Goal: Task Accomplishment & Management: Complete application form

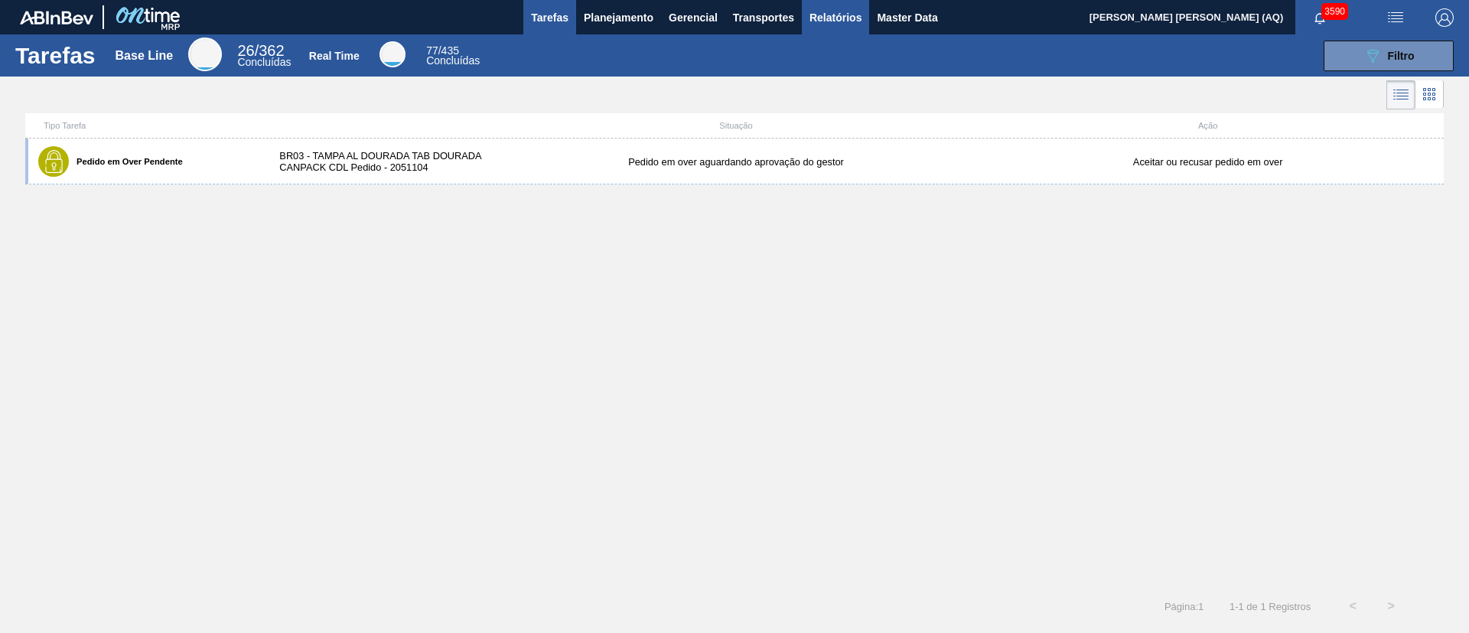
drag, startPoint x: 811, startPoint y: 20, endPoint x: 811, endPoint y: 32, distance: 12.2
click at [811, 20] on span "Relatórios" at bounding box center [836, 17] width 52 height 18
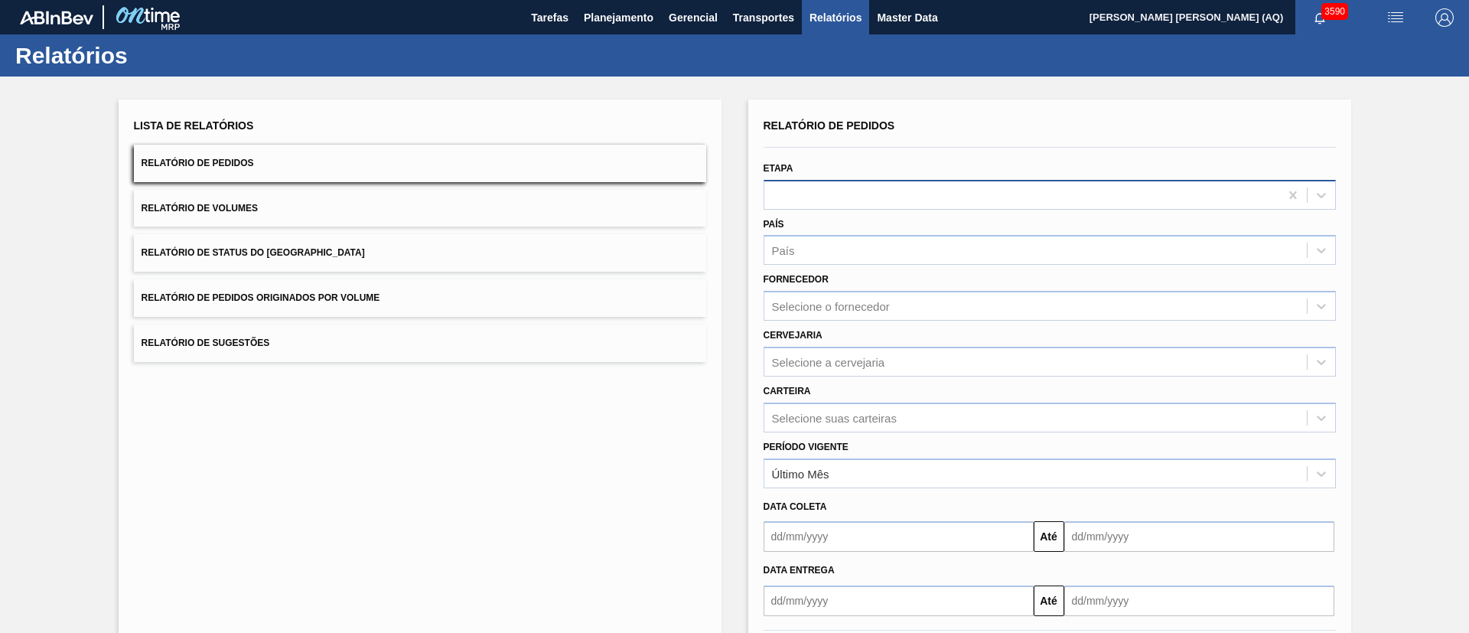
click at [848, 198] on div at bounding box center [1021, 195] width 515 height 22
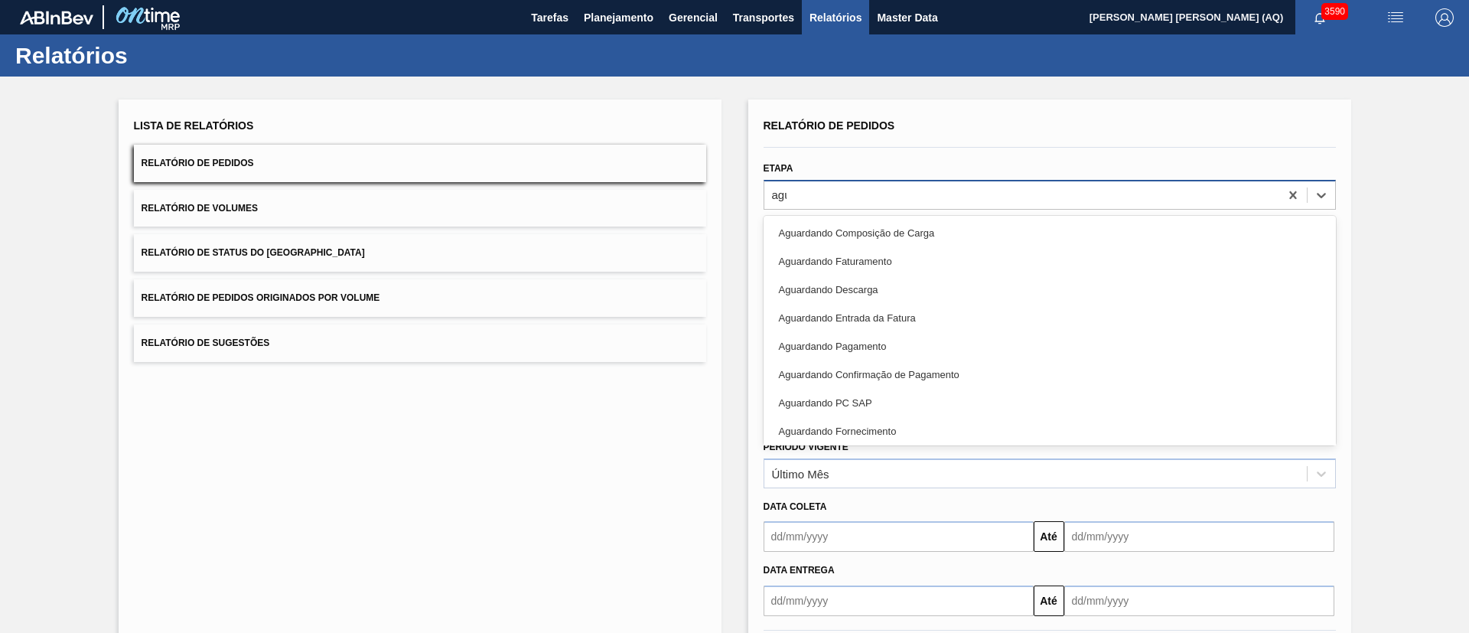
type input "agua"
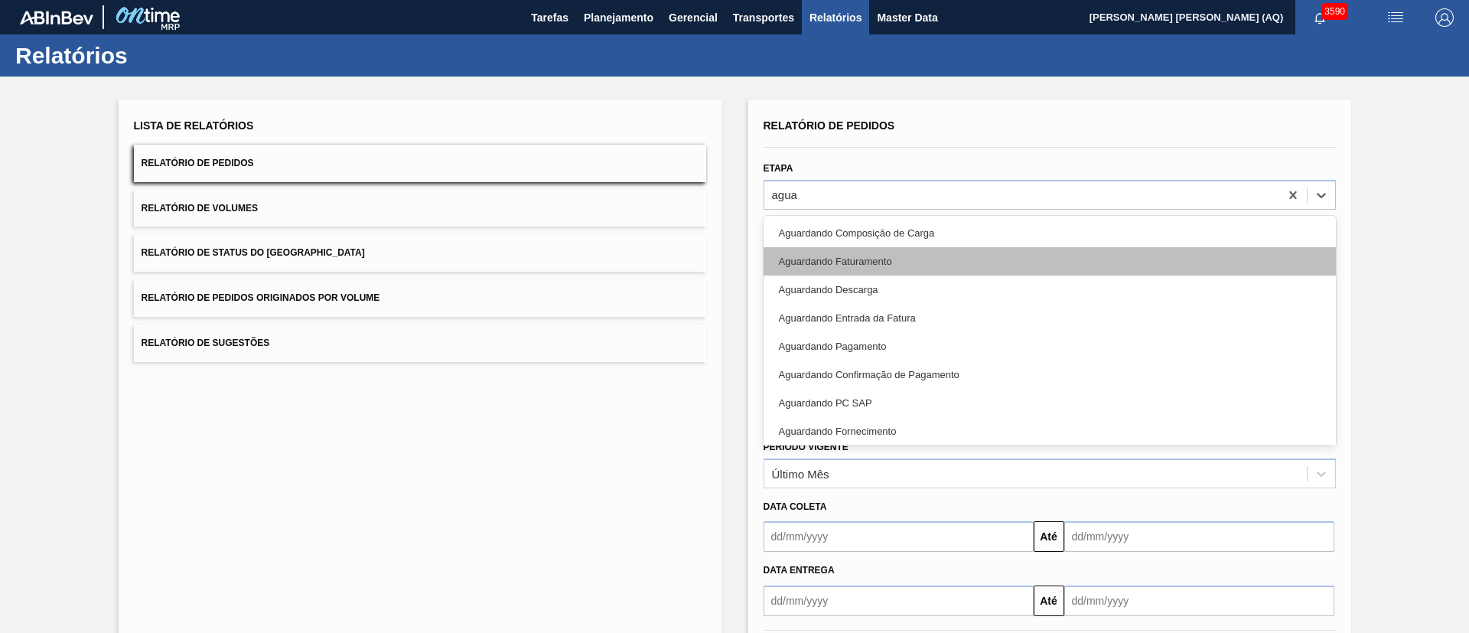
click at [905, 263] on div "Aguardando Faturamento" at bounding box center [1050, 261] width 572 height 28
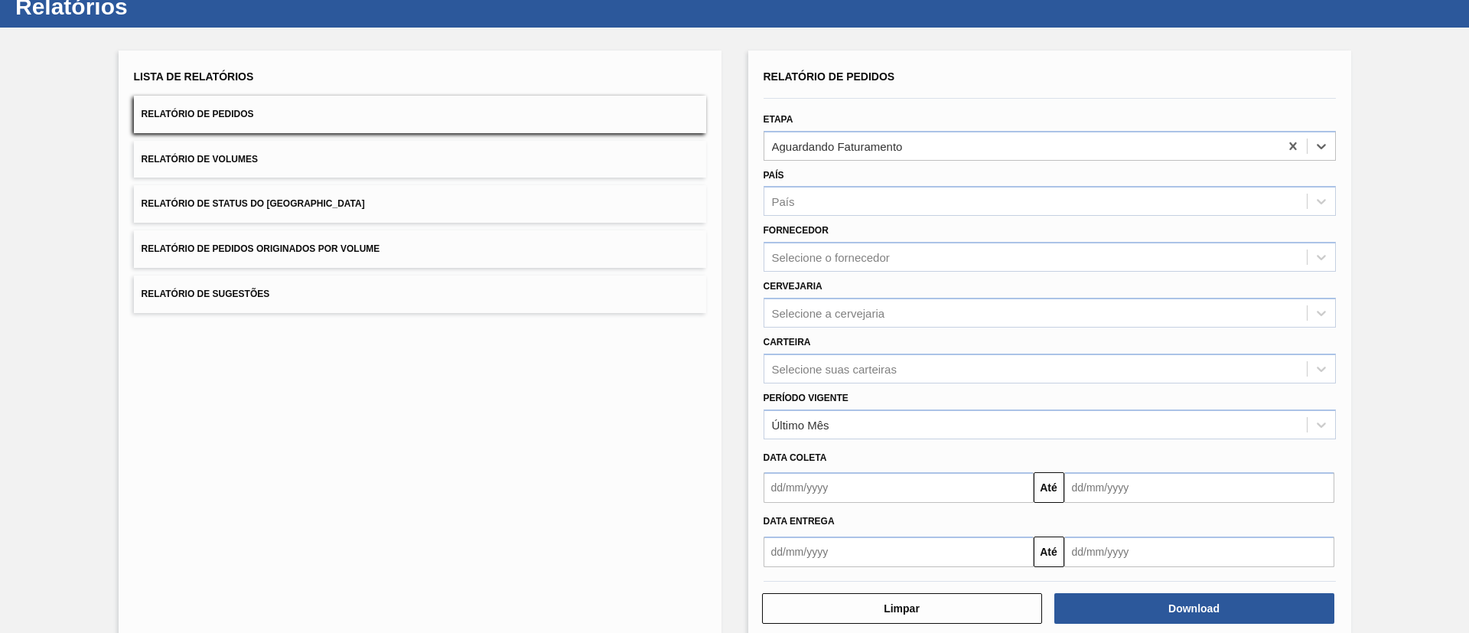
scroll to position [76, 0]
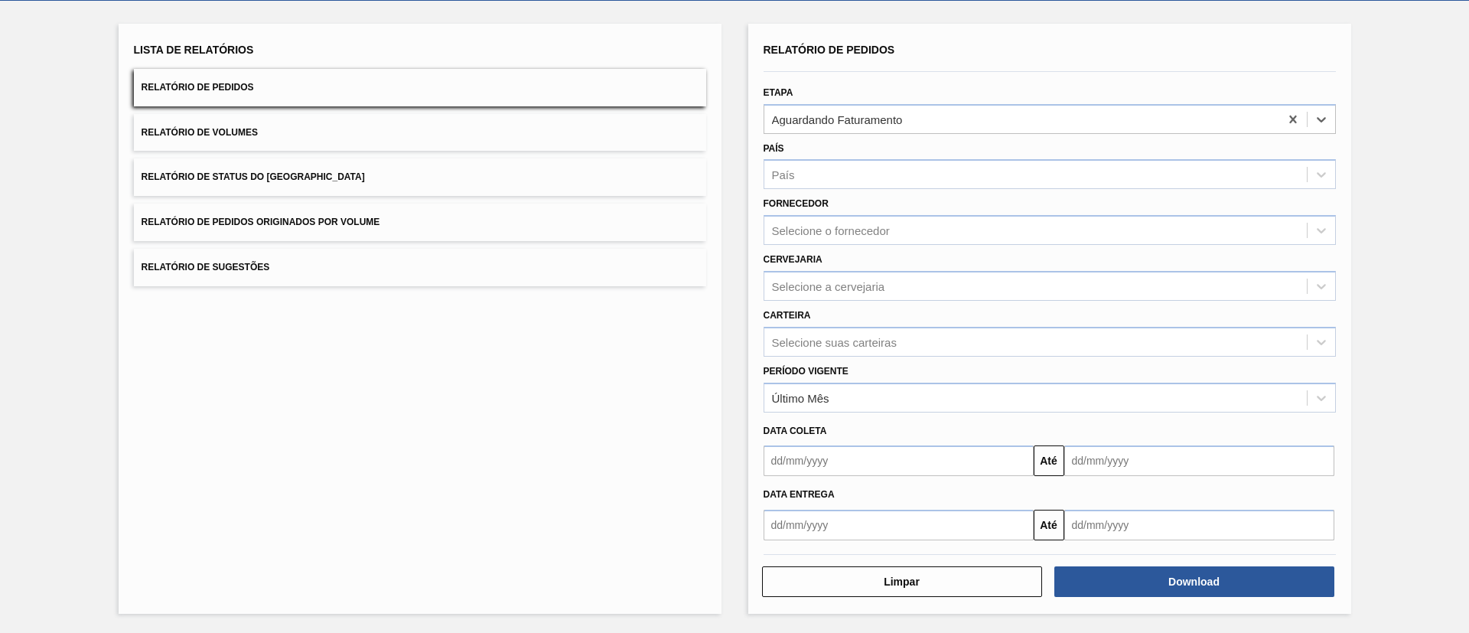
click at [950, 464] on input "text" at bounding box center [899, 460] width 270 height 31
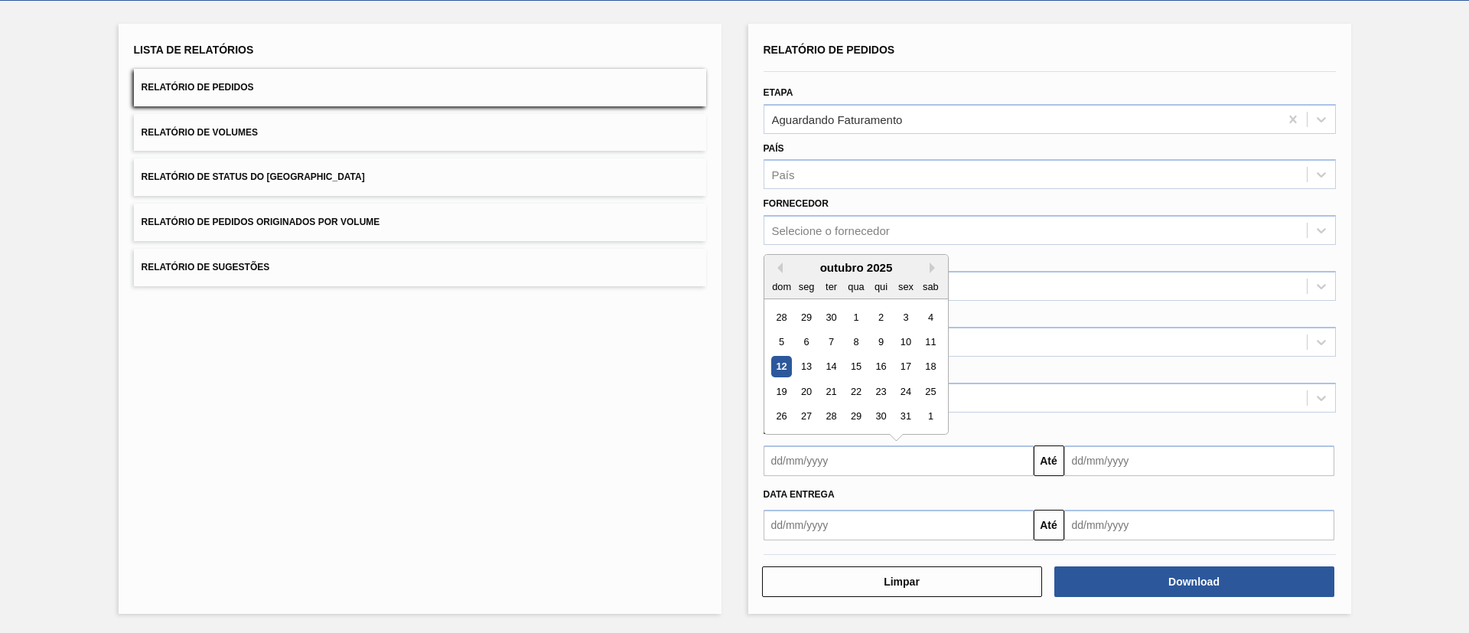
click at [836, 284] on div "ter" at bounding box center [830, 286] width 21 height 21
click at [931, 339] on div "11" at bounding box center [930, 341] width 21 height 21
type input "[DATE]"
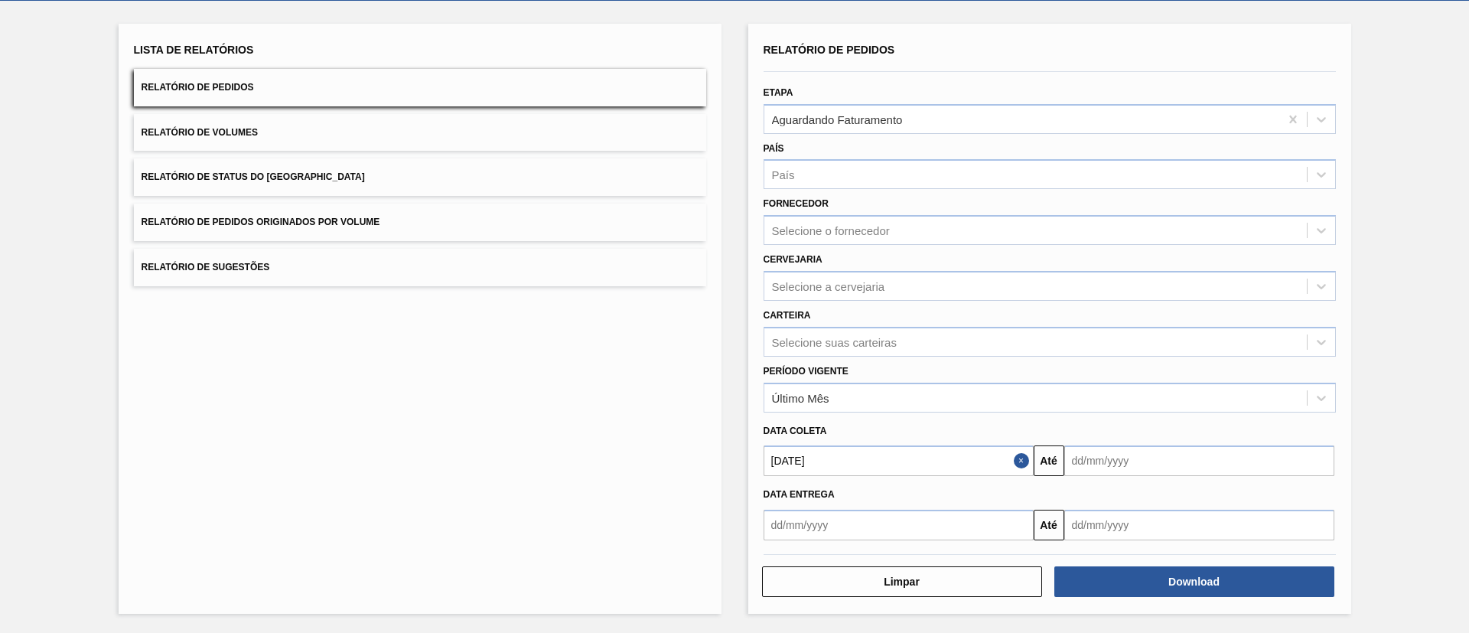
click at [1087, 461] on input "text" at bounding box center [1199, 460] width 270 height 31
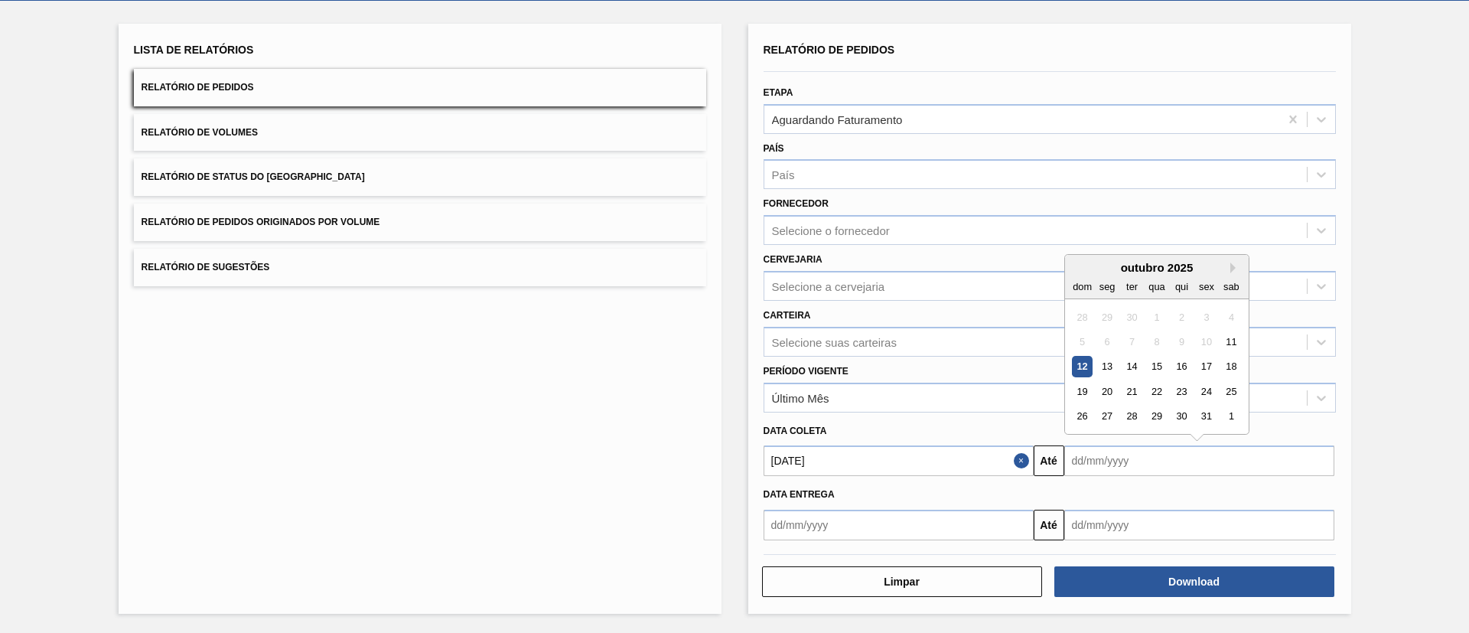
click at [1087, 314] on div "30" at bounding box center [1131, 317] width 21 height 21
click at [1087, 340] on div "11" at bounding box center [1231, 341] width 21 height 21
type input "[DATE]"
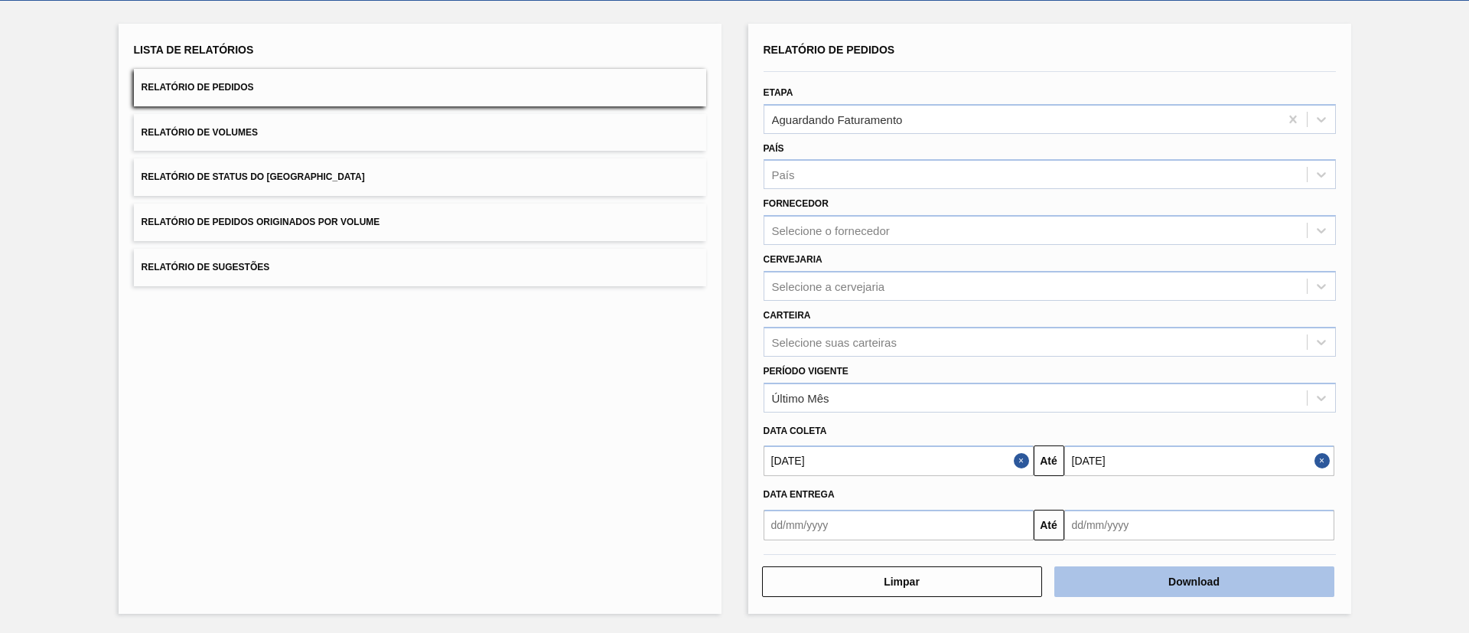
click at [1087, 468] on button "Download" at bounding box center [1194, 581] width 280 height 31
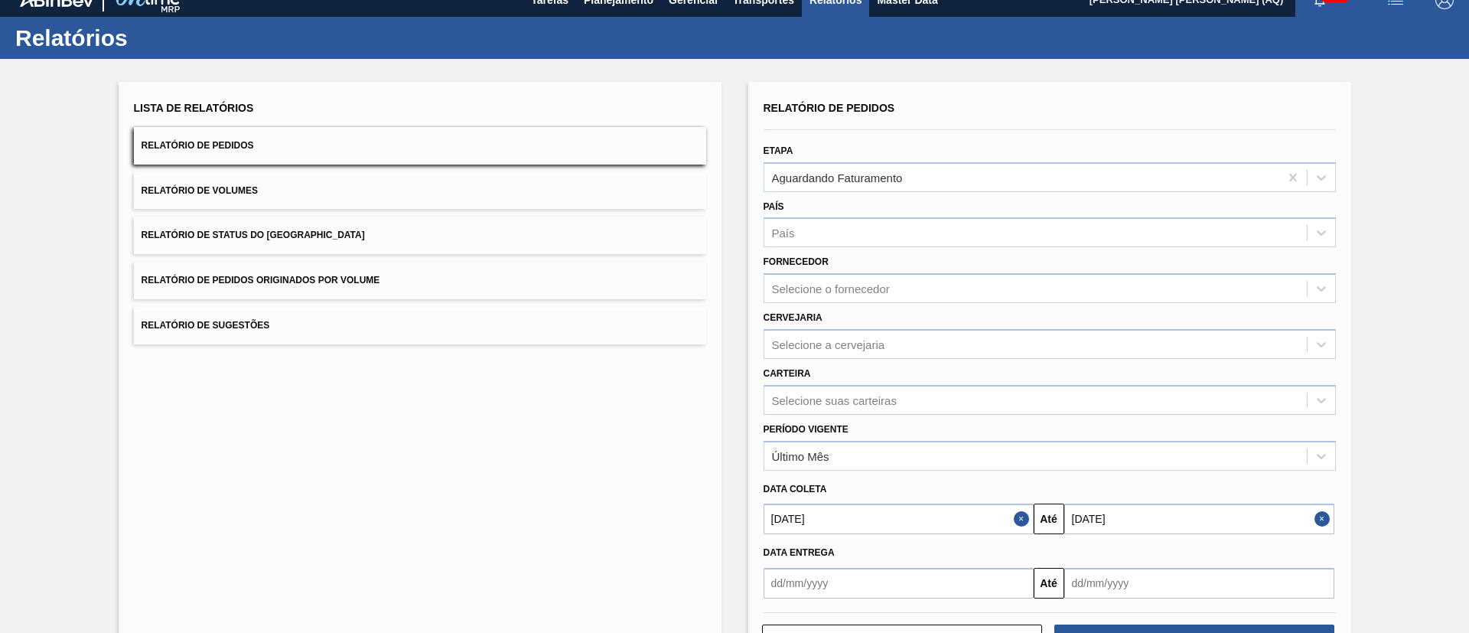
scroll to position [0, 0]
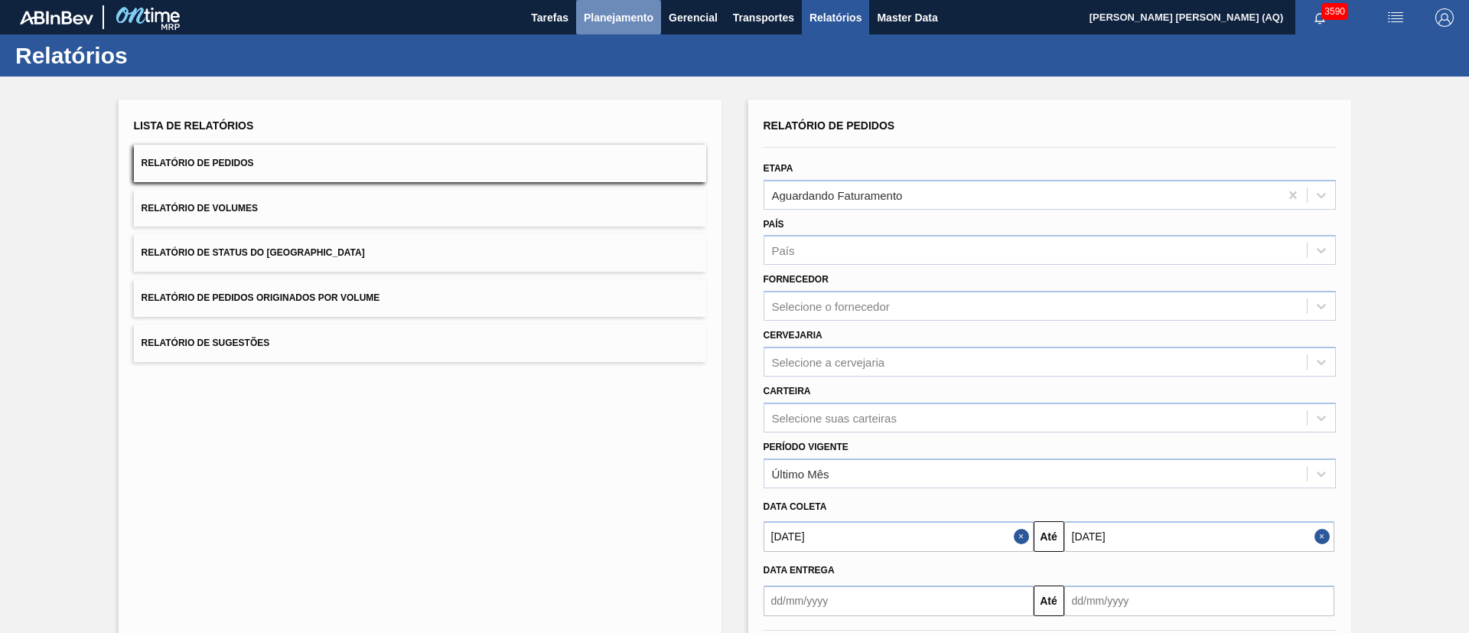
click at [626, 24] on span "Planejamento" at bounding box center [619, 17] width 70 height 18
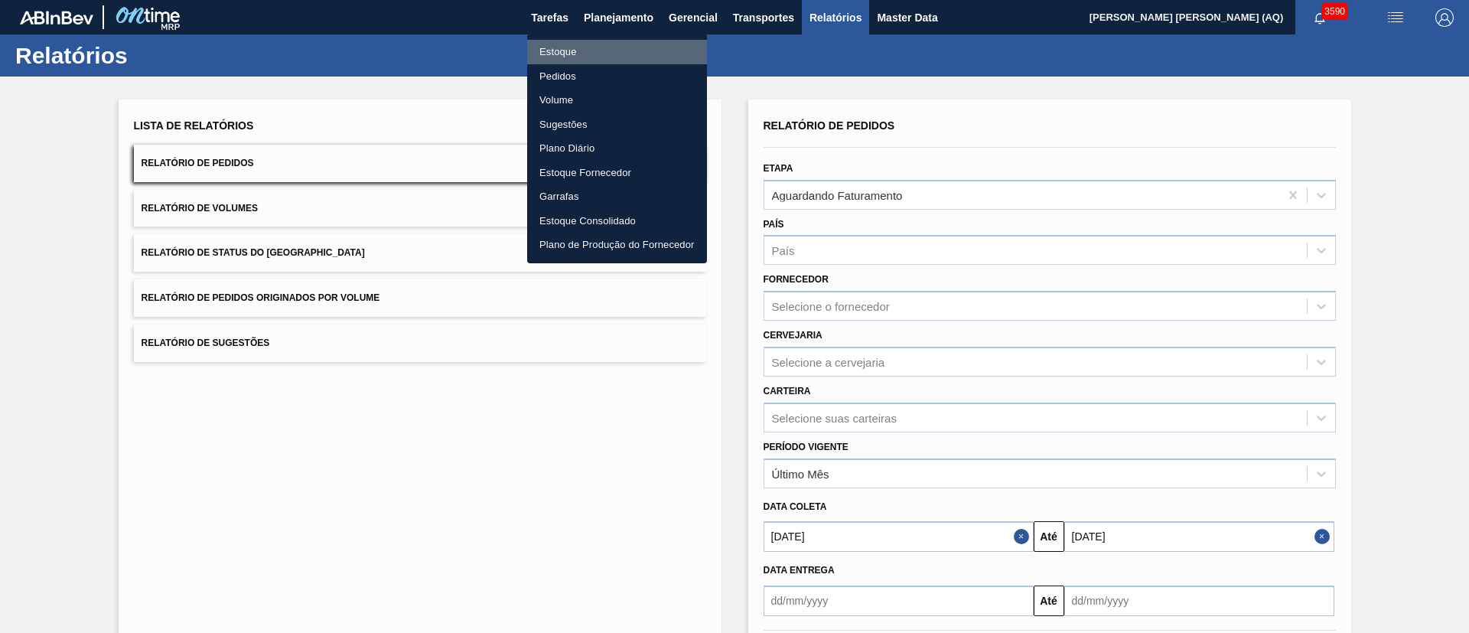
click at [583, 47] on li "Estoque" at bounding box center [617, 52] width 180 height 24
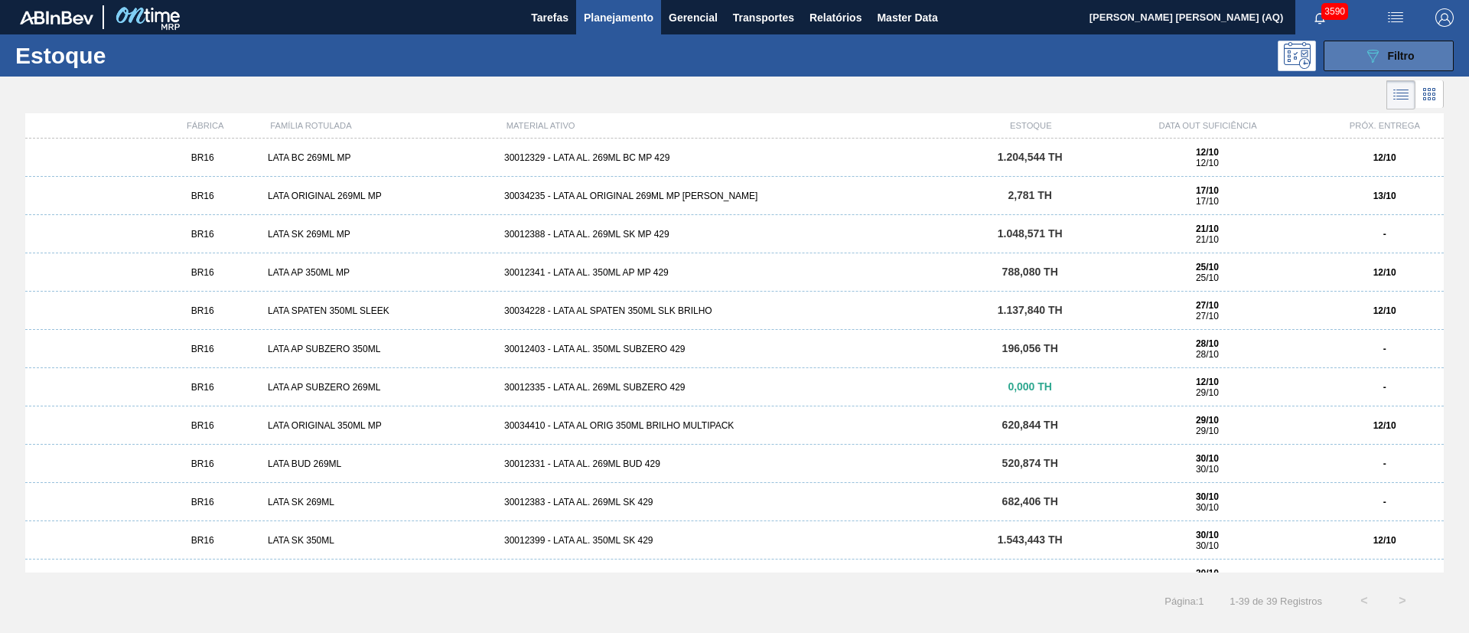
click at [1087, 57] on icon "089F7B8B-B2A5-4AFE-B5C0-19BA573D28AC" at bounding box center [1373, 56] width 18 height 18
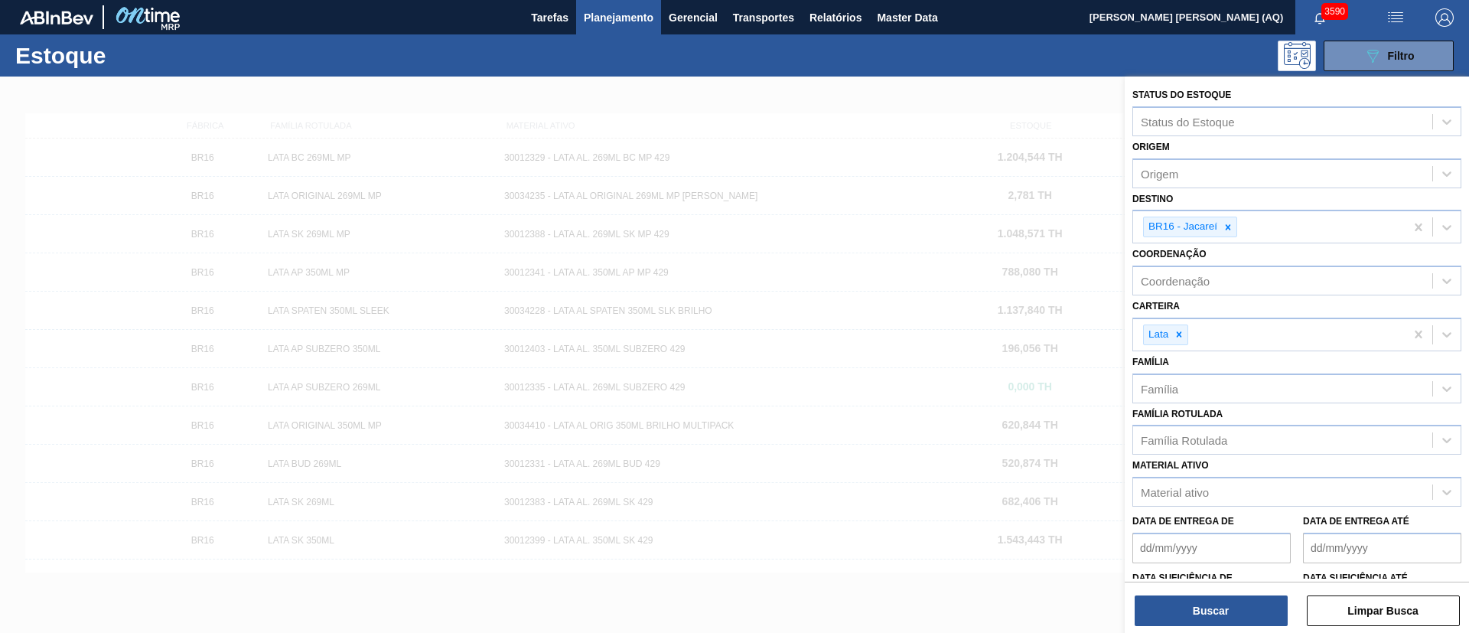
click at [1005, 106] on div at bounding box center [734, 393] width 1469 height 633
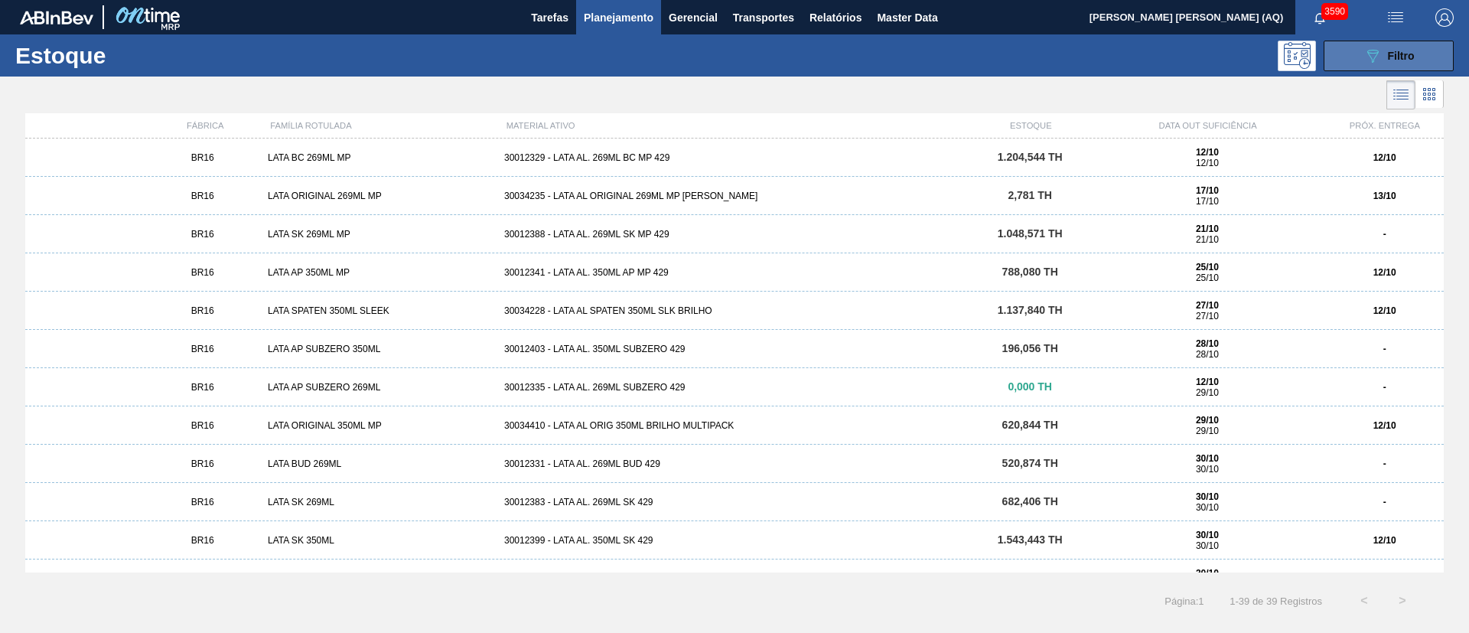
click at [1087, 69] on button "089F7B8B-B2A5-4AFE-B5C0-19BA573D28AC Filtro" at bounding box center [1389, 56] width 130 height 31
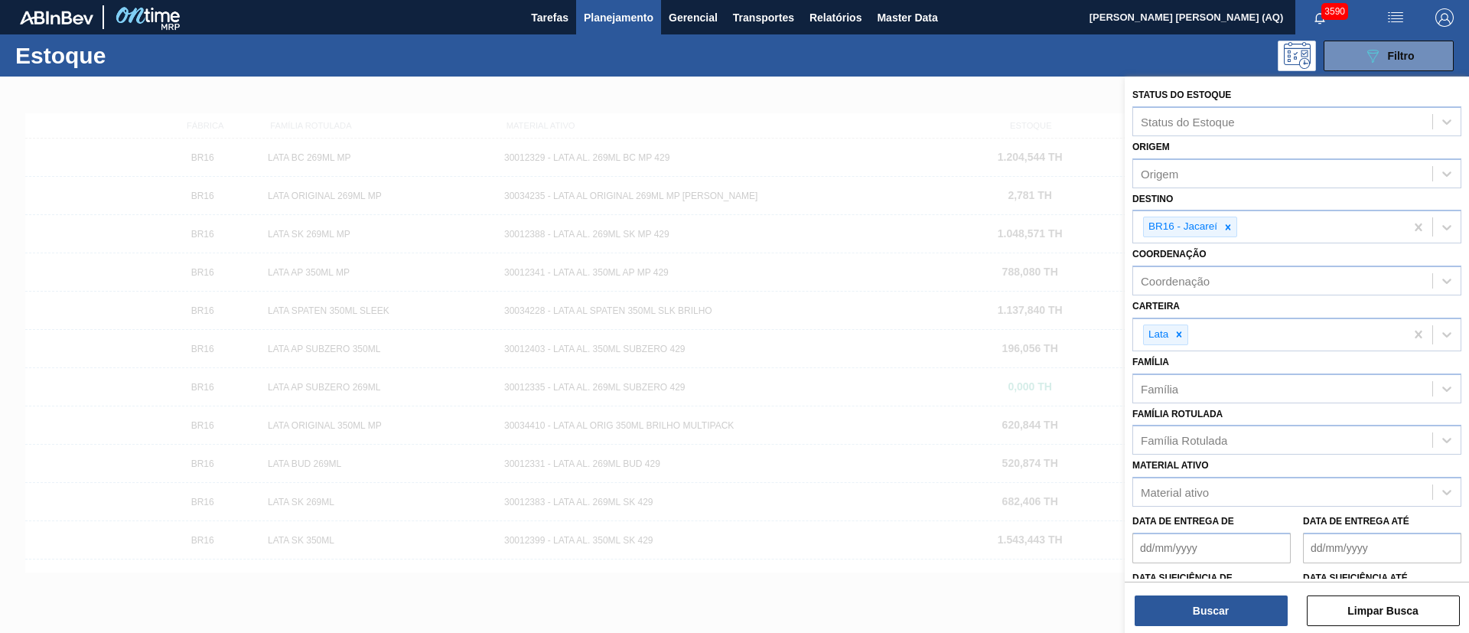
click at [1012, 109] on div at bounding box center [734, 393] width 1469 height 633
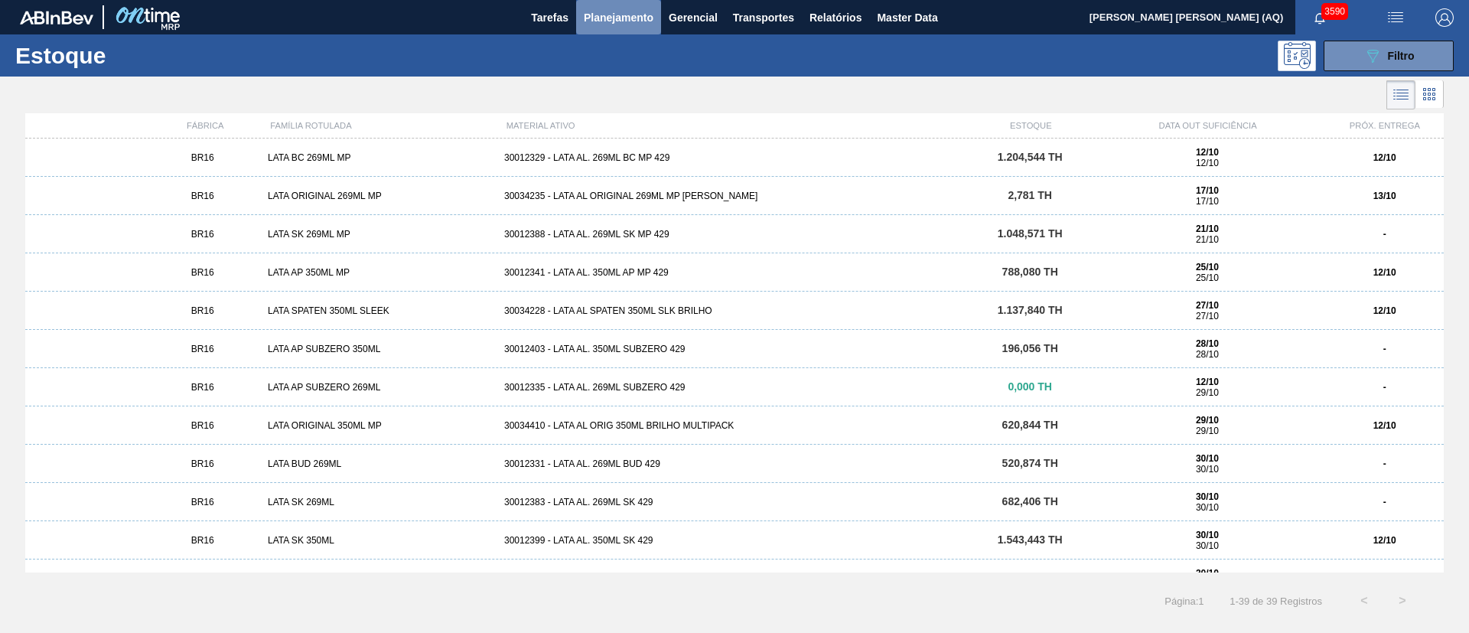
click at [639, 11] on span "Planejamento" at bounding box center [619, 17] width 70 height 18
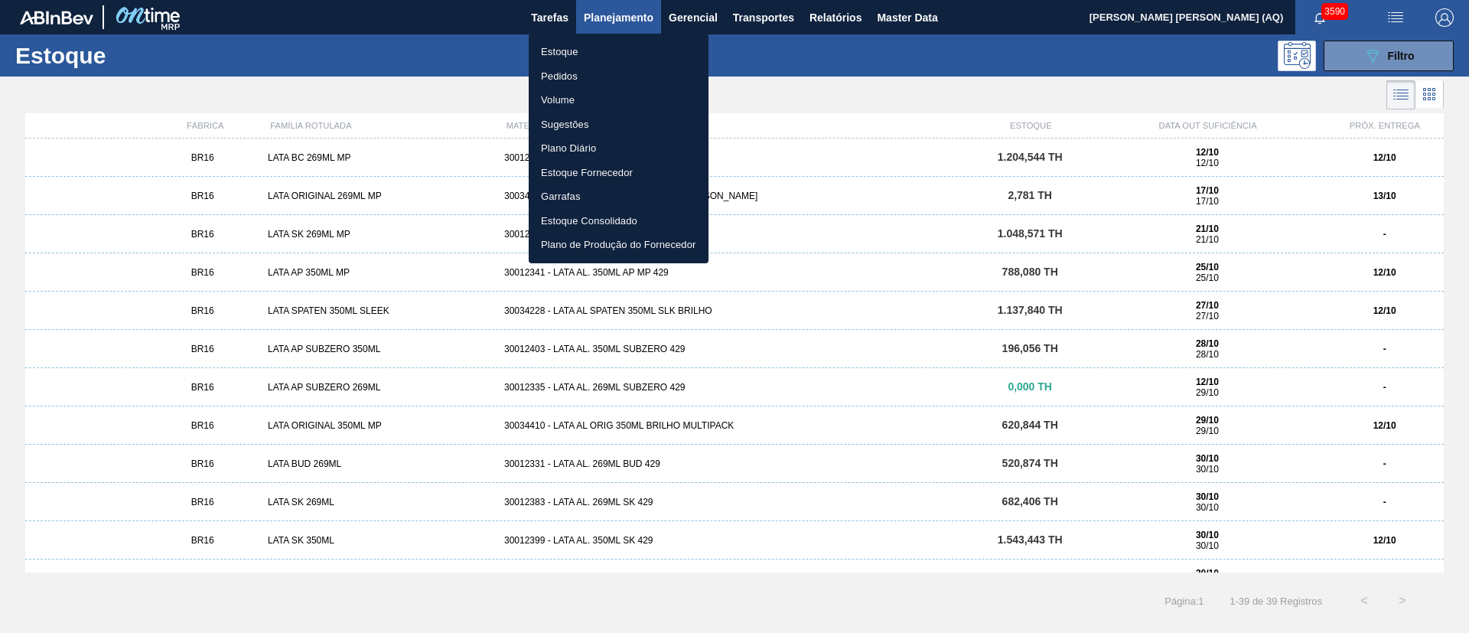
click at [575, 73] on li "Pedidos" at bounding box center [619, 76] width 180 height 24
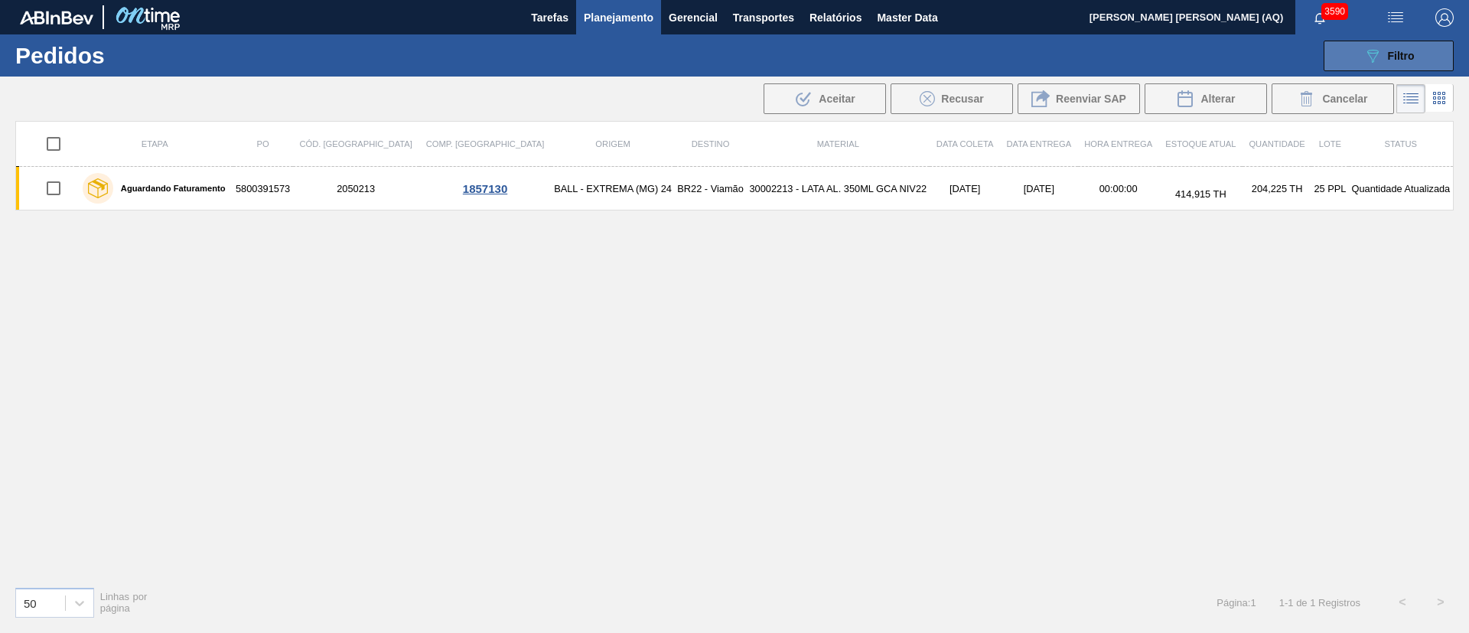
click at [1087, 64] on div "089F7B8B-B2A5-4AFE-B5C0-19BA573D28AC Filtro" at bounding box center [1389, 56] width 51 height 18
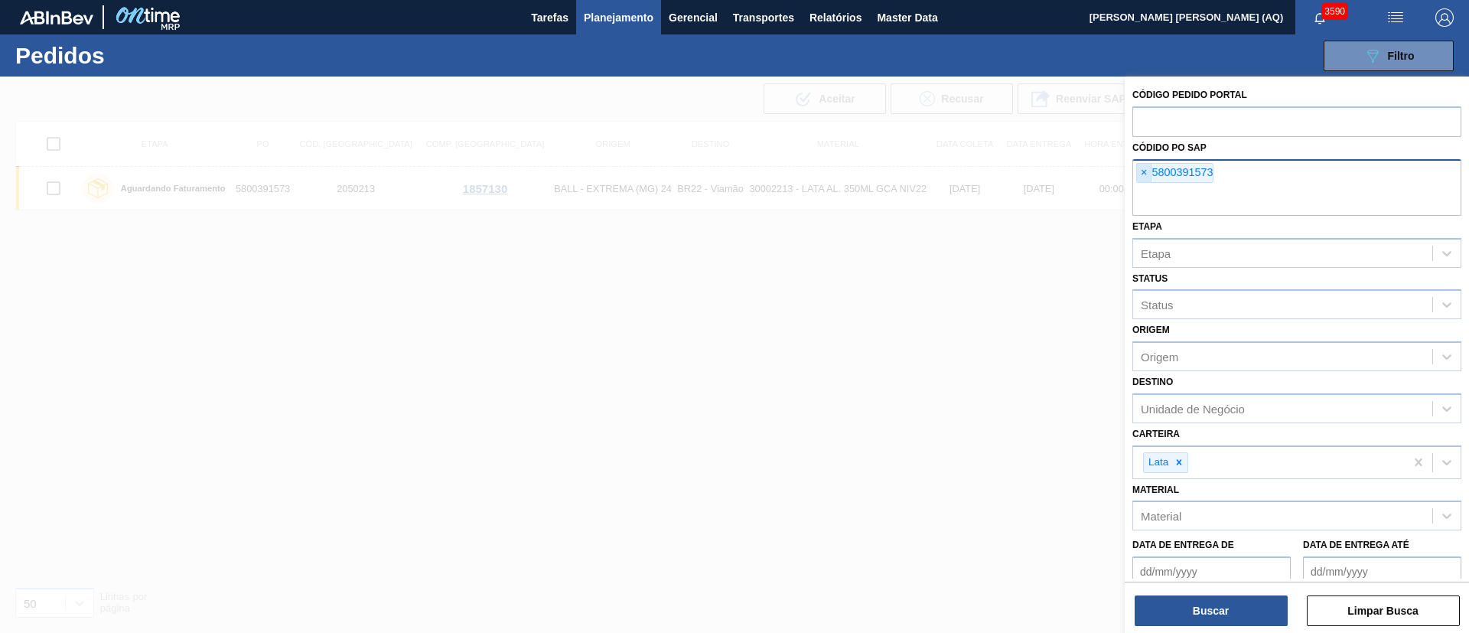
click at [1087, 171] on span "×" at bounding box center [1144, 173] width 15 height 18
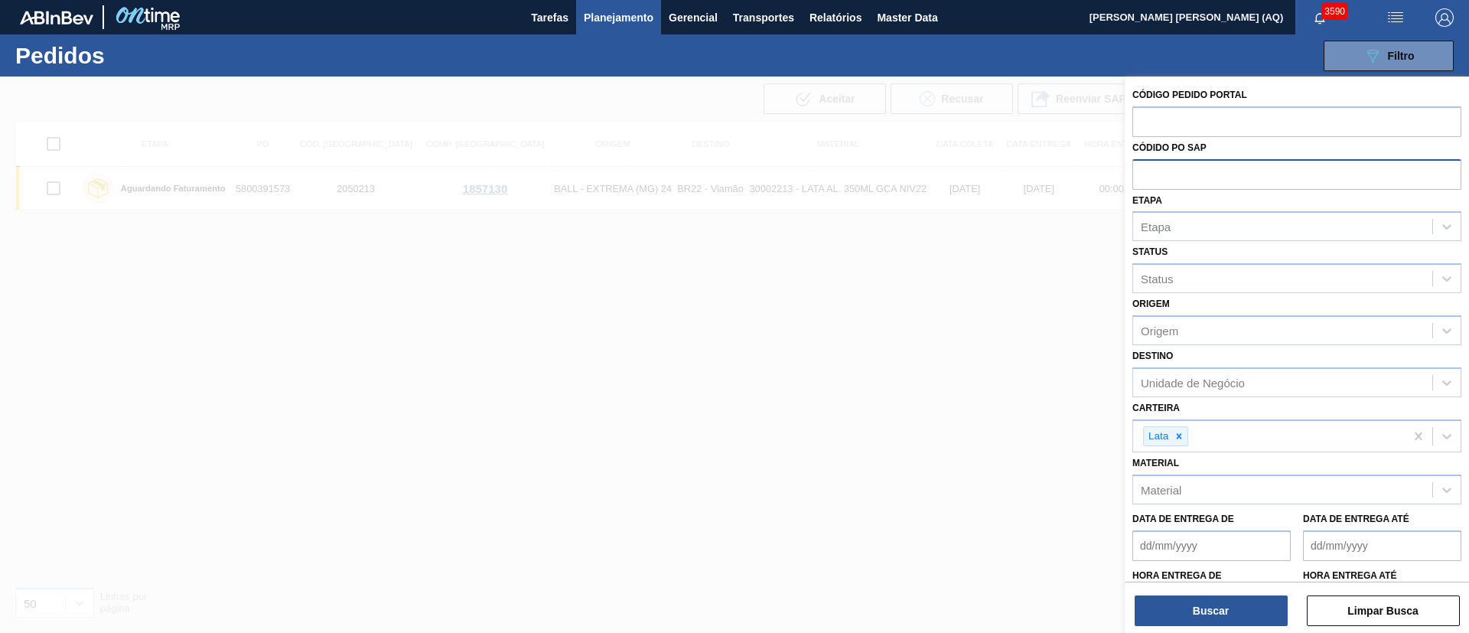
paste input "text"
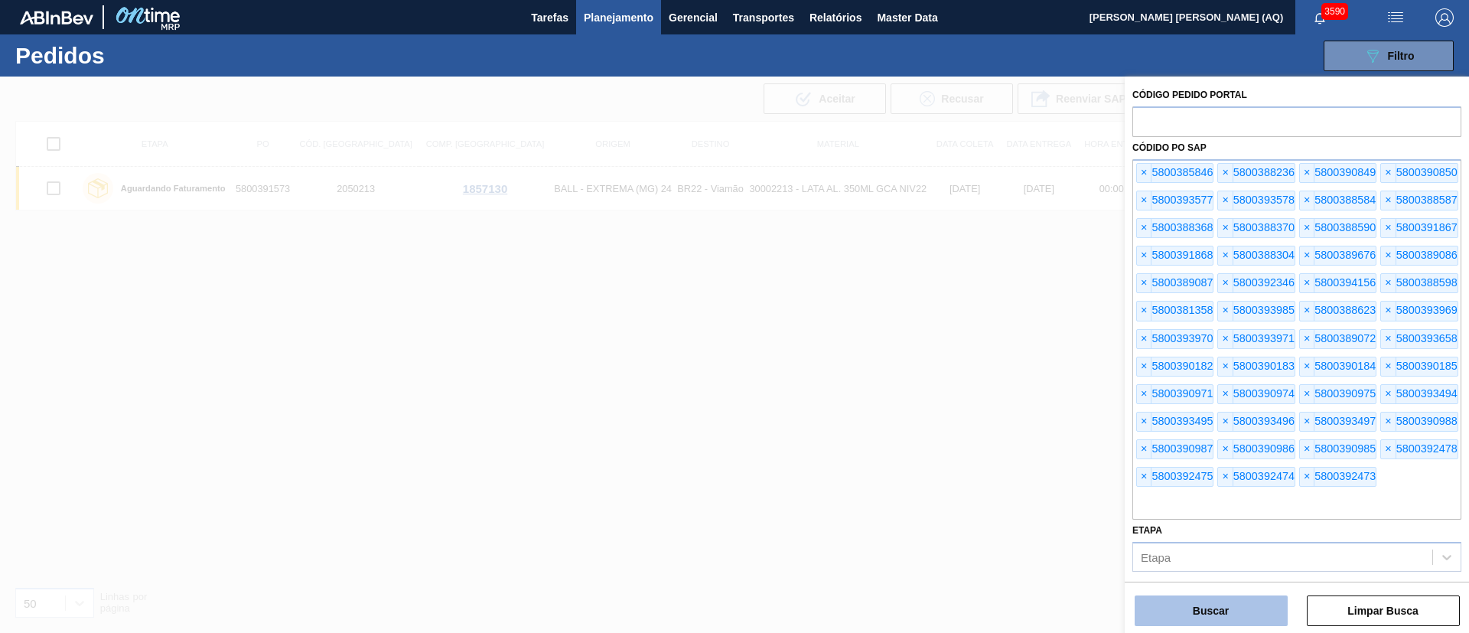
click at [1087, 468] on button "Buscar" at bounding box center [1211, 610] width 153 height 31
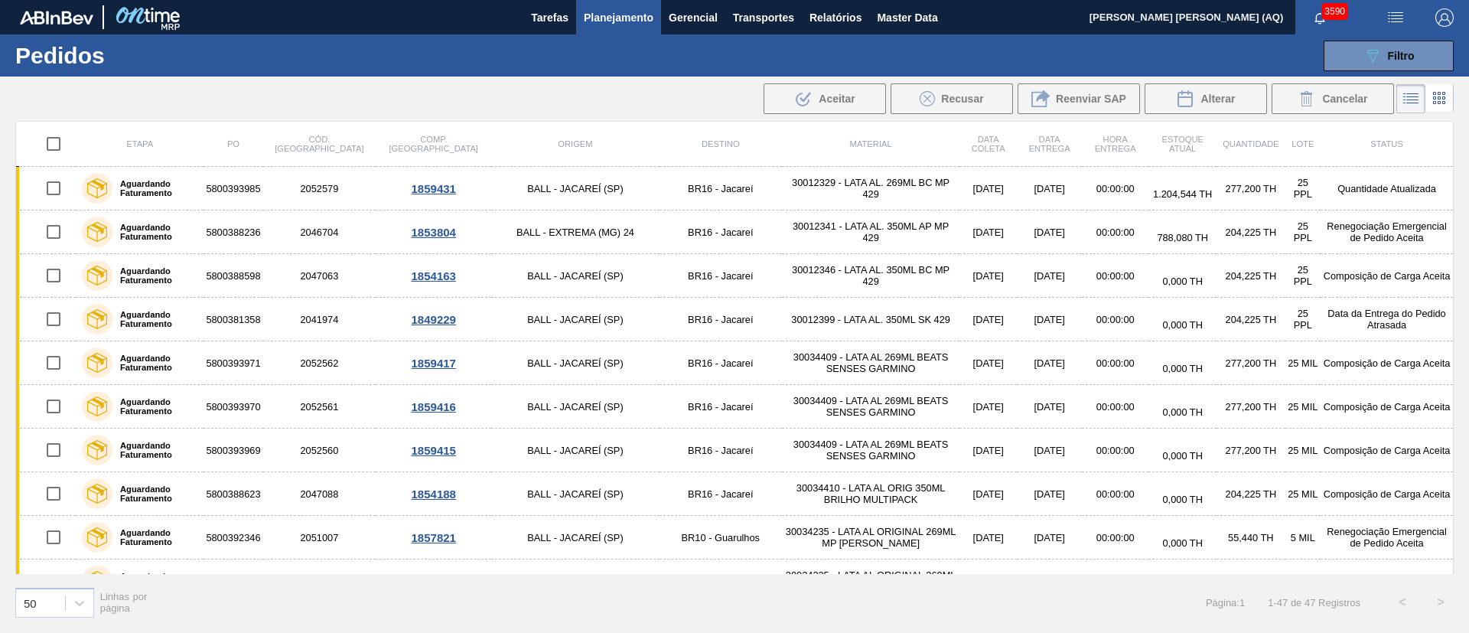
click at [47, 147] on input "checkbox" at bounding box center [53, 144] width 32 height 32
checkbox input "true"
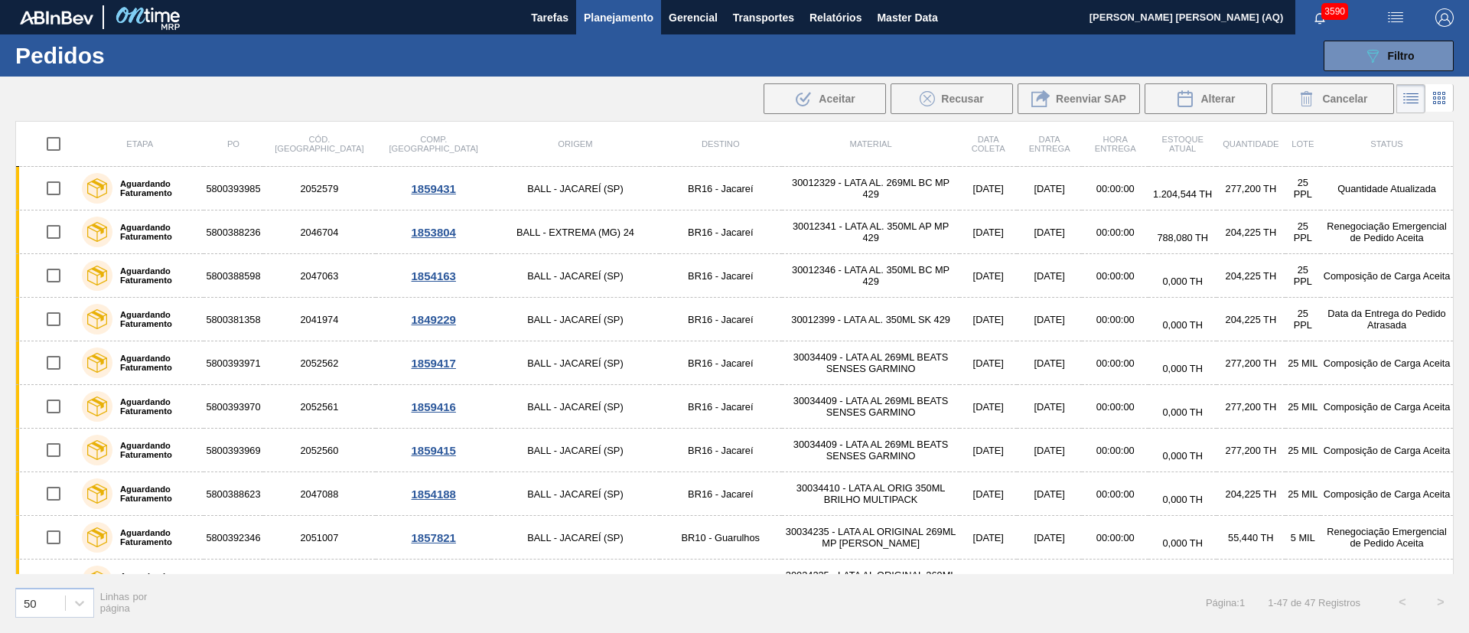
checkbox input "true"
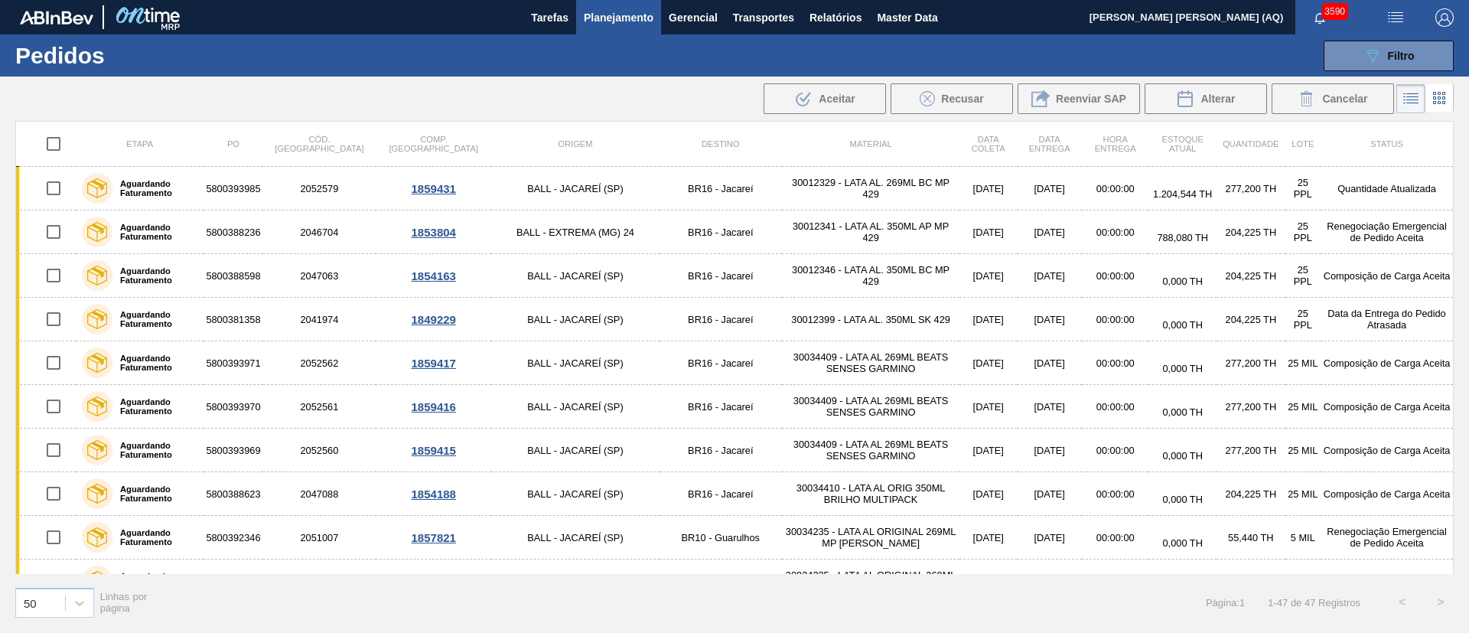
checkbox input "true"
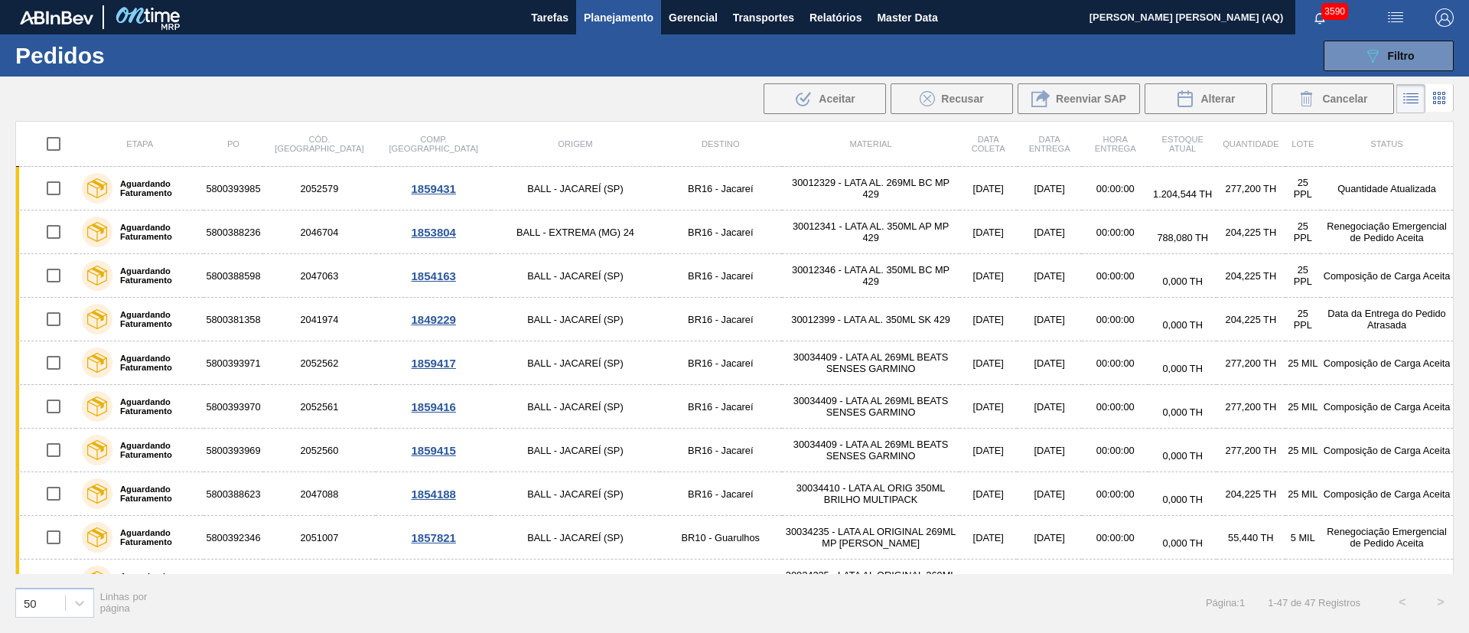
checkbox input "true"
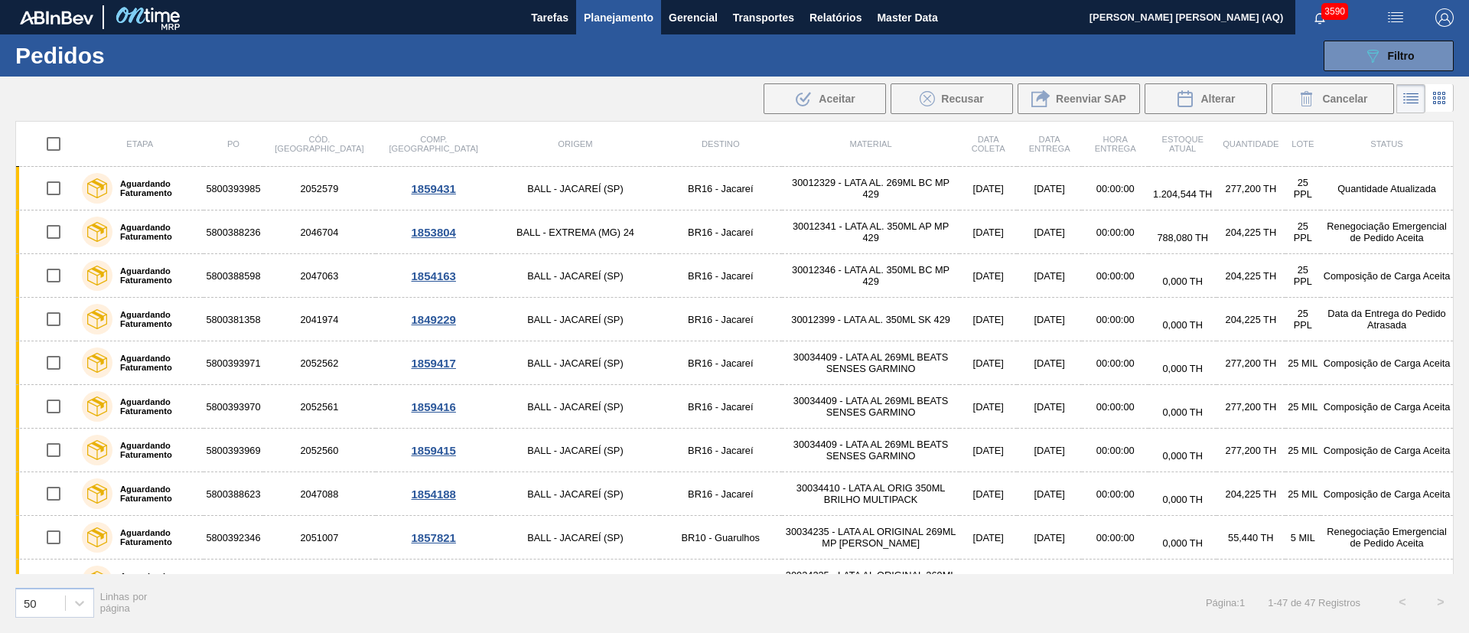
checkbox input "true"
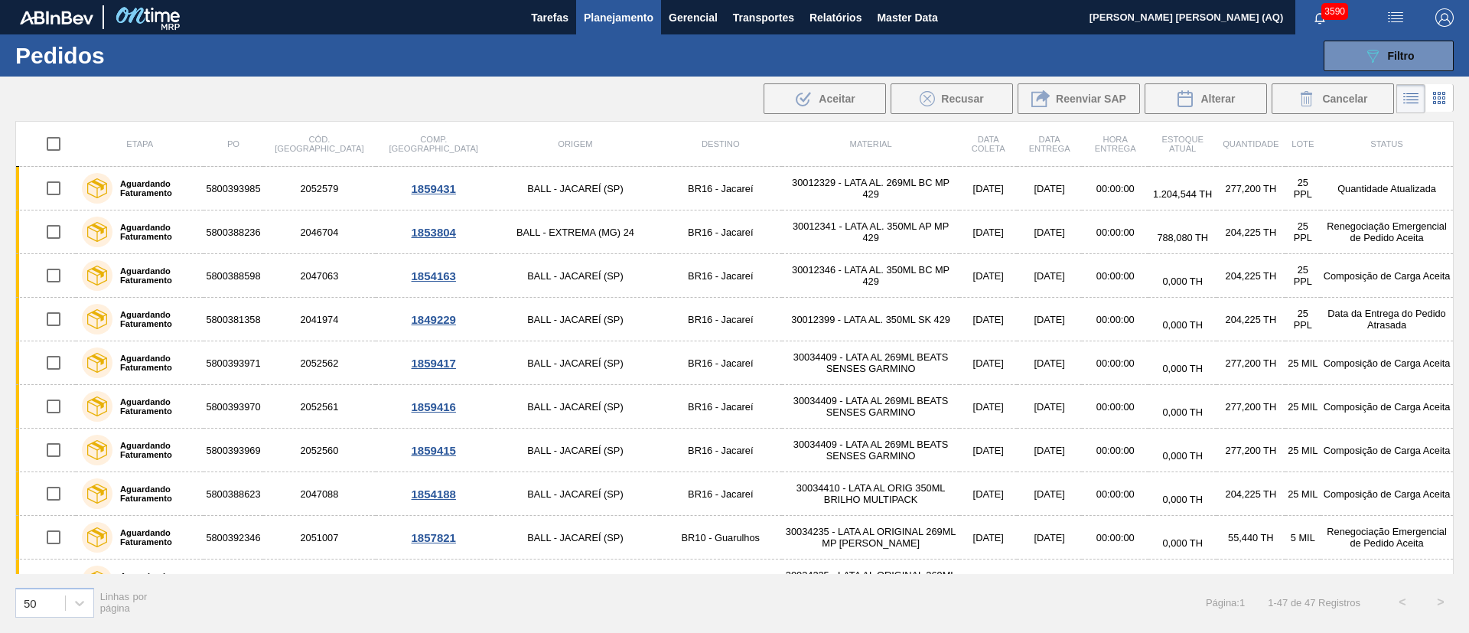
checkbox input "true"
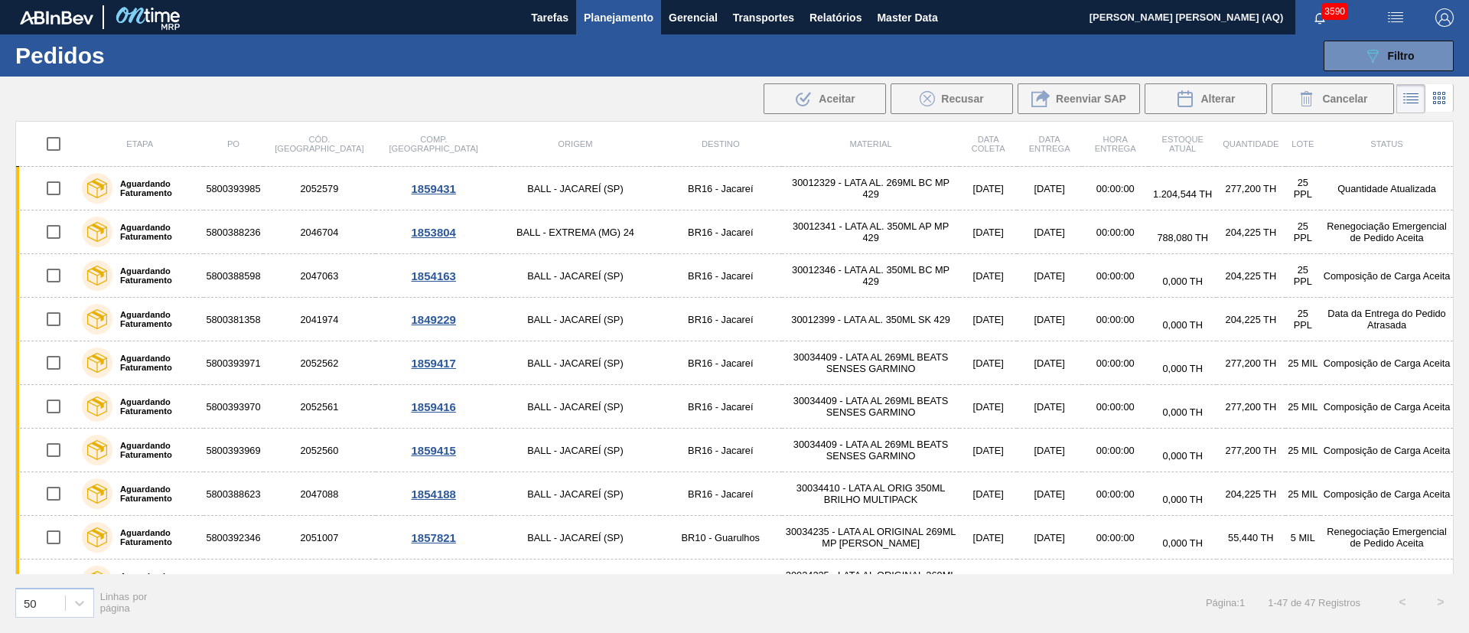
checkbox input "true"
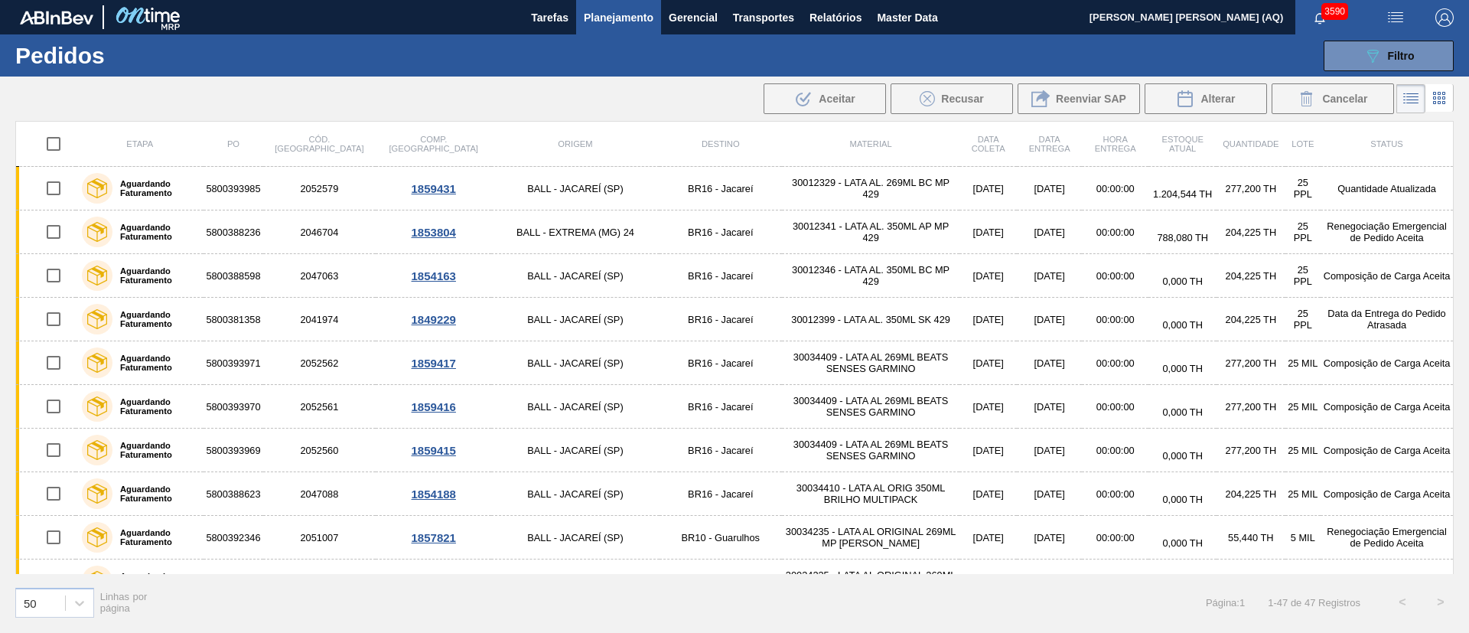
checkbox input "true"
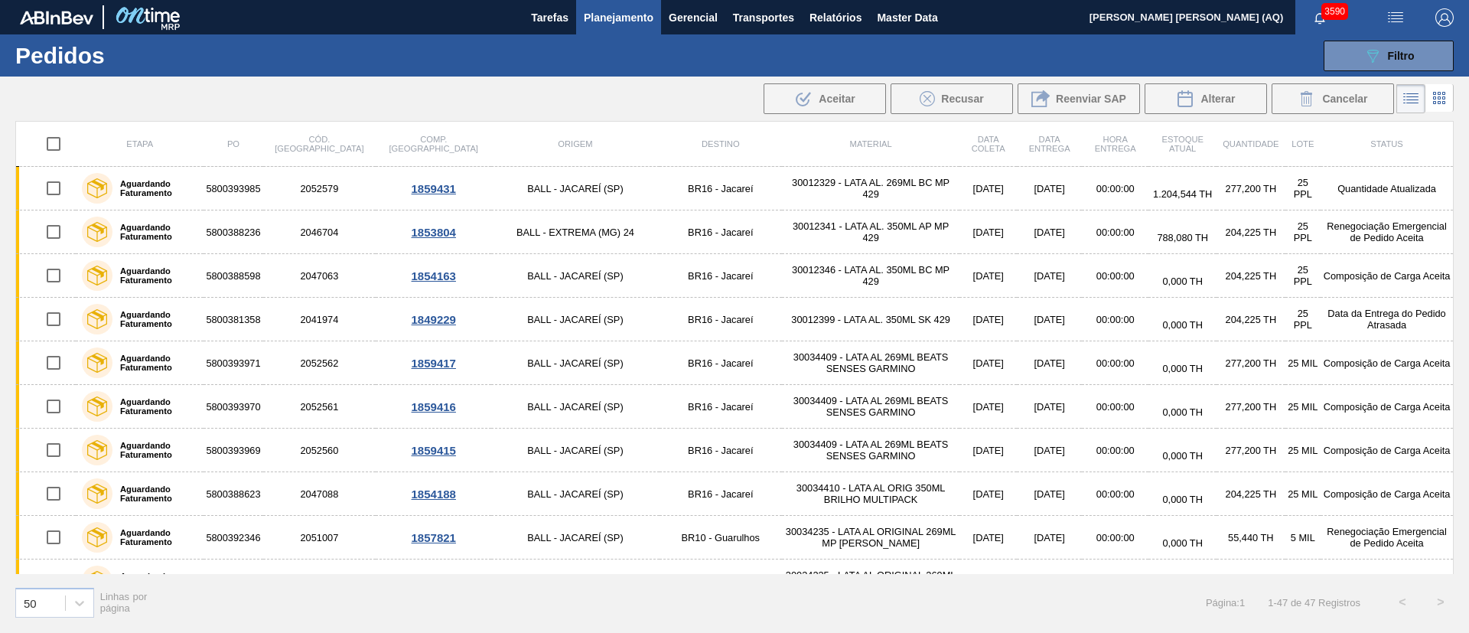
checkbox input "true"
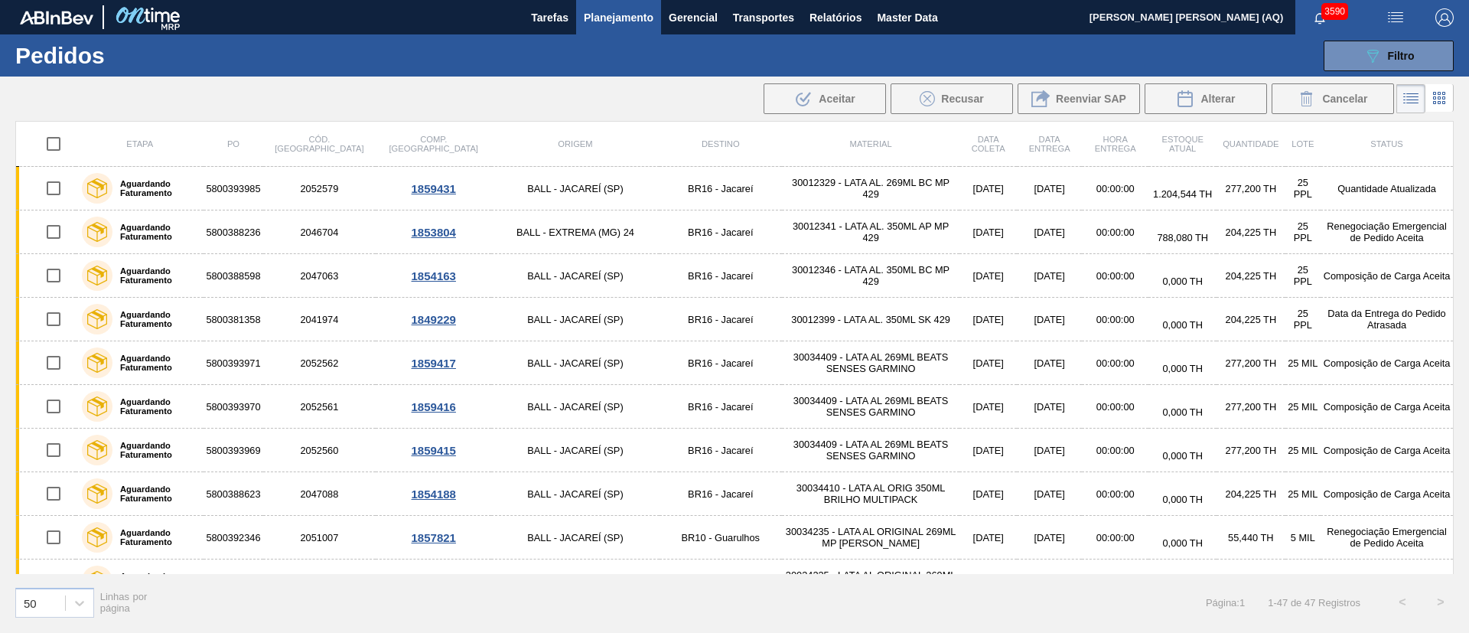
checkbox input "true"
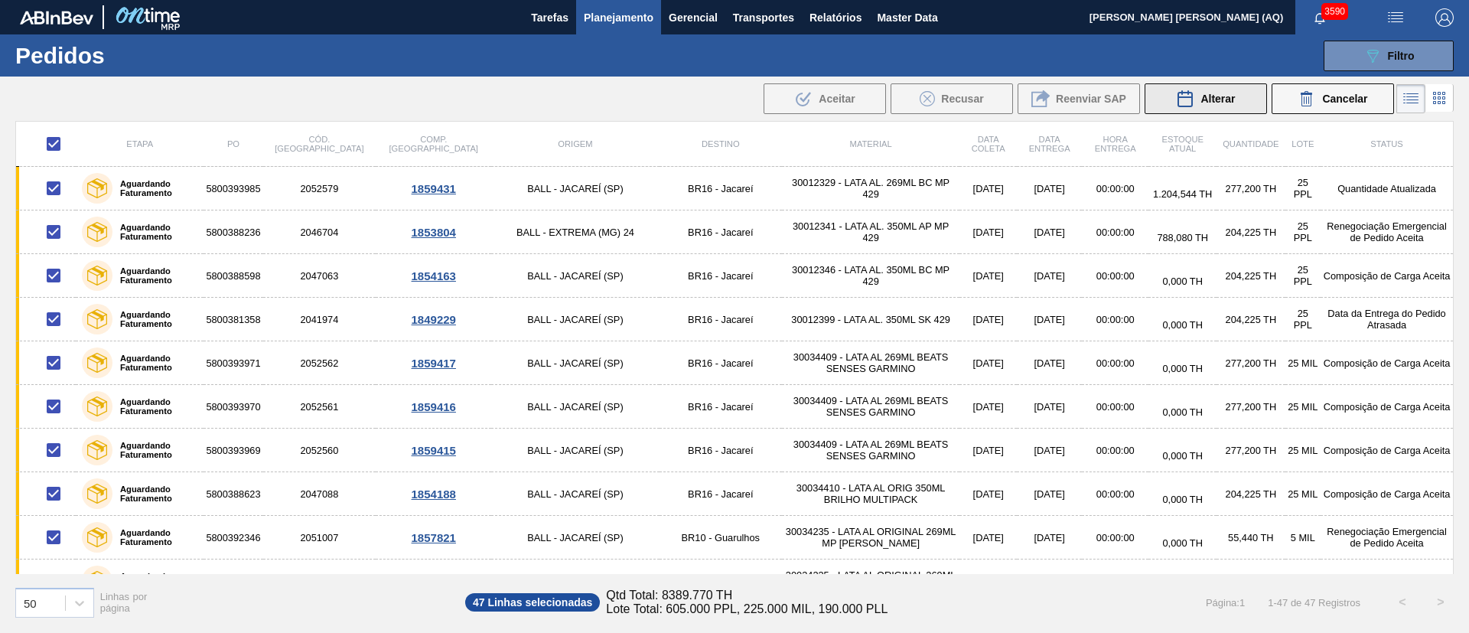
click at [1087, 93] on icon at bounding box center [1185, 99] width 18 height 18
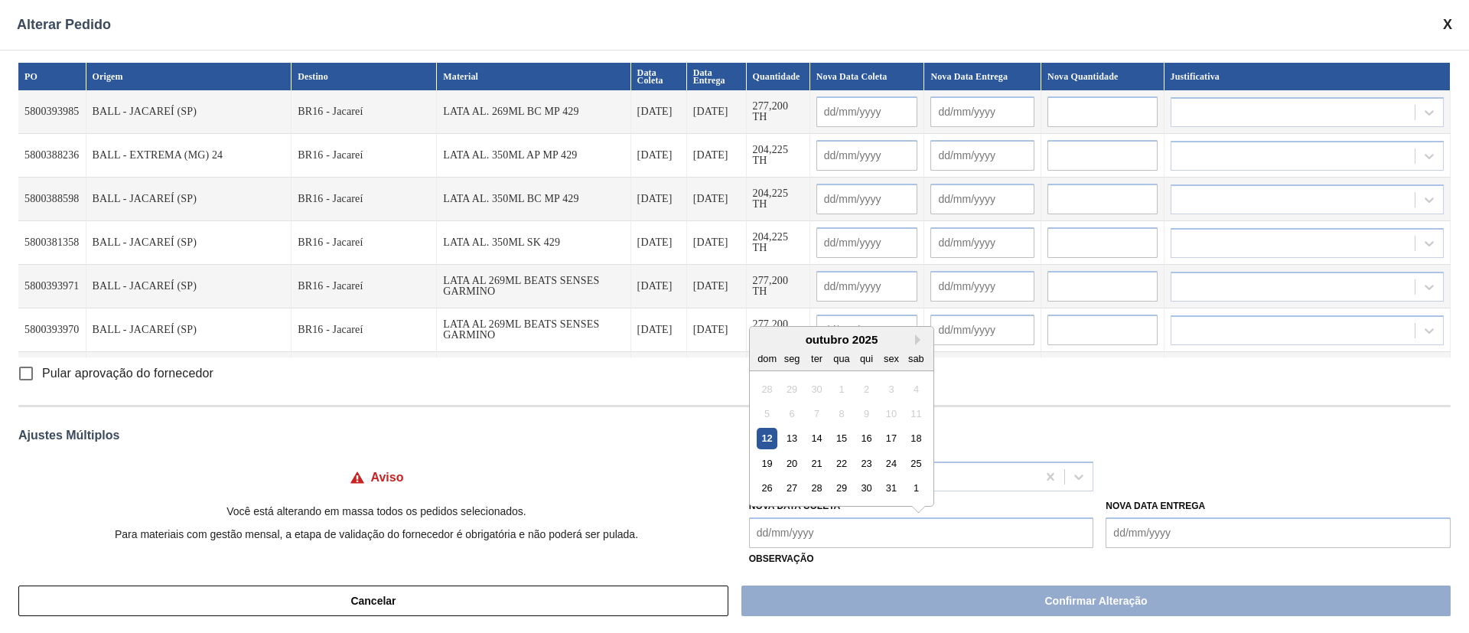
click at [921, 468] on Coleta "Nova Data Coleta" at bounding box center [921, 532] width 345 height 31
click at [764, 437] on div "12" at bounding box center [767, 438] width 21 height 21
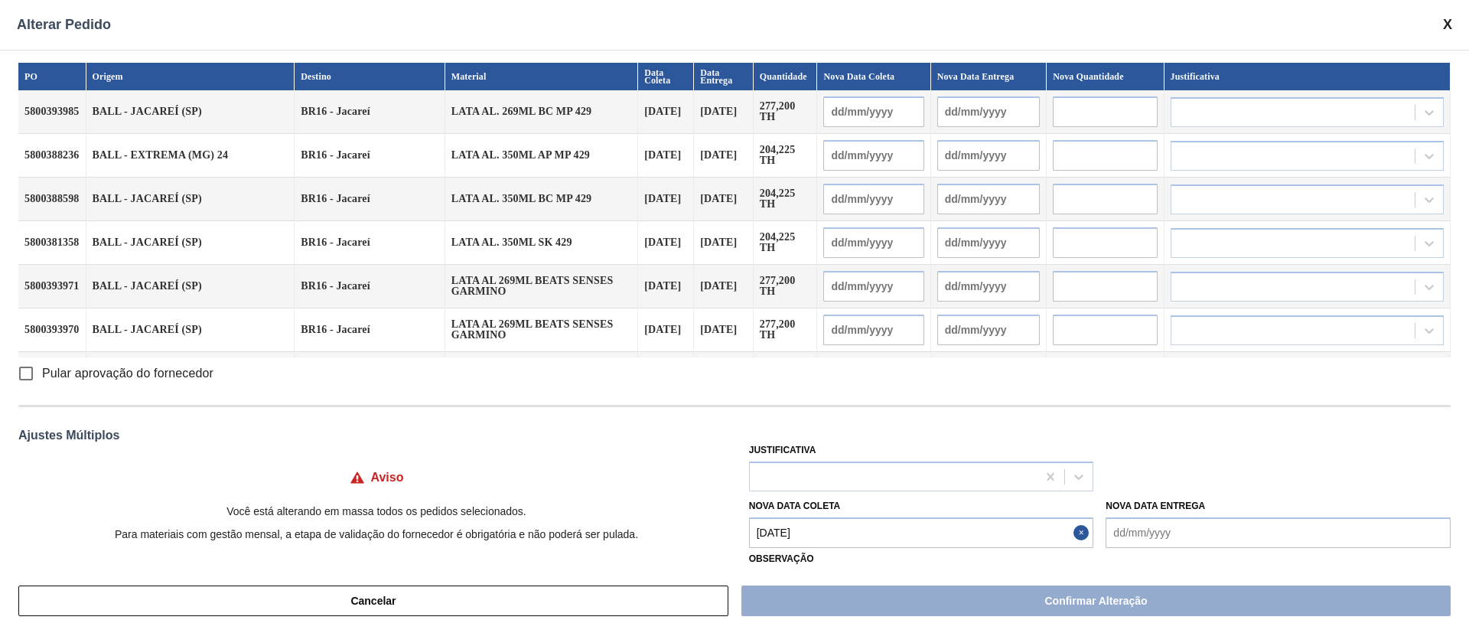
type Coleta "[DATE]"
type input "[DATE]"
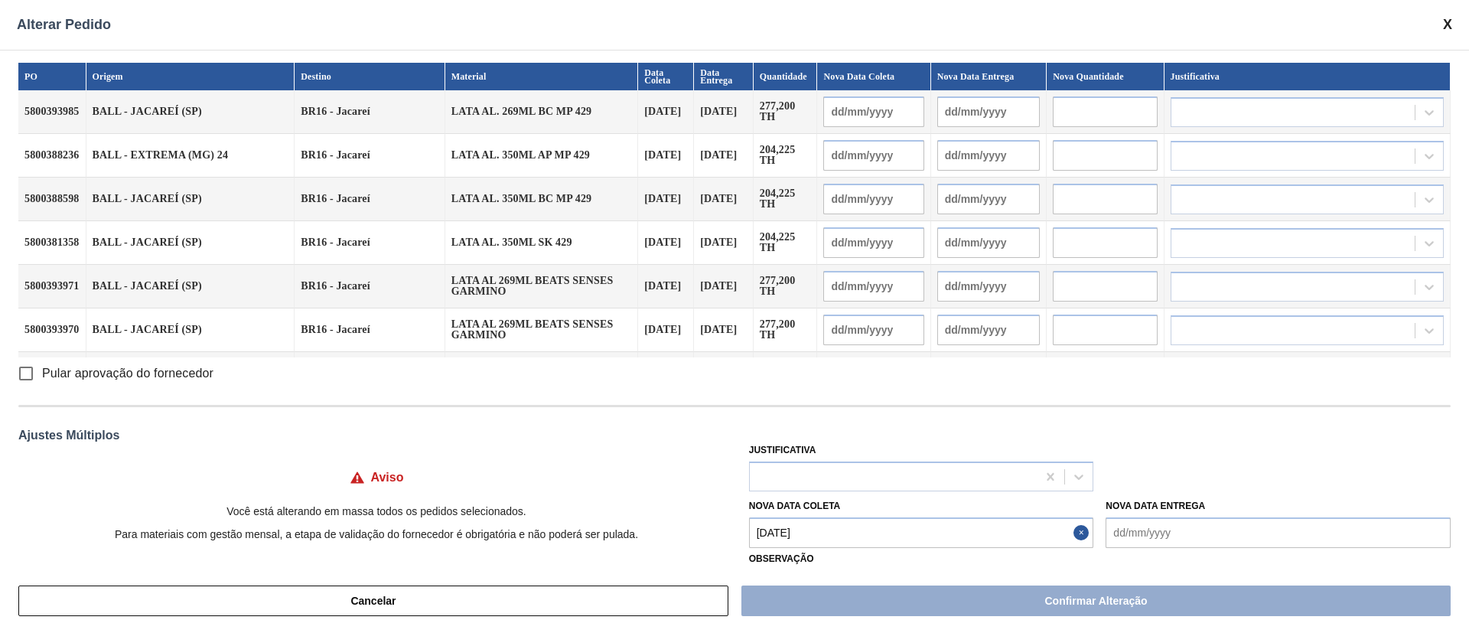
type input "[DATE]"
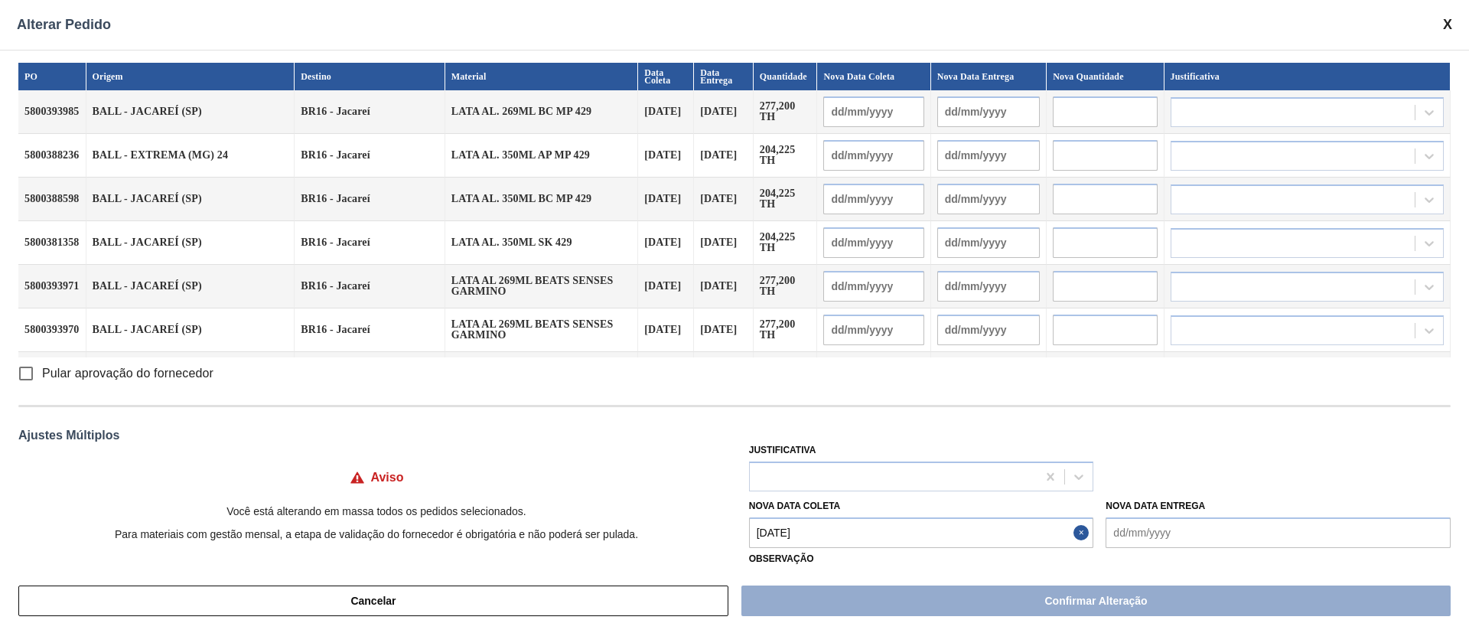
type input "[DATE]"
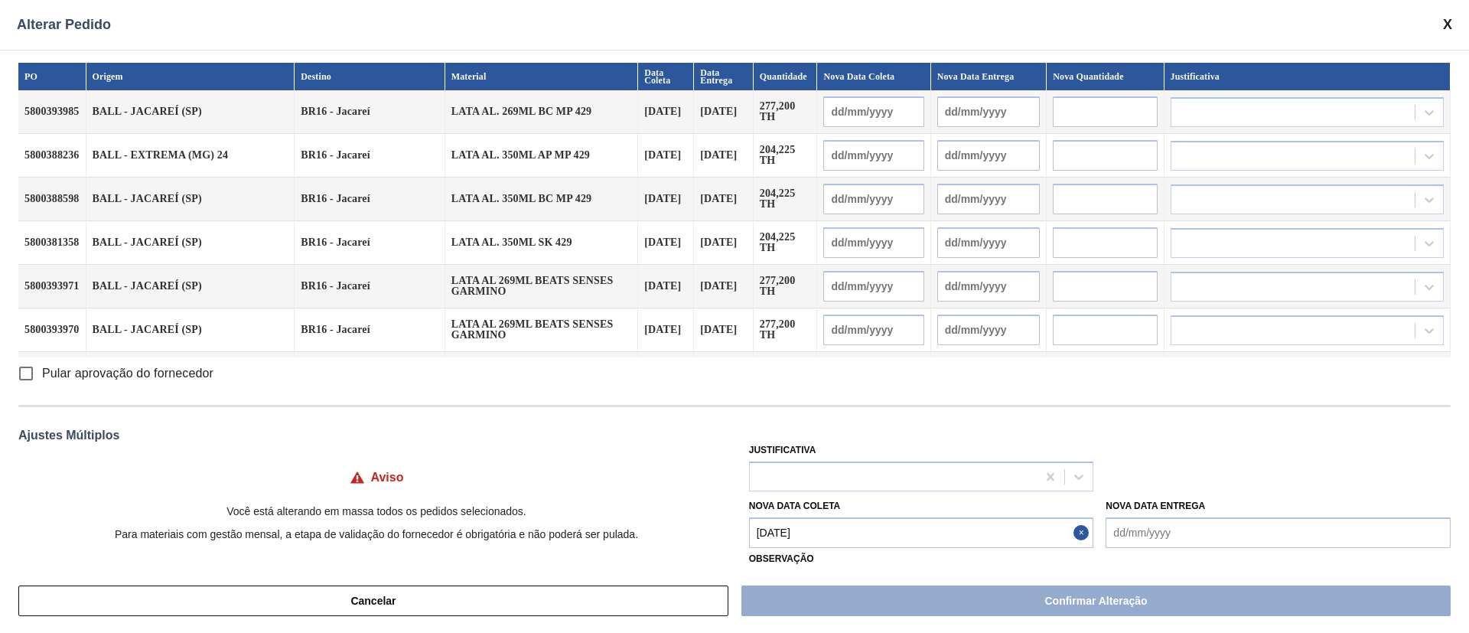
type input "[DATE]"
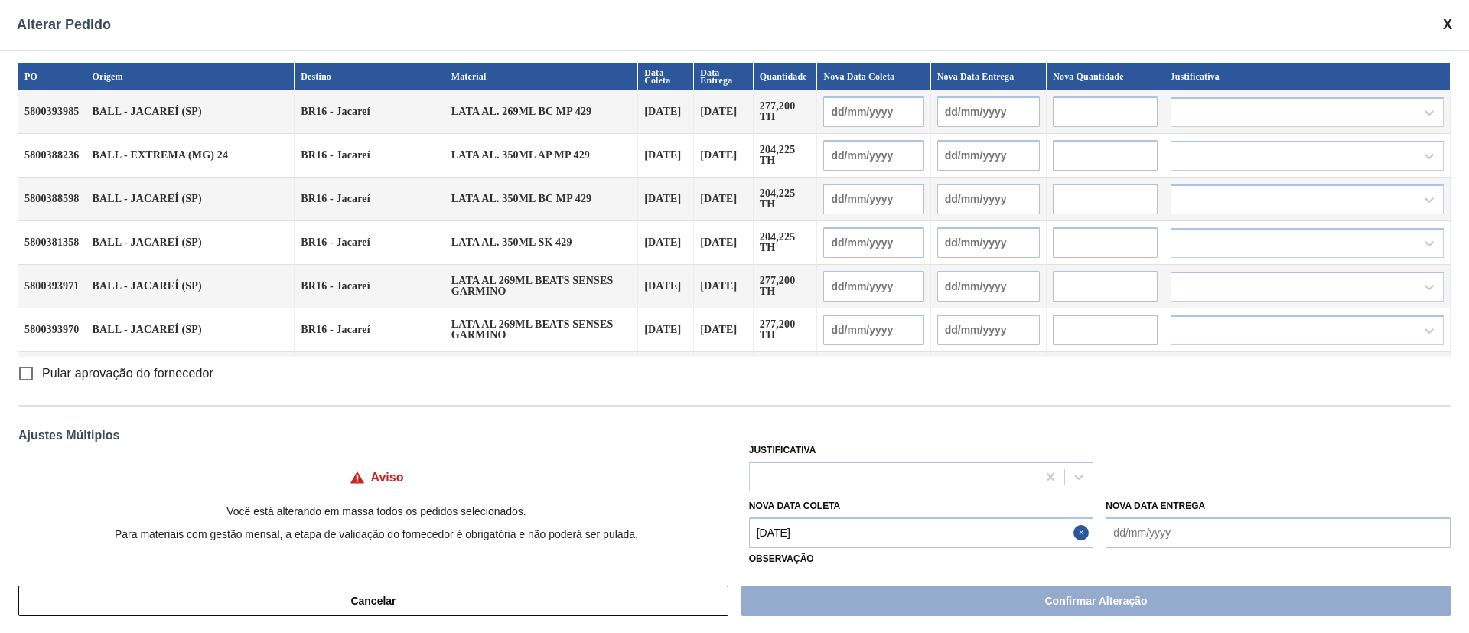
type input "[DATE]"
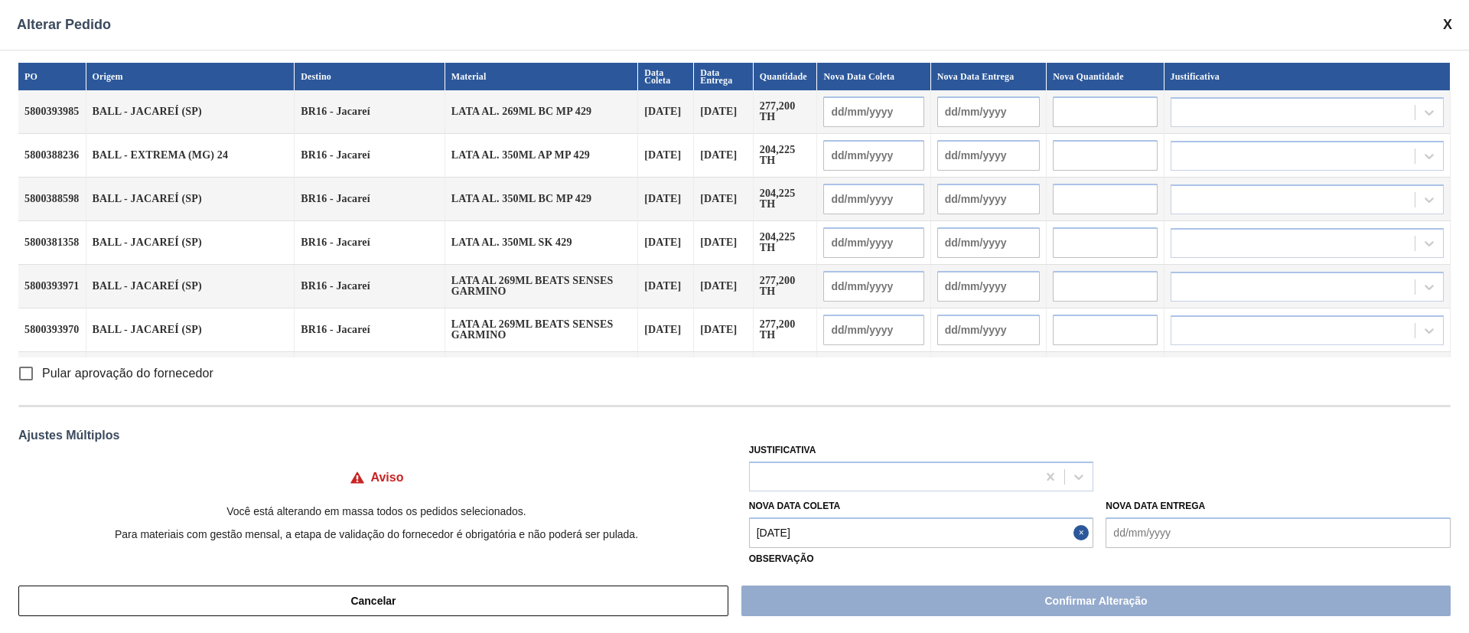
type input "[DATE]"
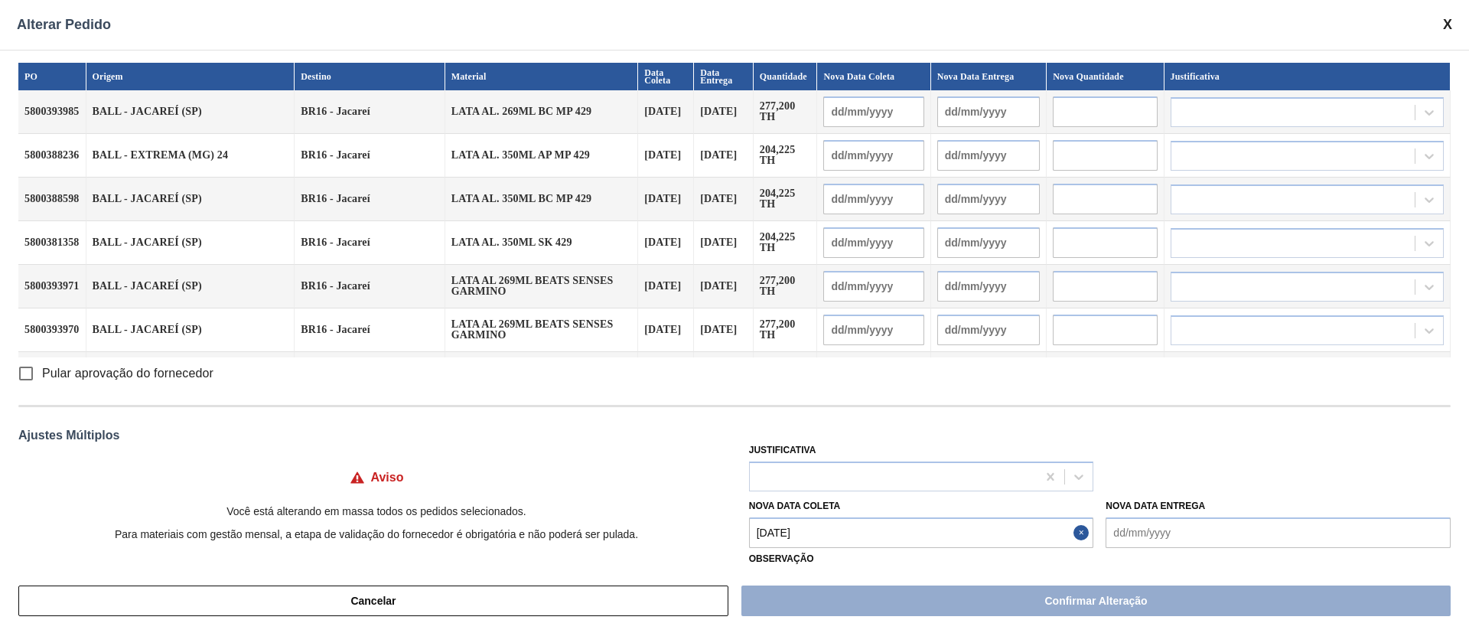
type input "[DATE]"
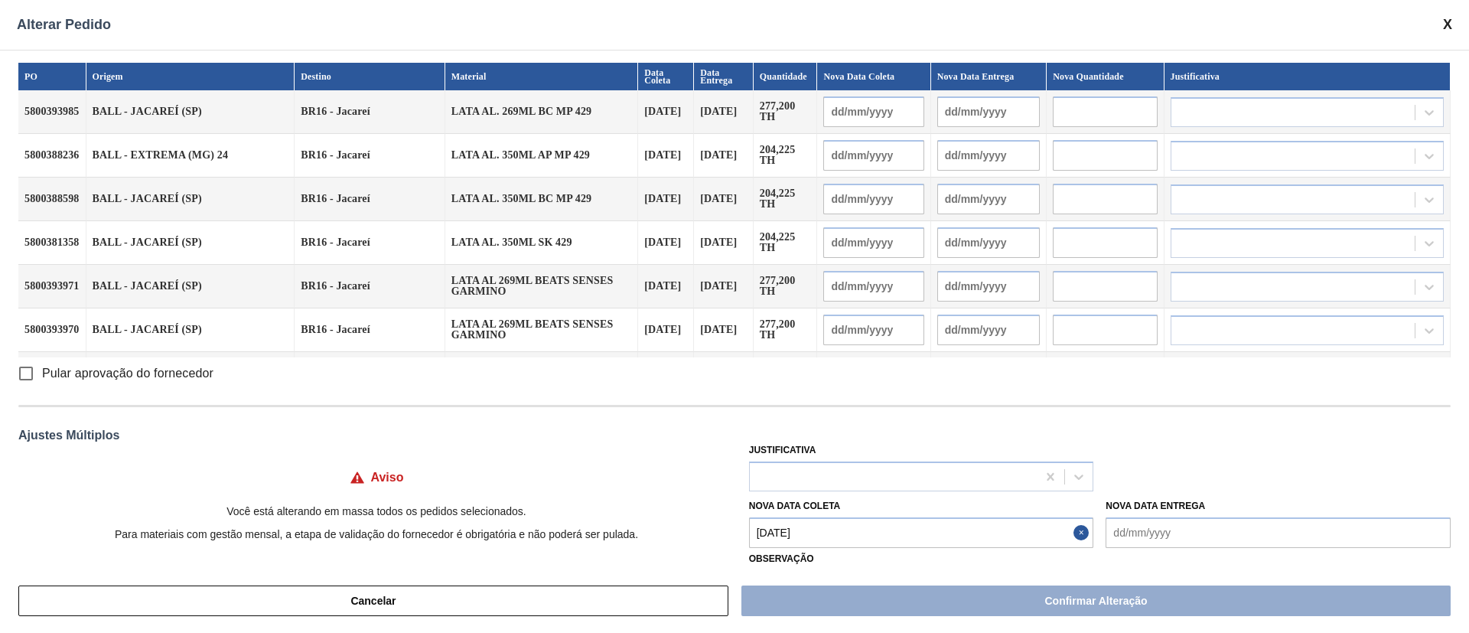
type input "[DATE]"
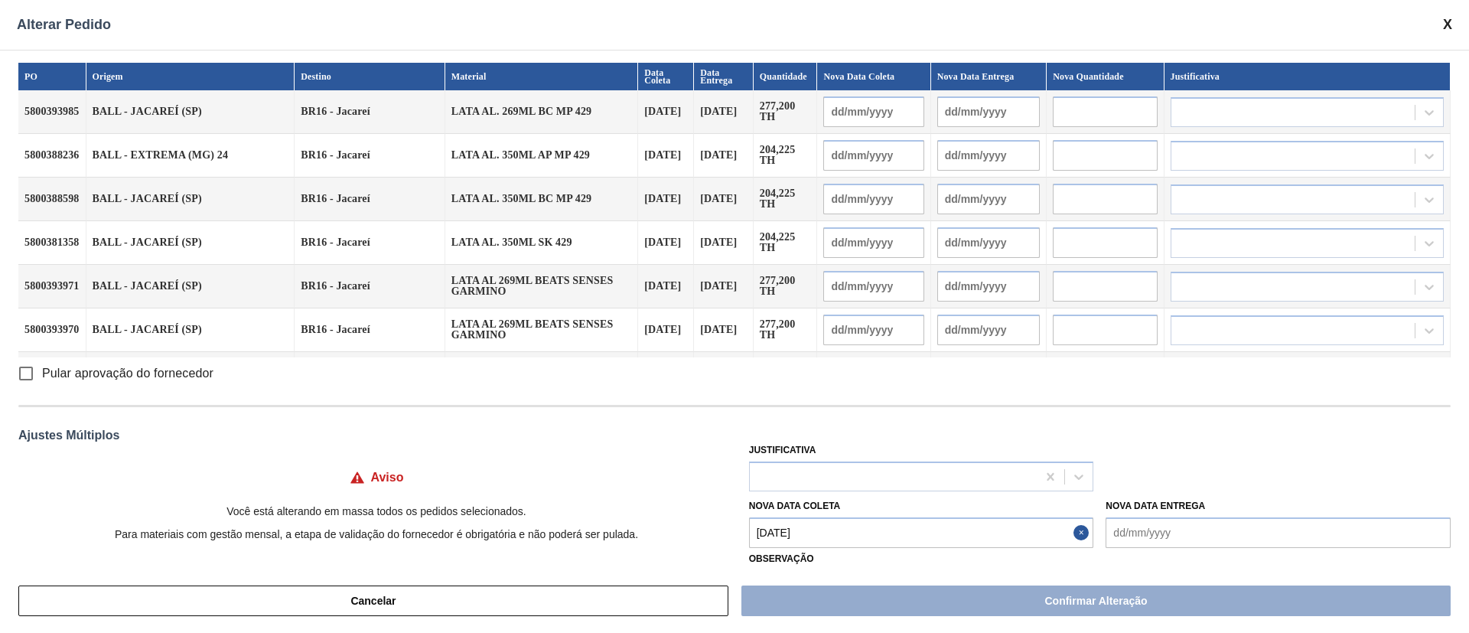
type input "[DATE]"
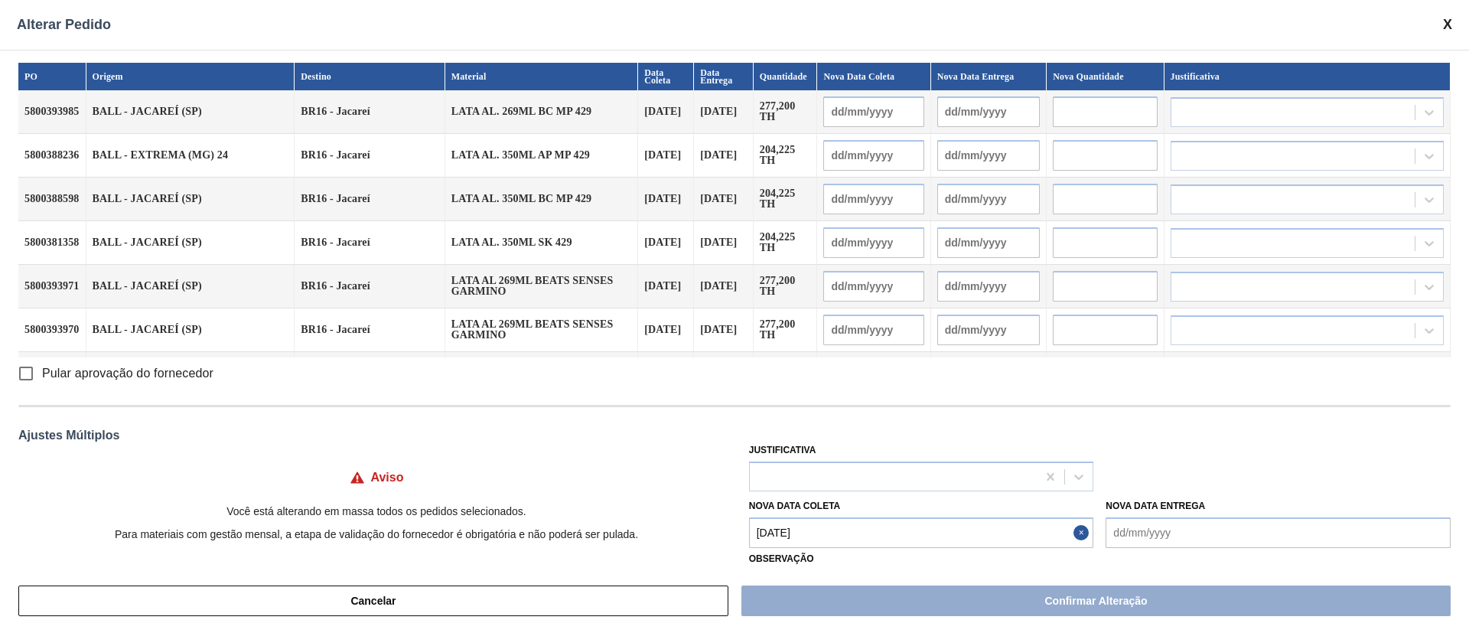
type input "[DATE]"
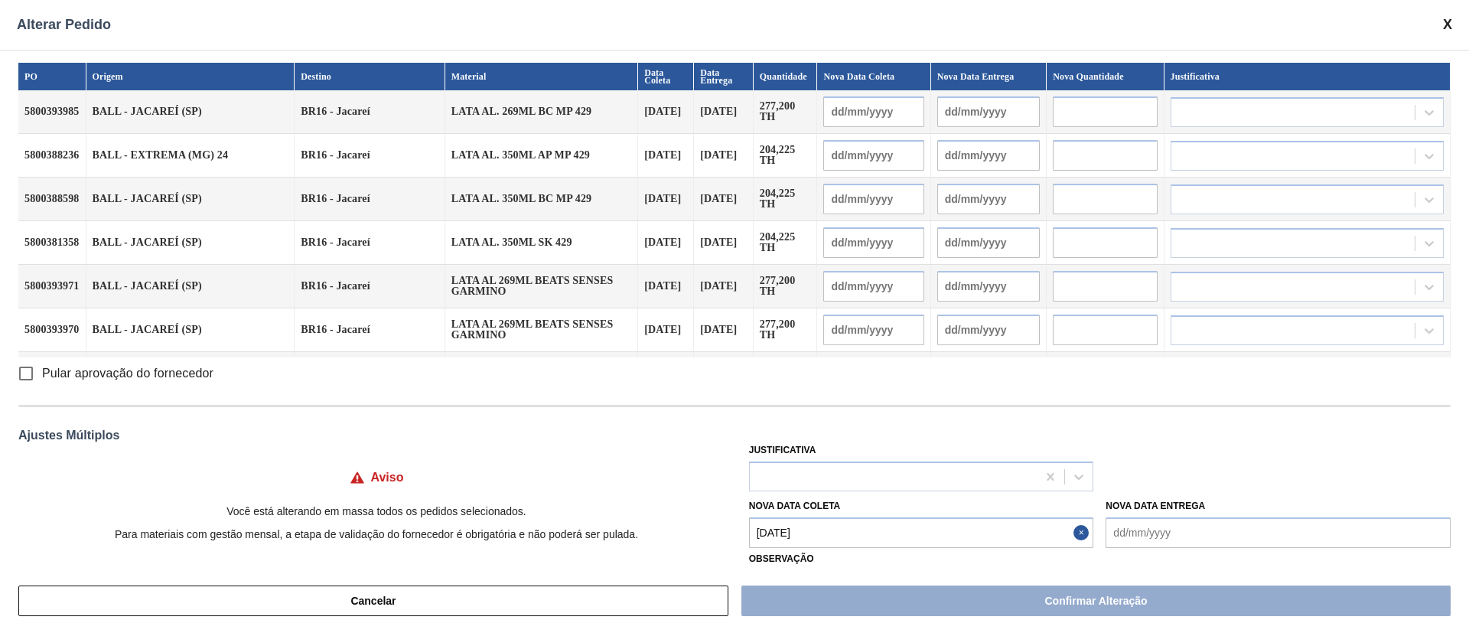
type input "[DATE]"
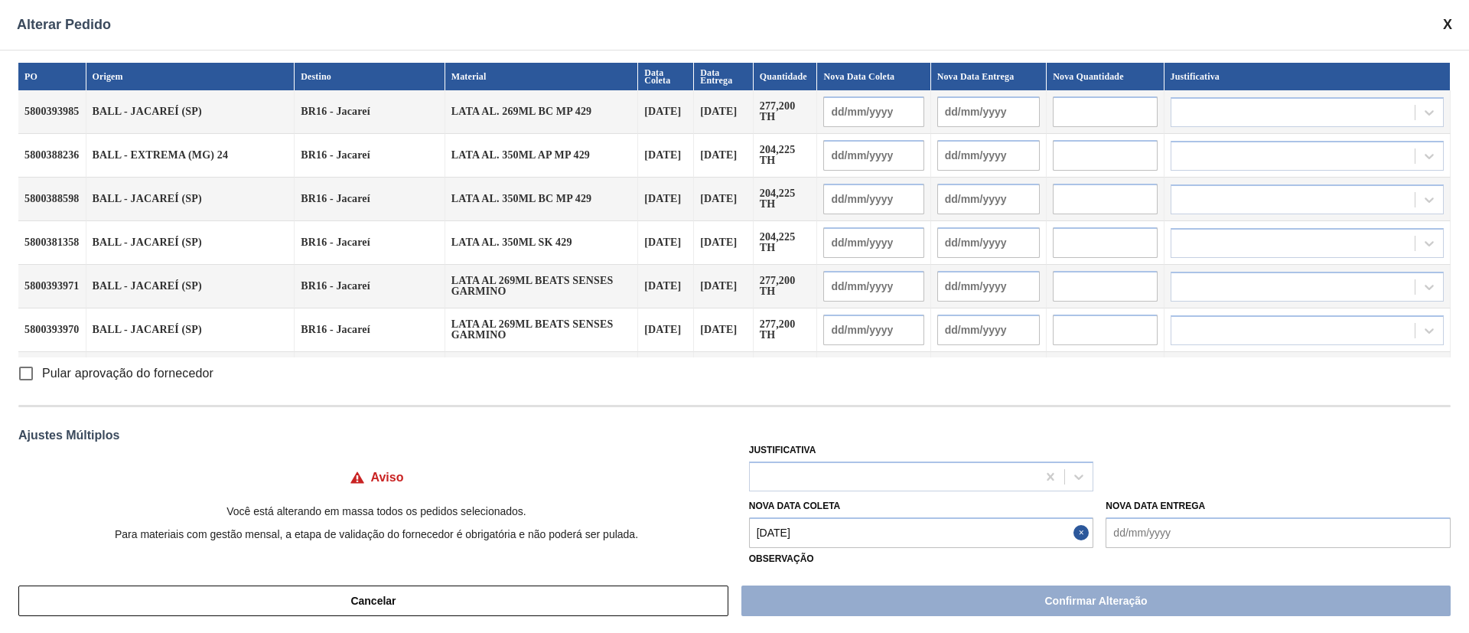
type input "[DATE]"
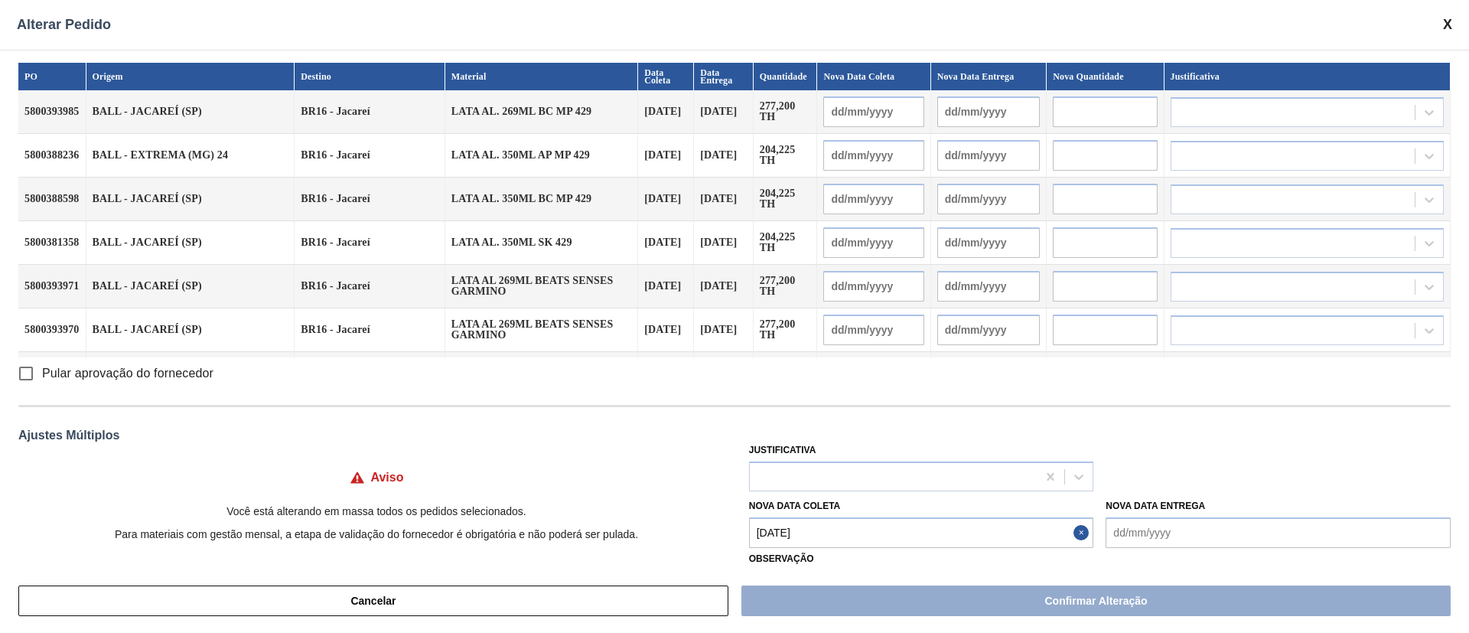
type input "[DATE]"
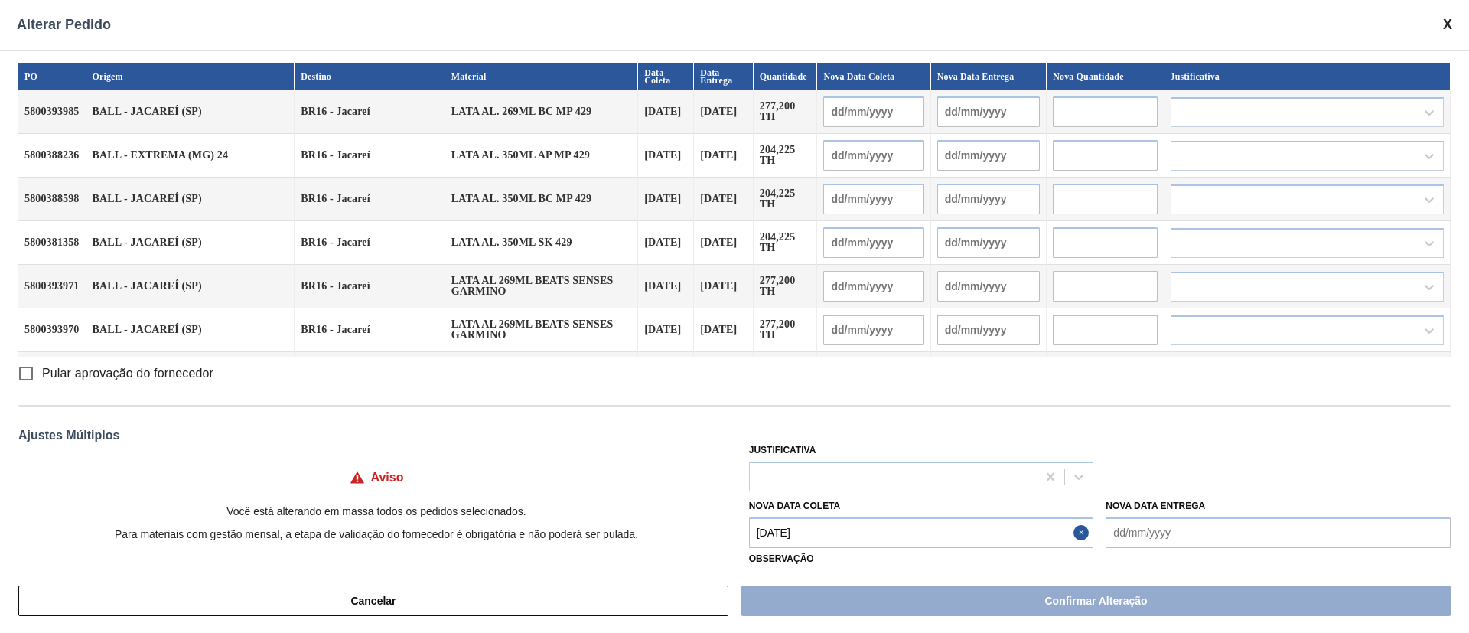
type input "[DATE]"
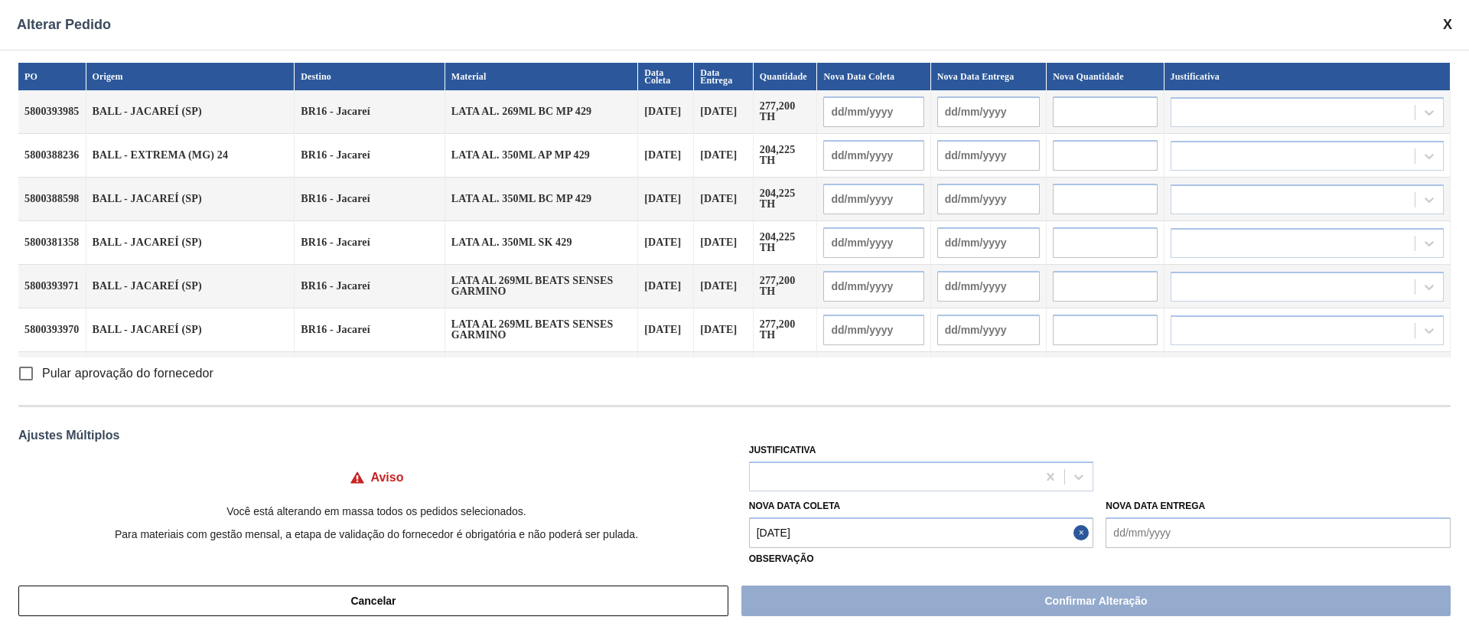
type input "[DATE]"
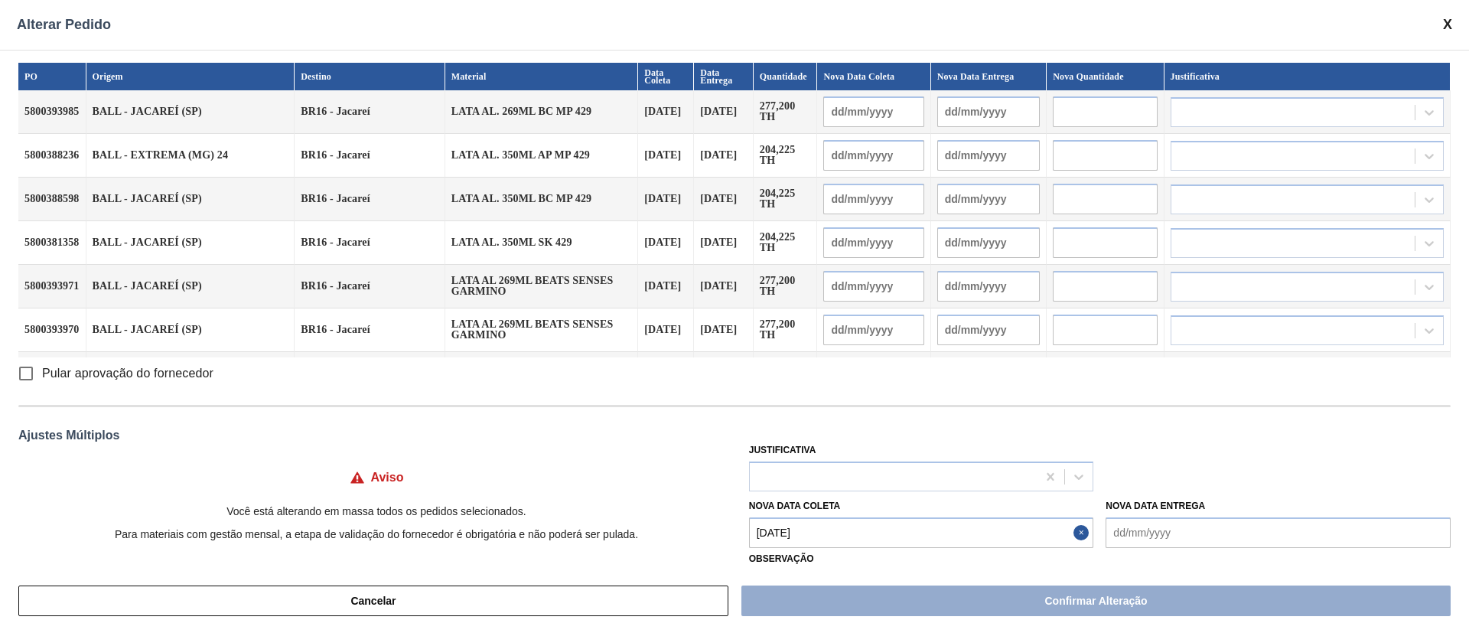
type input "[DATE]"
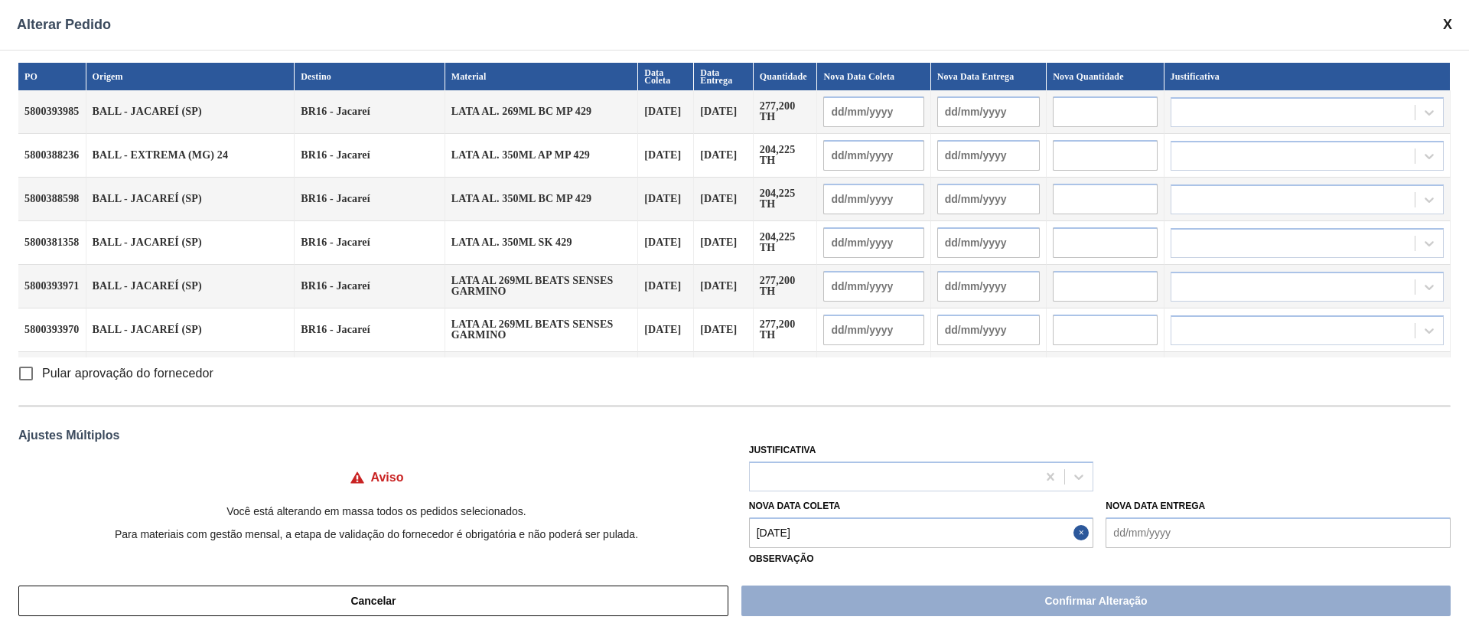
type input "[DATE]"
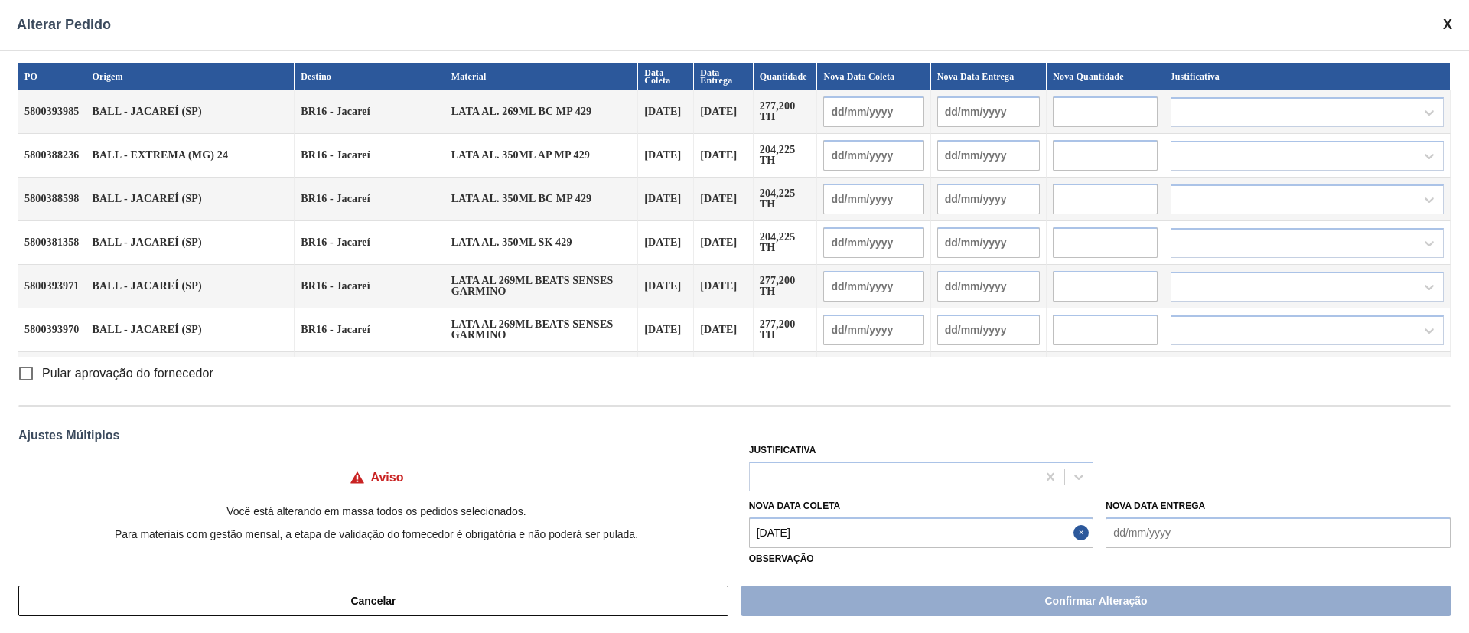
type input "[DATE]"
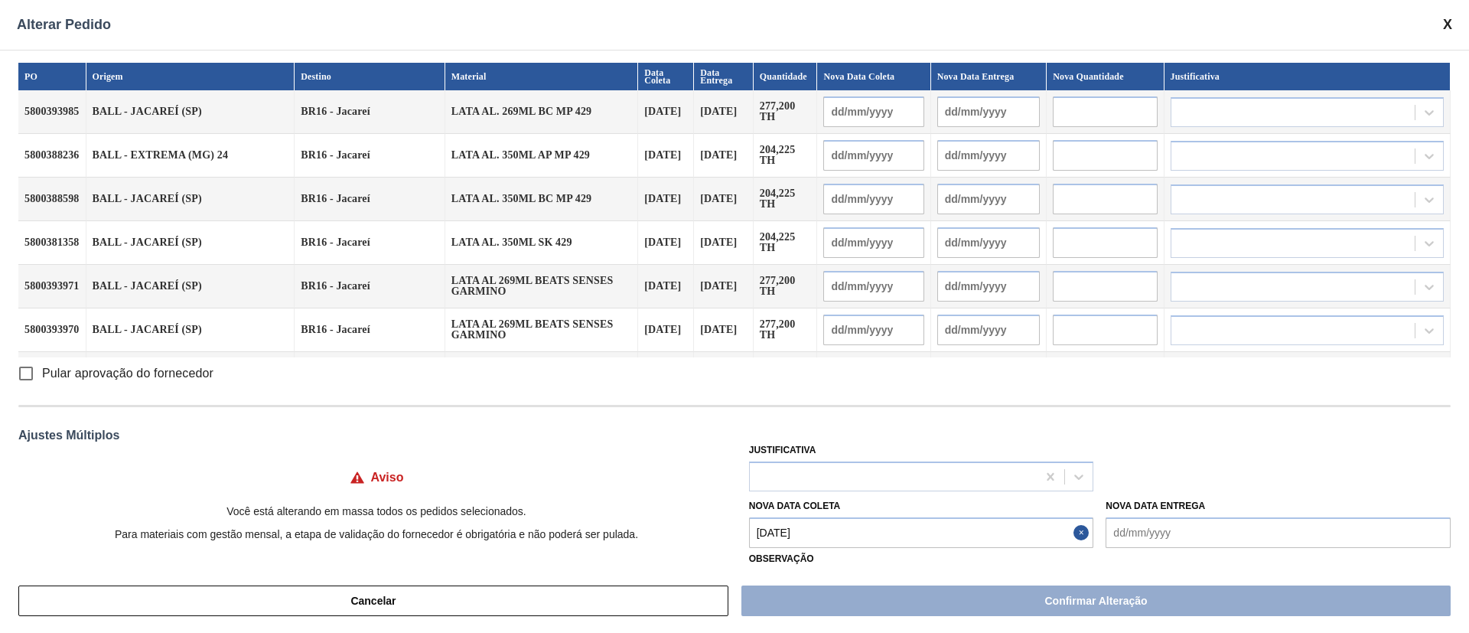
type input "[DATE]"
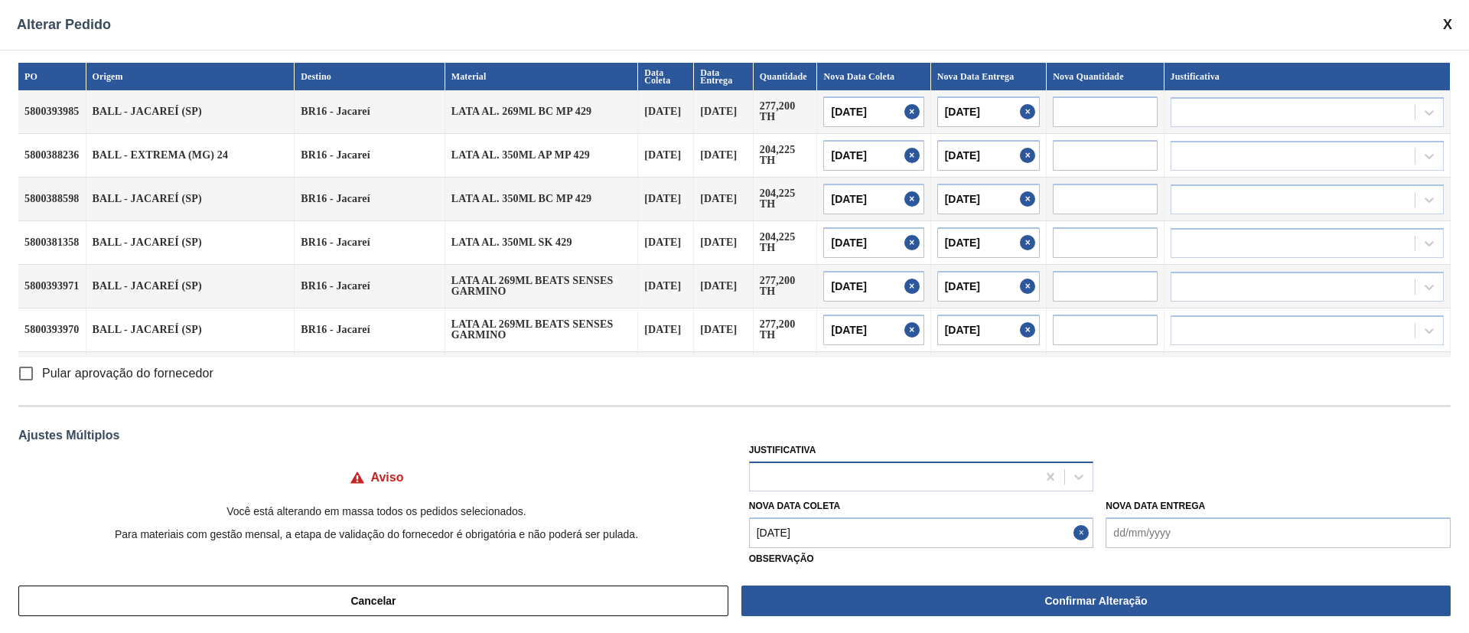
click at [837, 468] on div at bounding box center [894, 476] width 288 height 22
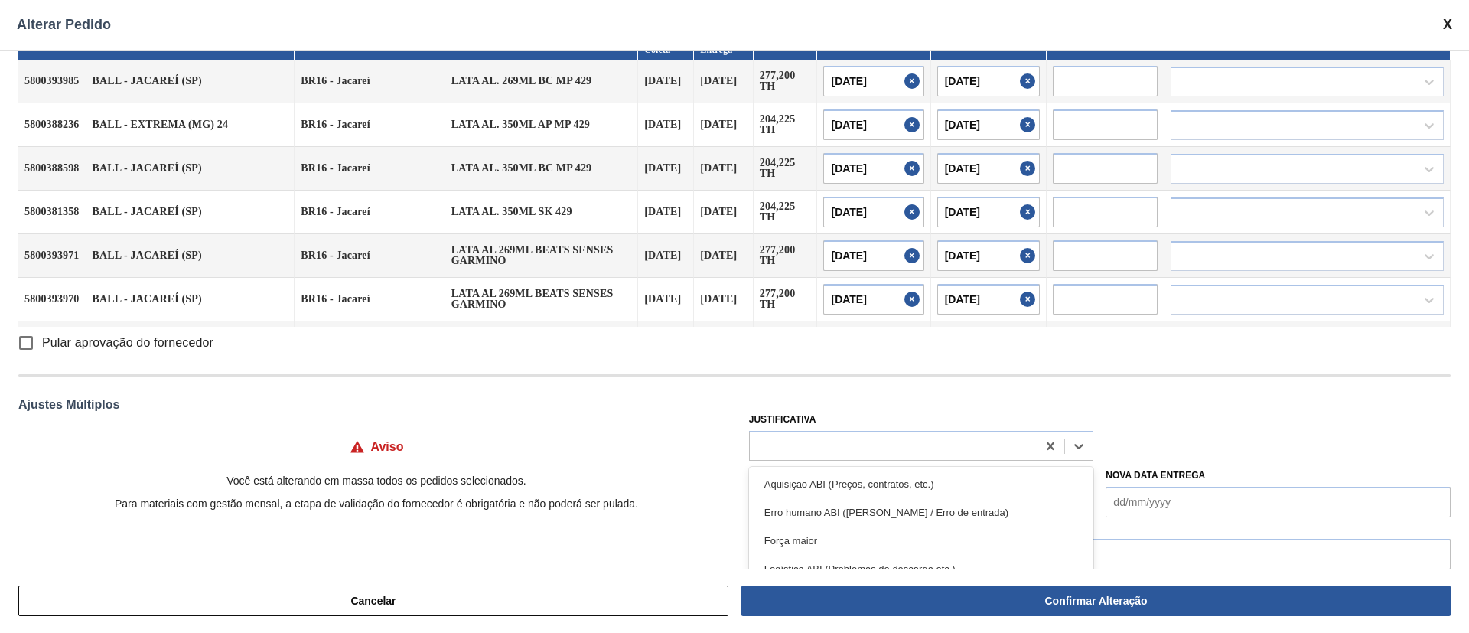
scroll to position [58, 0]
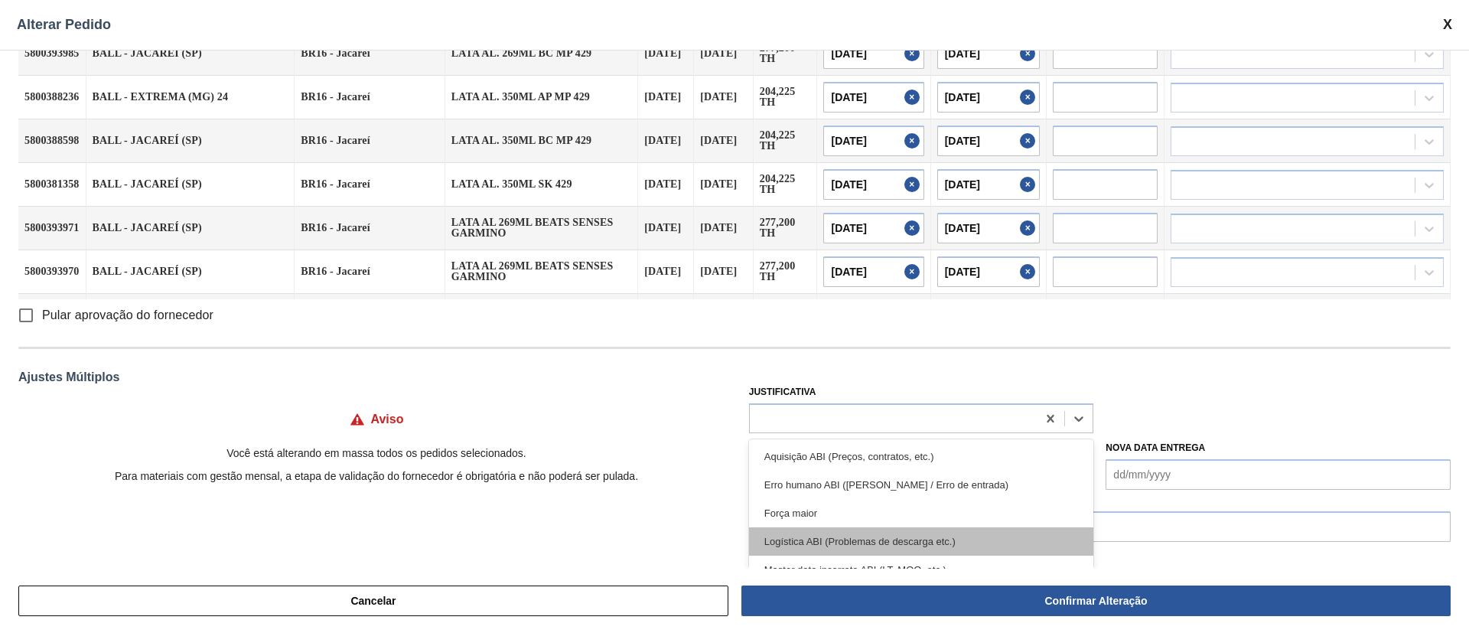
click at [973, 468] on div "Logística ABI (Problemas de descarga etc.)" at bounding box center [921, 541] width 345 height 28
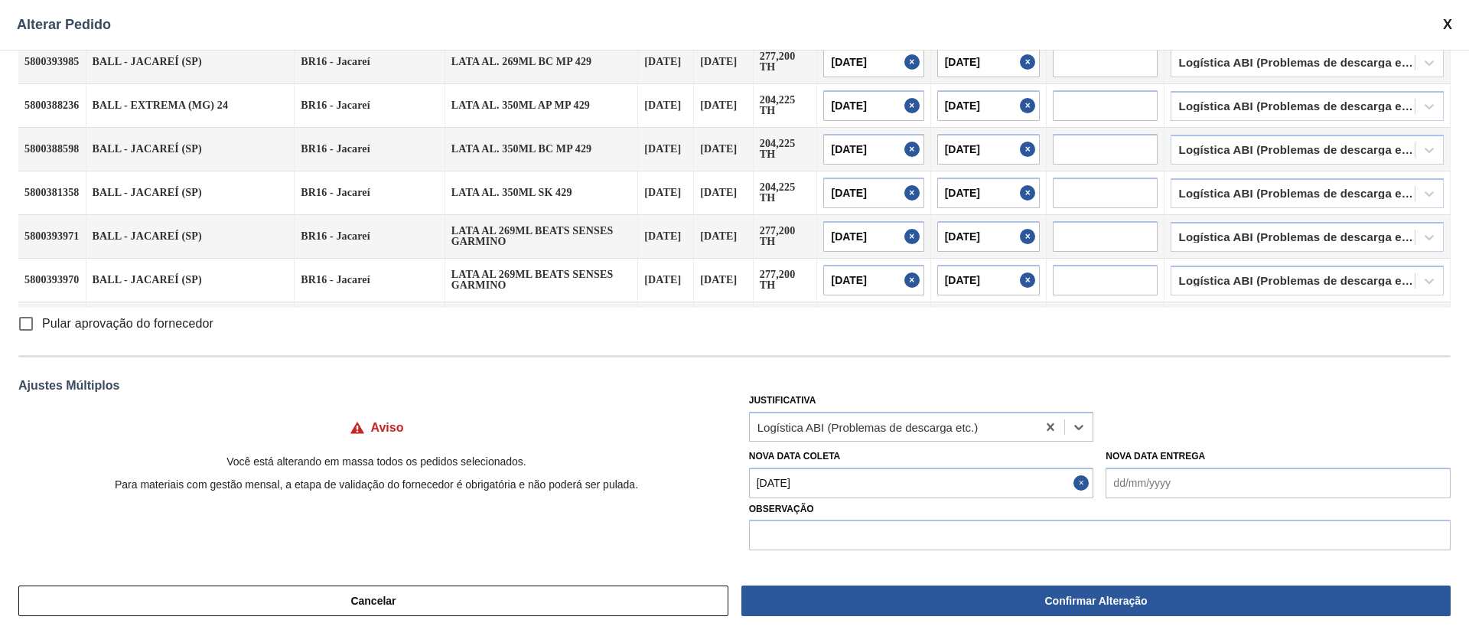
scroll to position [50, 0]
click at [942, 468] on input "text" at bounding box center [1100, 535] width 702 height 31
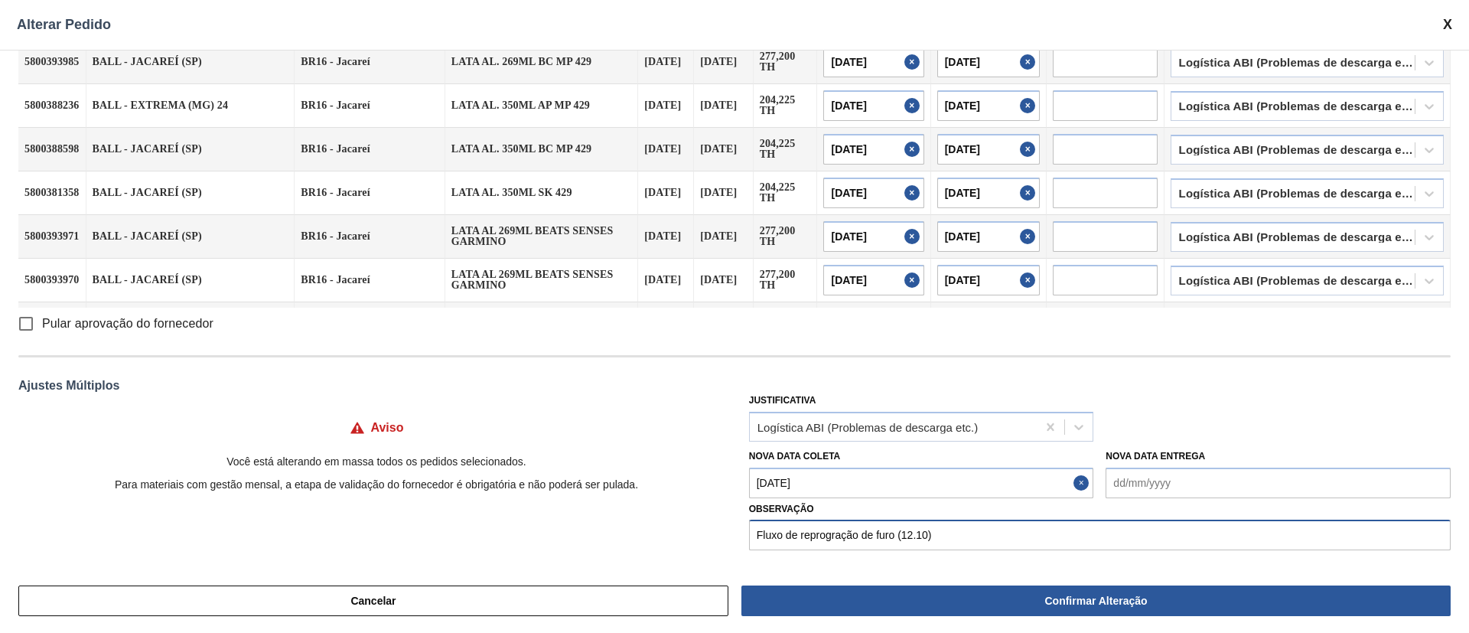
click at [839, 468] on input "Fluxo de reprogração de furo (12.10)" at bounding box center [1100, 535] width 702 height 31
type input "Fluxo de reprogramação de furo (12.10)"
click at [1087, 411] on div "Justificativa Logística ABI (Problemas de descarga etc.)" at bounding box center [1100, 415] width 702 height 52
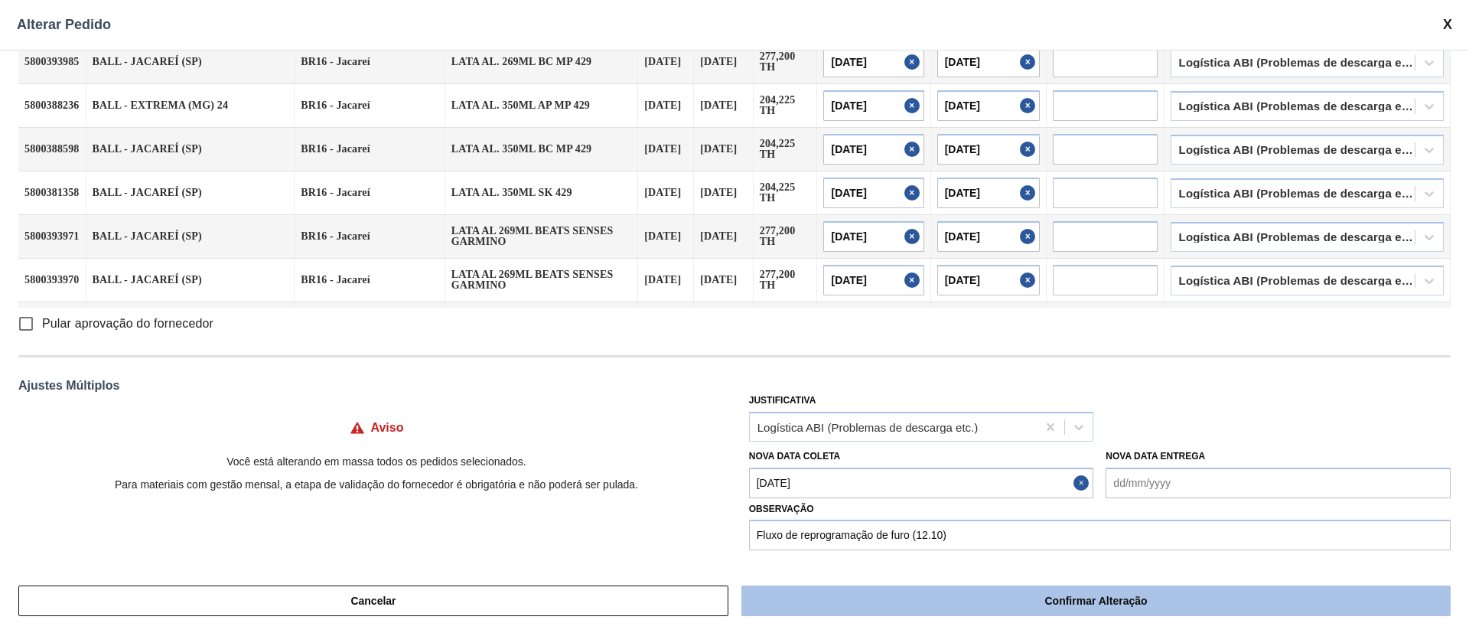
click at [1016, 468] on button "Confirmar Alteração" at bounding box center [1095, 600] width 709 height 31
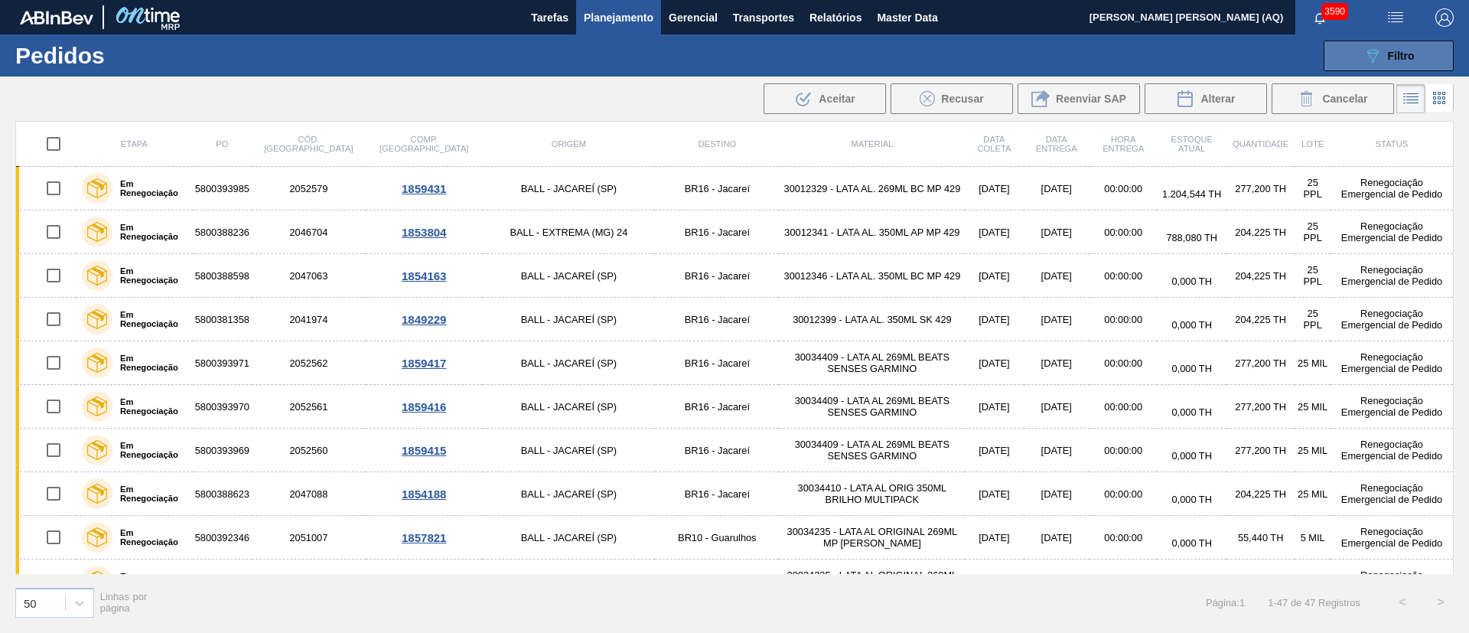
click at [1087, 52] on icon "089F7B8B-B2A5-4AFE-B5C0-19BA573D28AC" at bounding box center [1373, 56] width 18 height 18
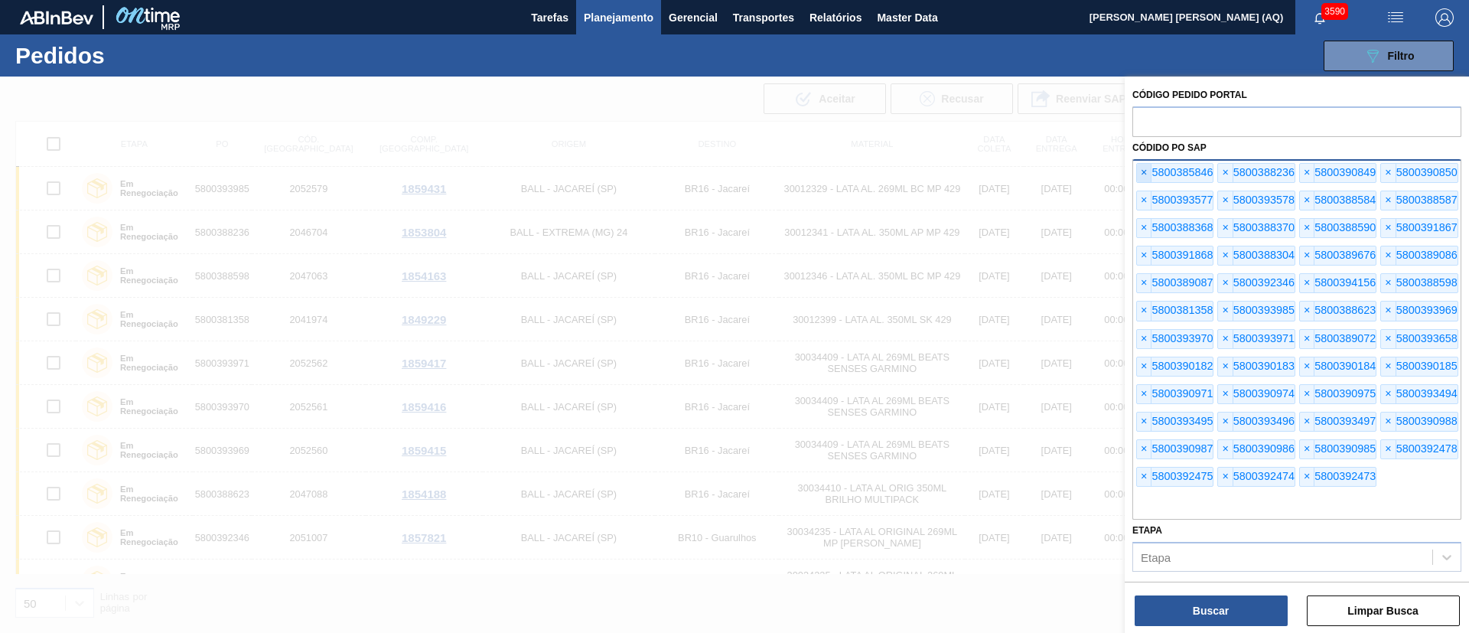
click at [1087, 168] on span "×" at bounding box center [1144, 173] width 15 height 18
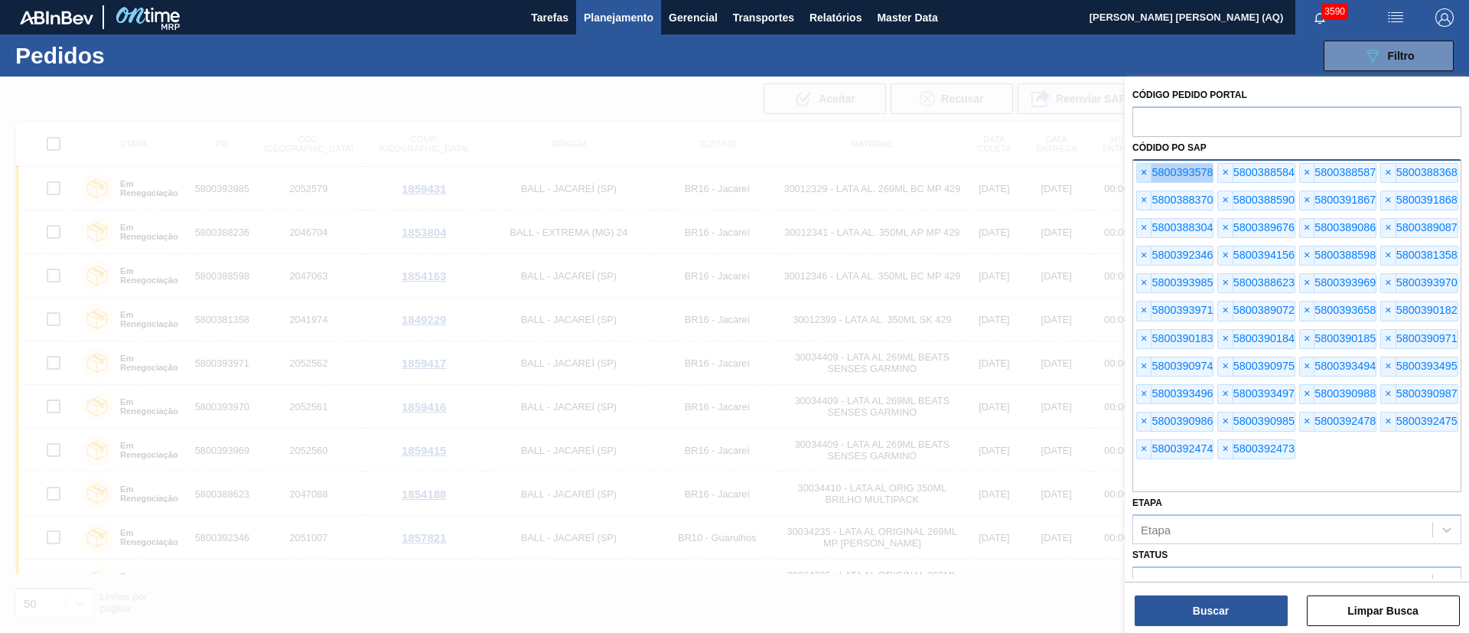
click at [1087, 168] on span "×" at bounding box center [1144, 173] width 15 height 18
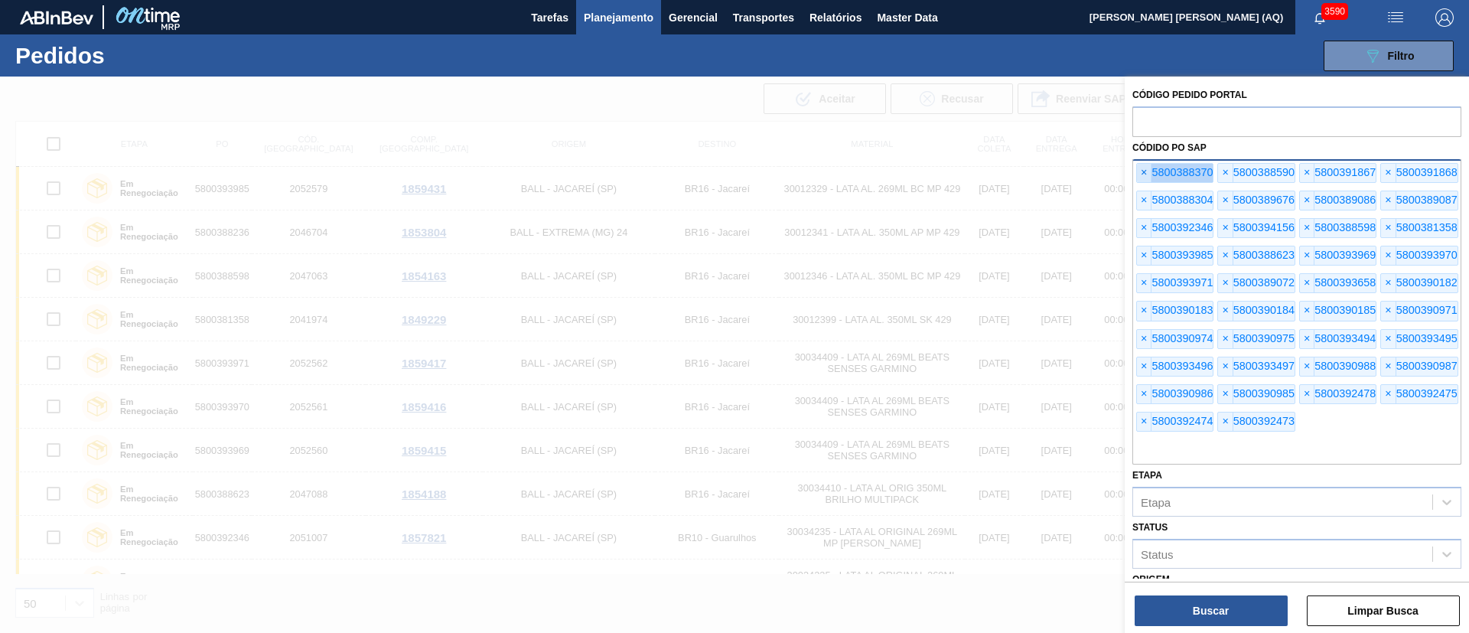
click at [1087, 168] on span "×" at bounding box center [1144, 173] width 15 height 18
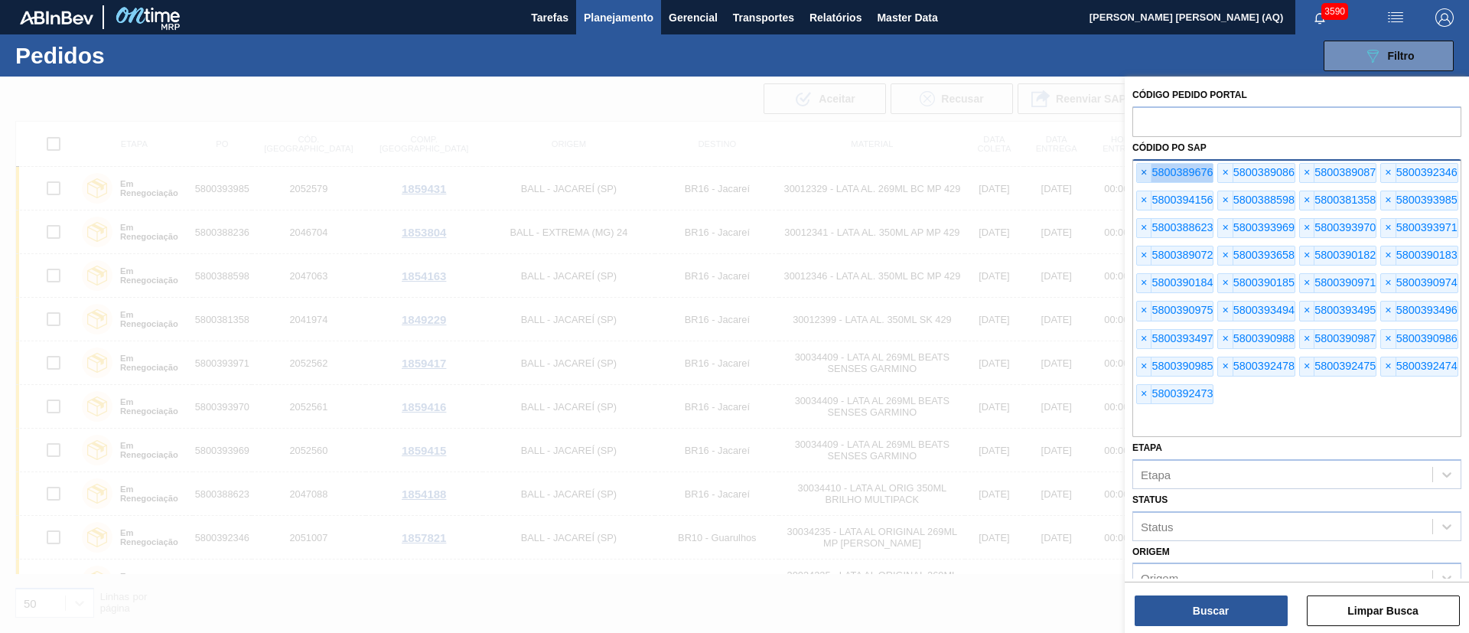
click at [1087, 168] on span "×" at bounding box center [1144, 173] width 15 height 18
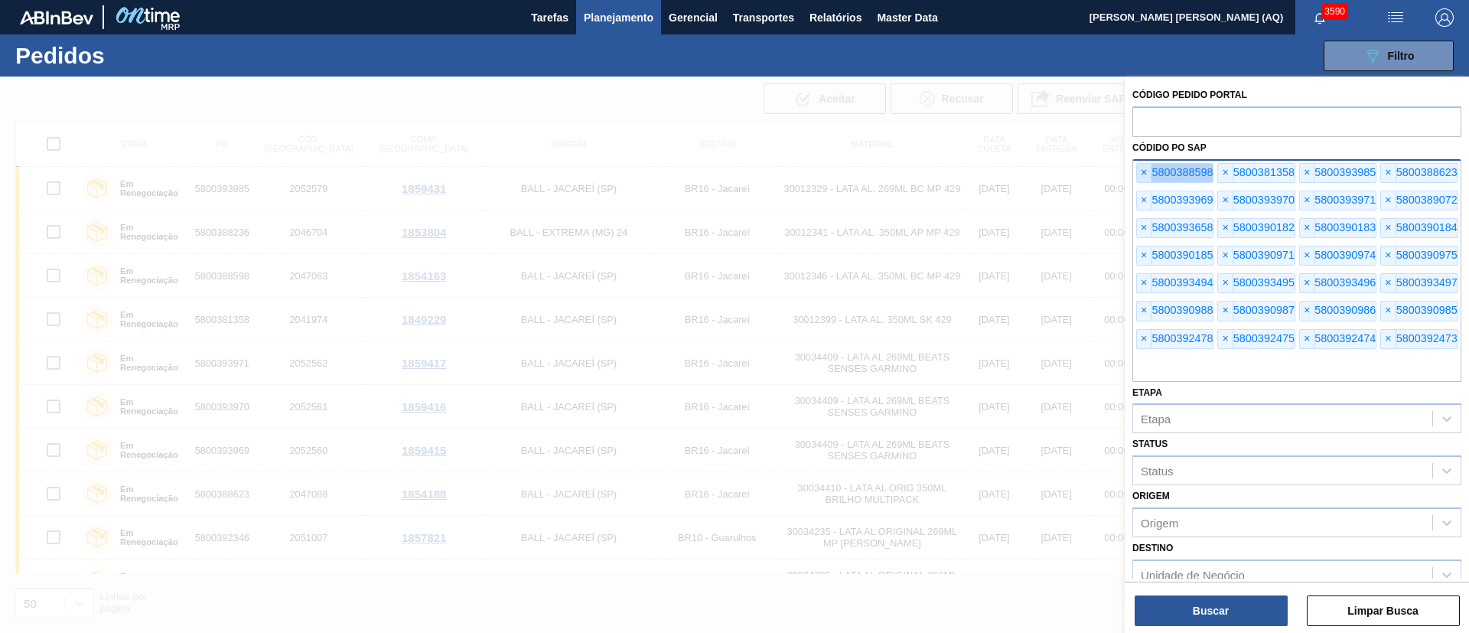
click at [1087, 168] on span "×" at bounding box center [1144, 173] width 15 height 18
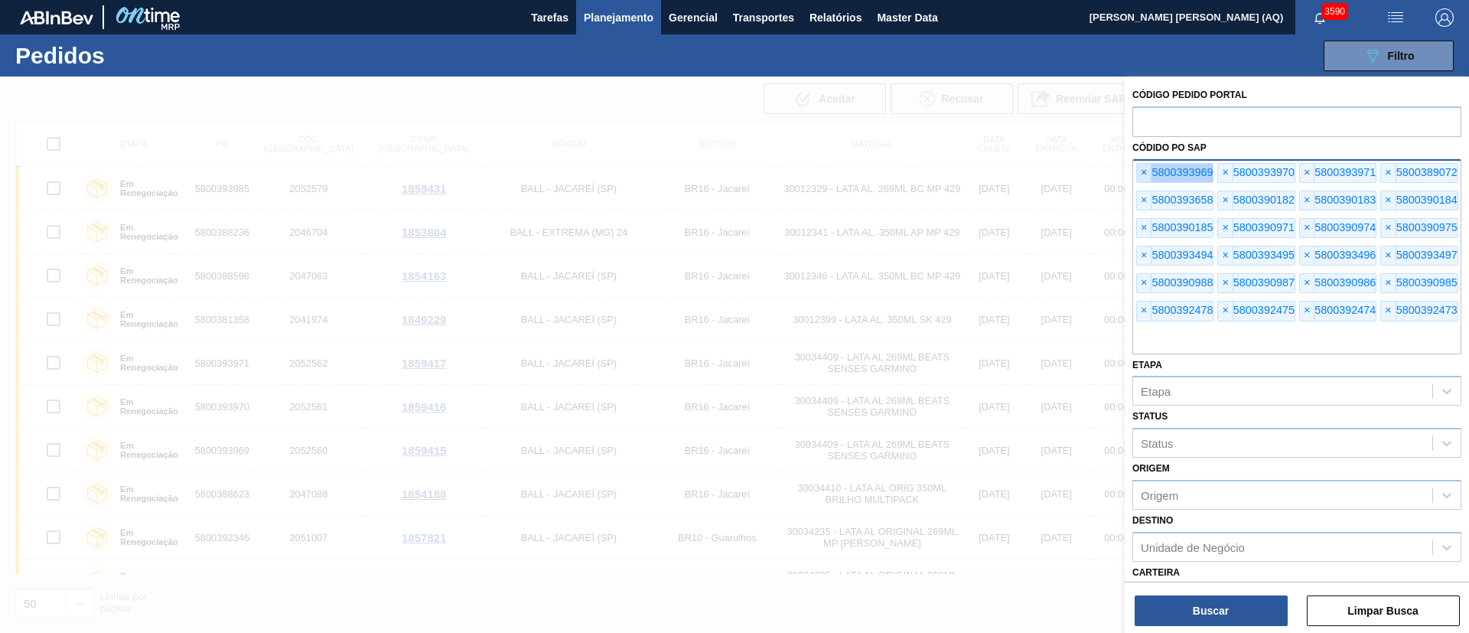
click at [1087, 168] on span "×" at bounding box center [1144, 173] width 15 height 18
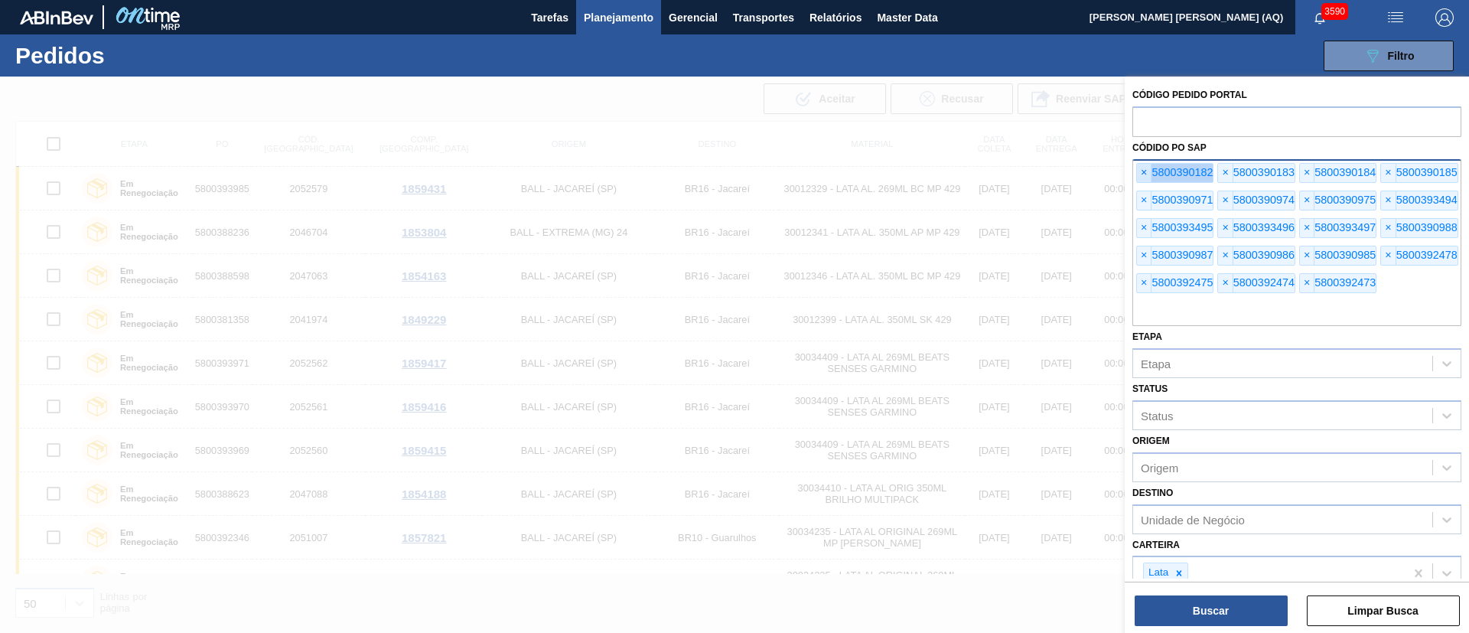
click at [1087, 168] on span "×" at bounding box center [1144, 173] width 15 height 18
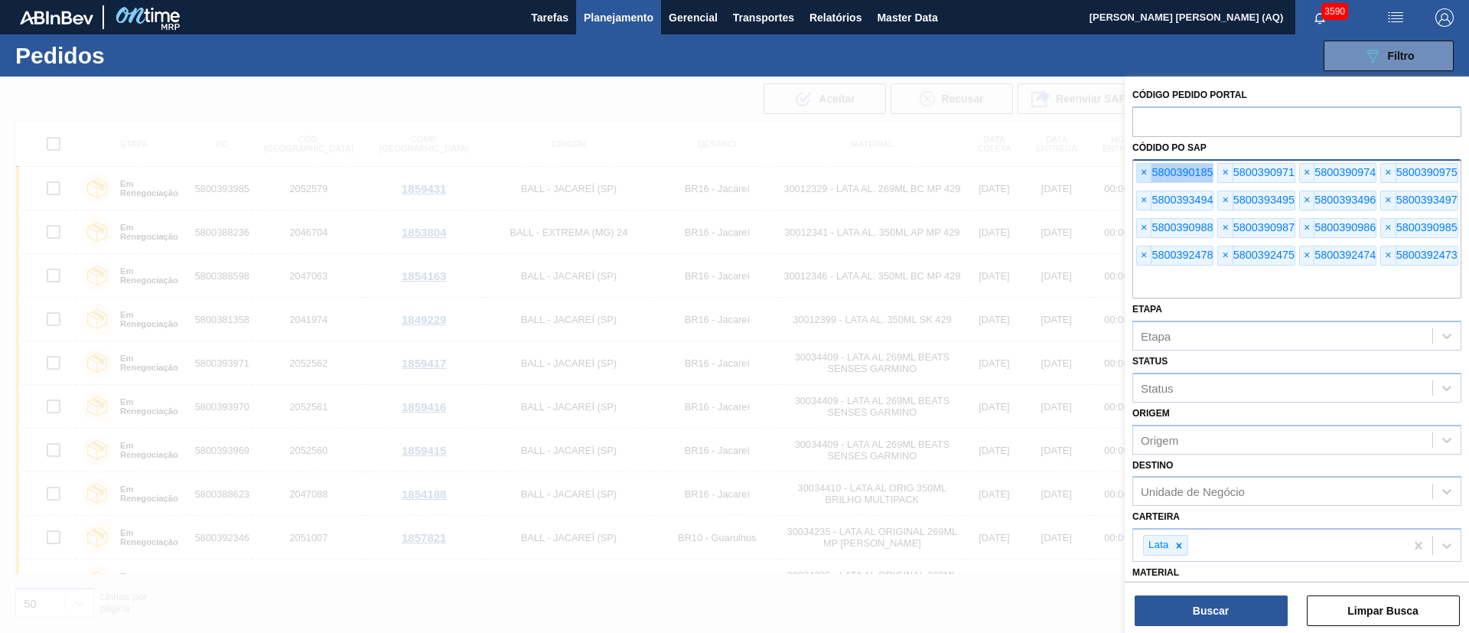
click at [1087, 168] on span "×" at bounding box center [1144, 173] width 15 height 18
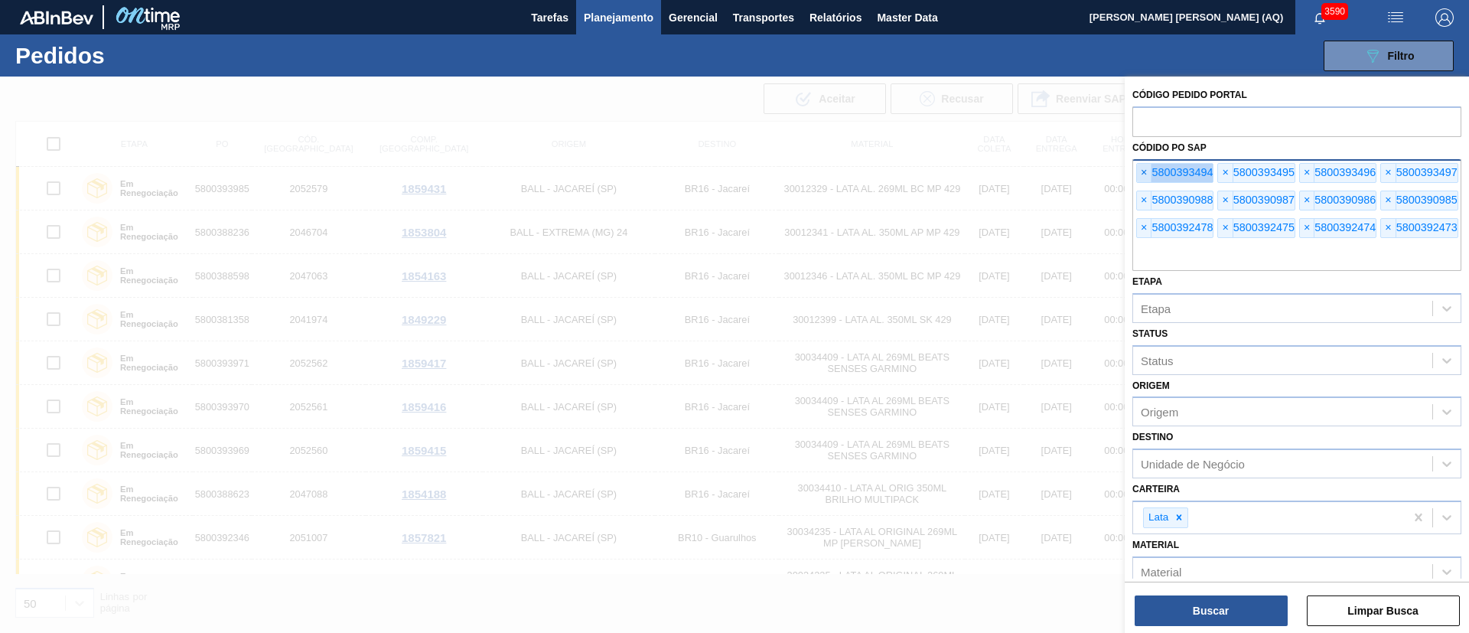
click at [1087, 168] on span "×" at bounding box center [1144, 173] width 15 height 18
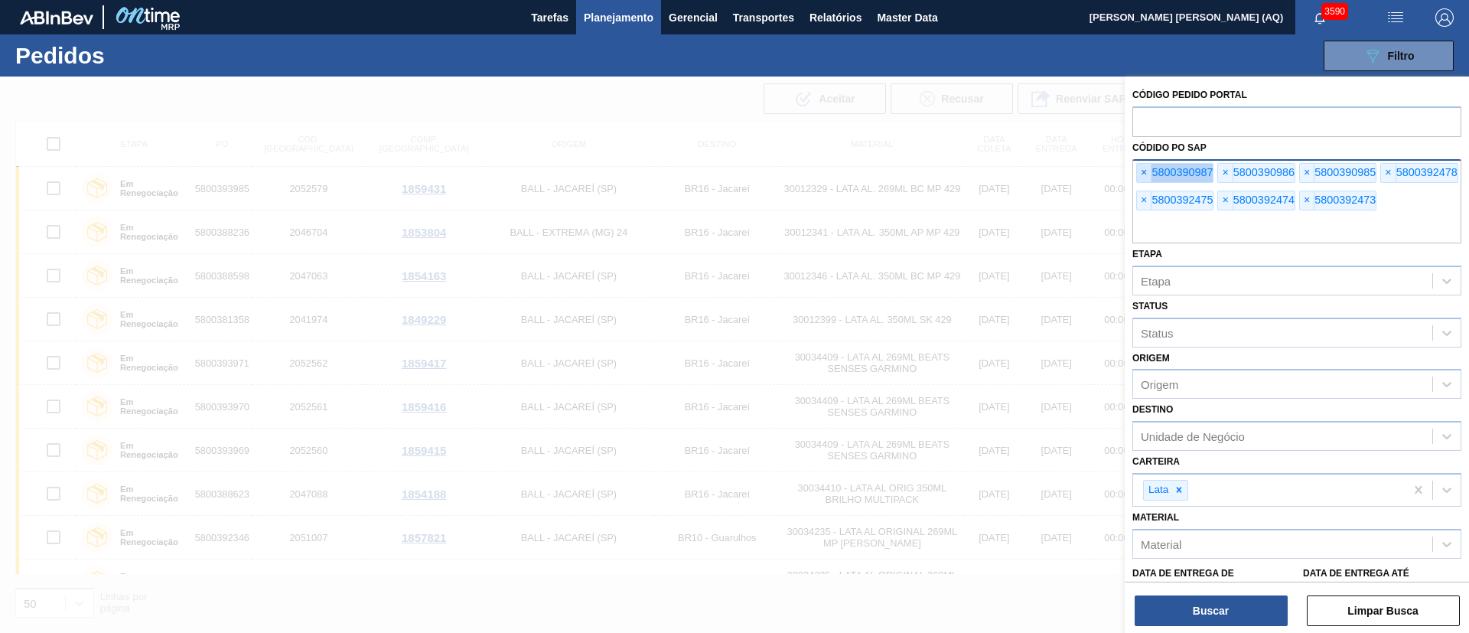
click at [1087, 168] on span "×" at bounding box center [1144, 173] width 15 height 18
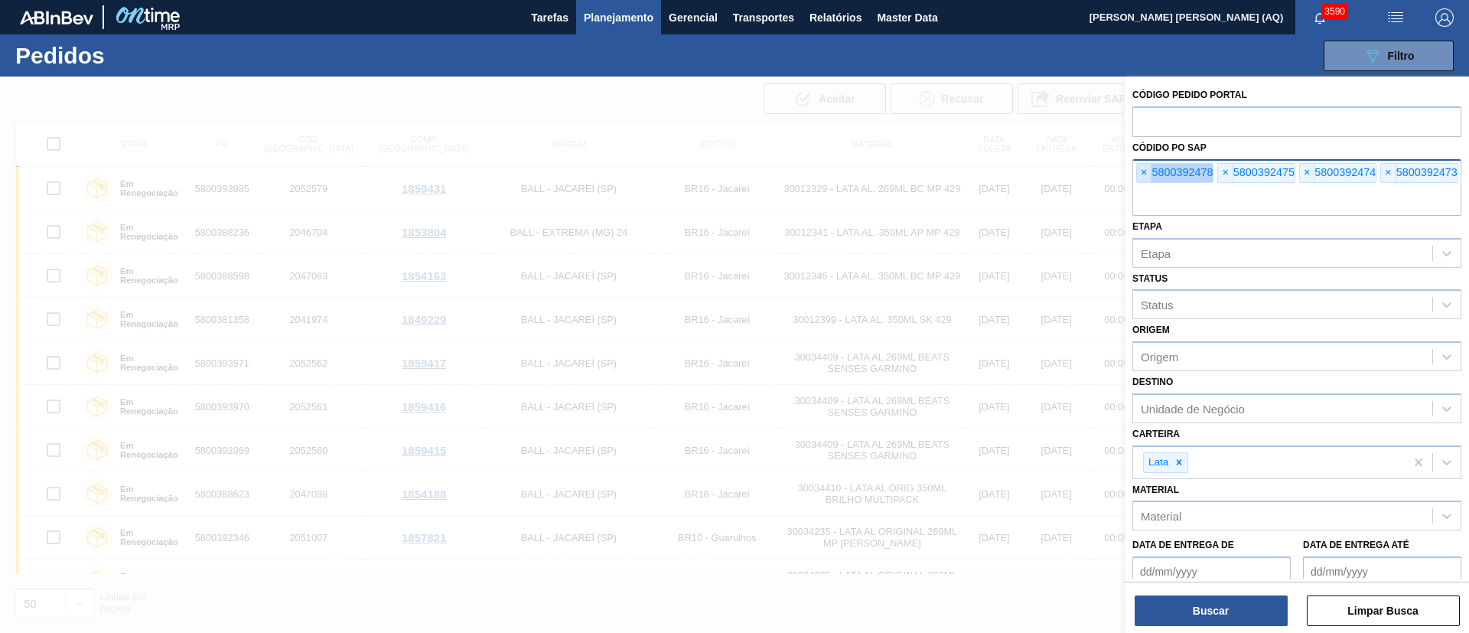
click at [1087, 168] on span "×" at bounding box center [1144, 173] width 15 height 18
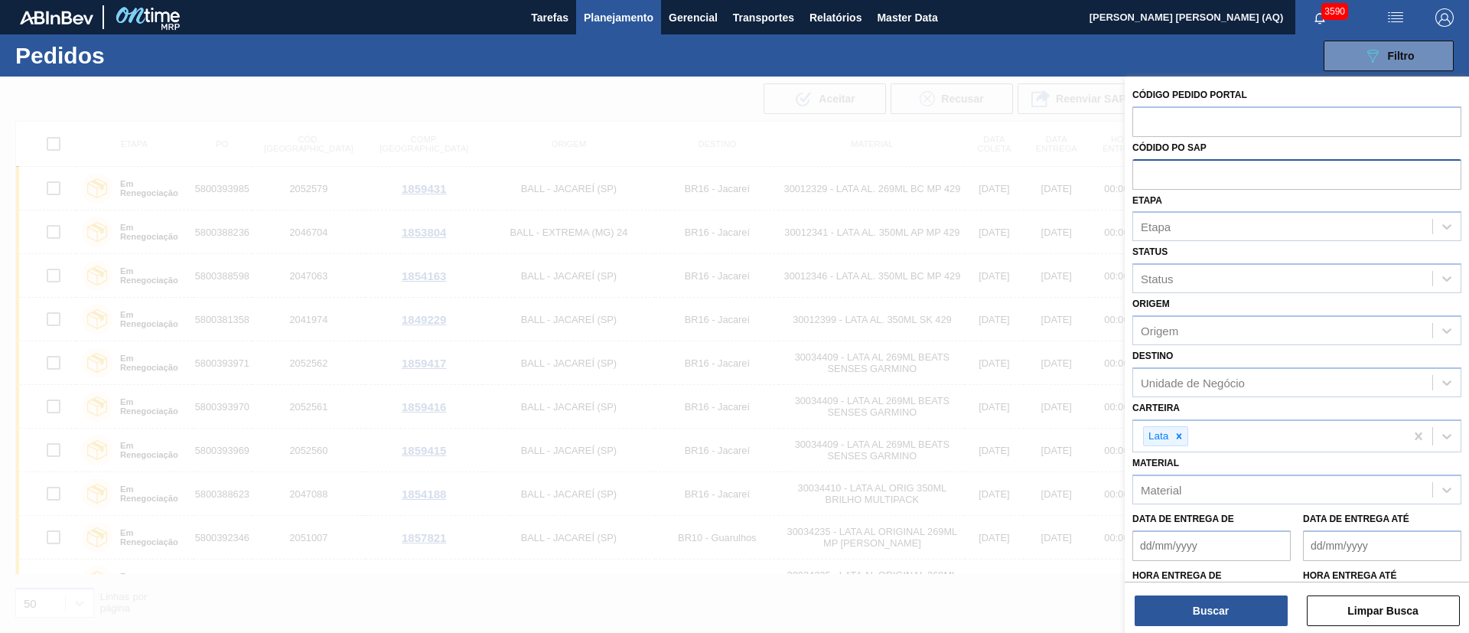
paste input "text"
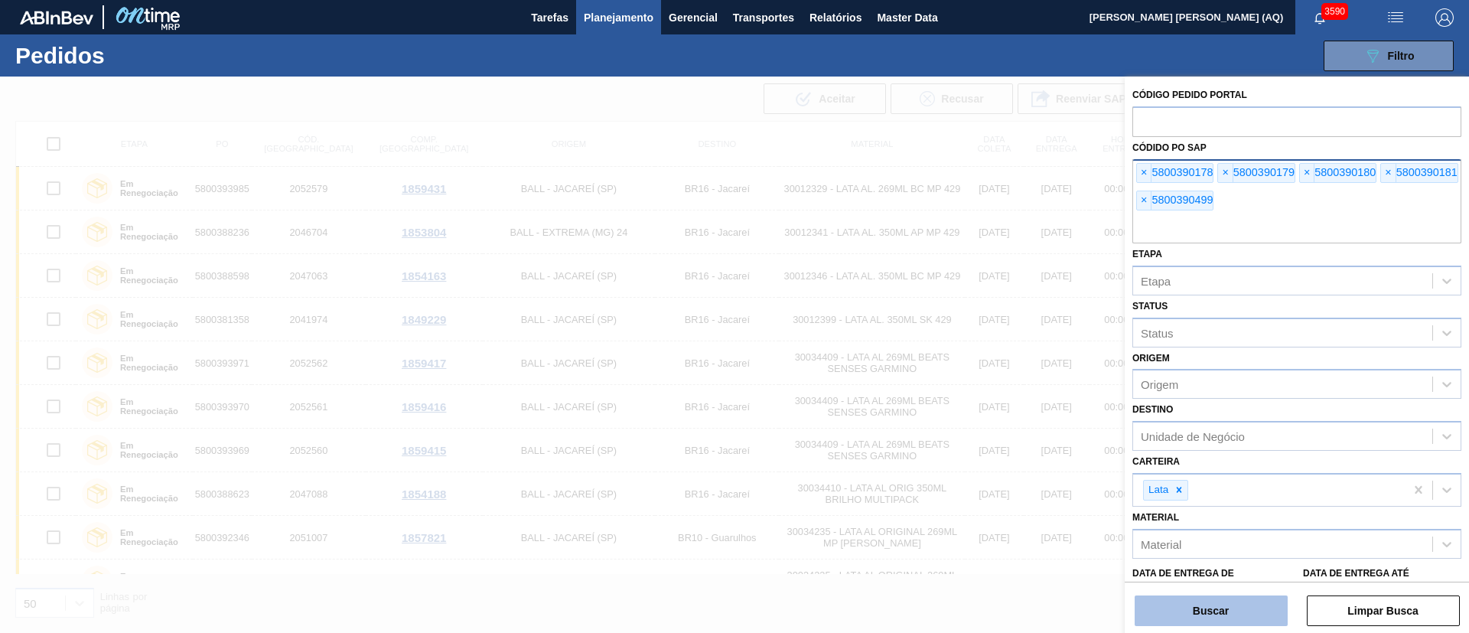
click at [1087, 468] on button "Buscar" at bounding box center [1211, 610] width 153 height 31
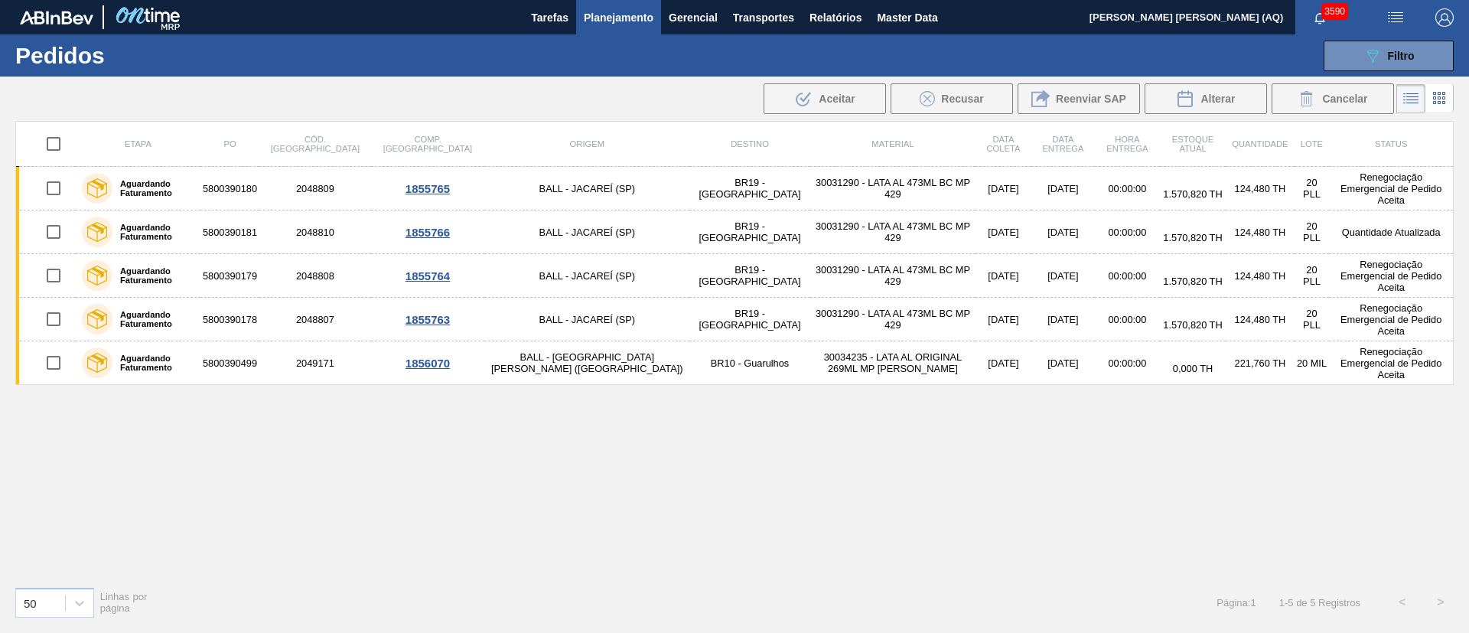
click at [48, 143] on input "checkbox" at bounding box center [53, 144] width 32 height 32
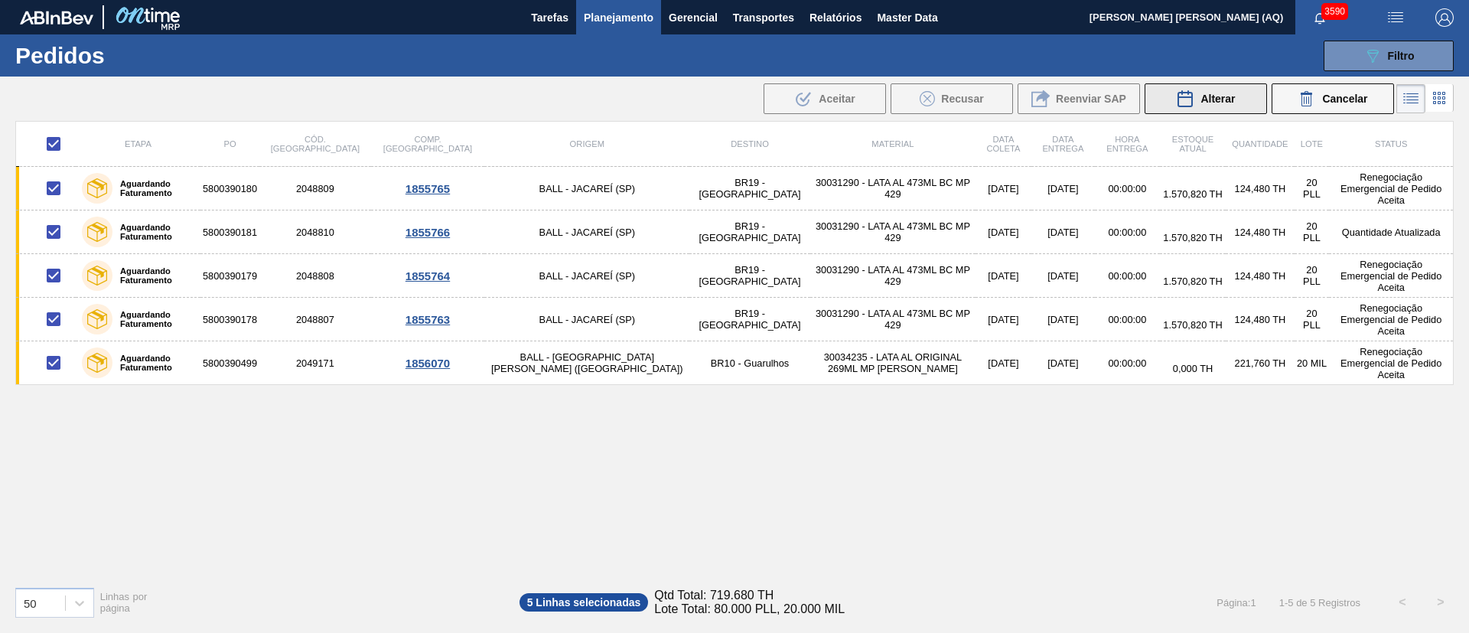
click at [1087, 102] on icon at bounding box center [1185, 99] width 18 height 18
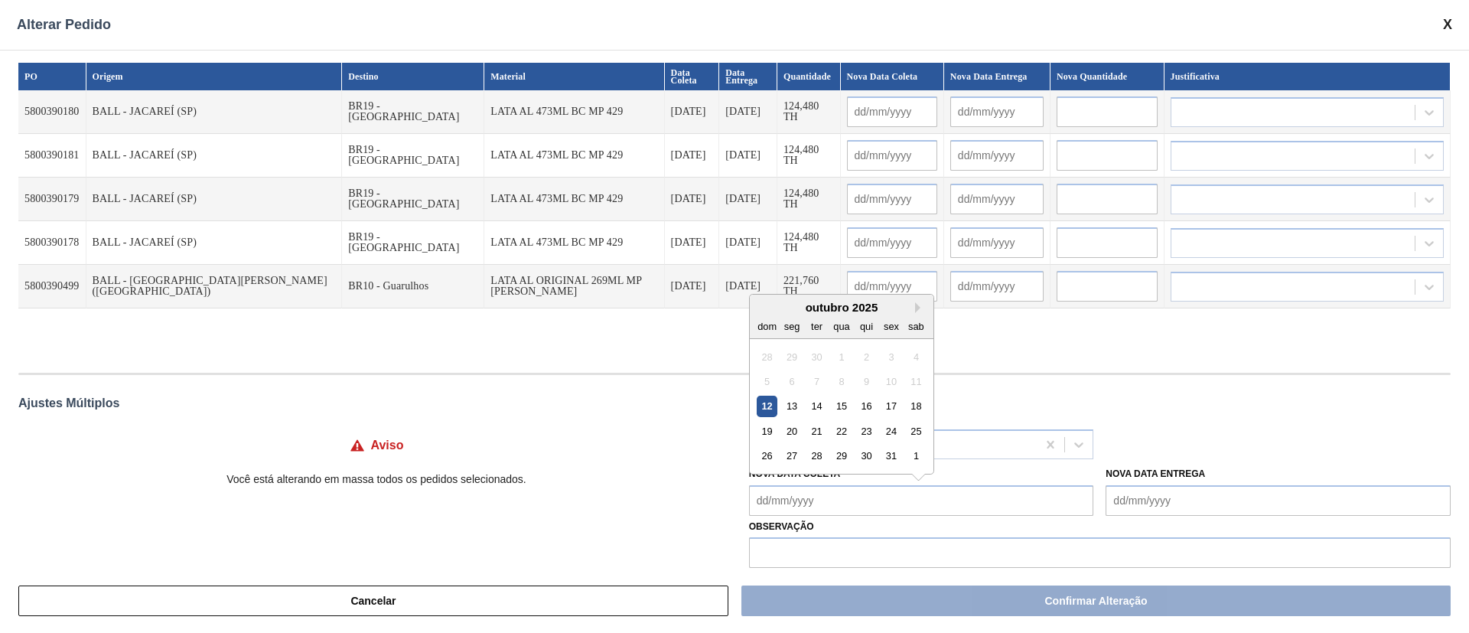
click at [860, 468] on Coleta "Nova Data Coleta" at bounding box center [921, 500] width 345 height 31
click at [785, 409] on div "13" at bounding box center [791, 406] width 21 height 21
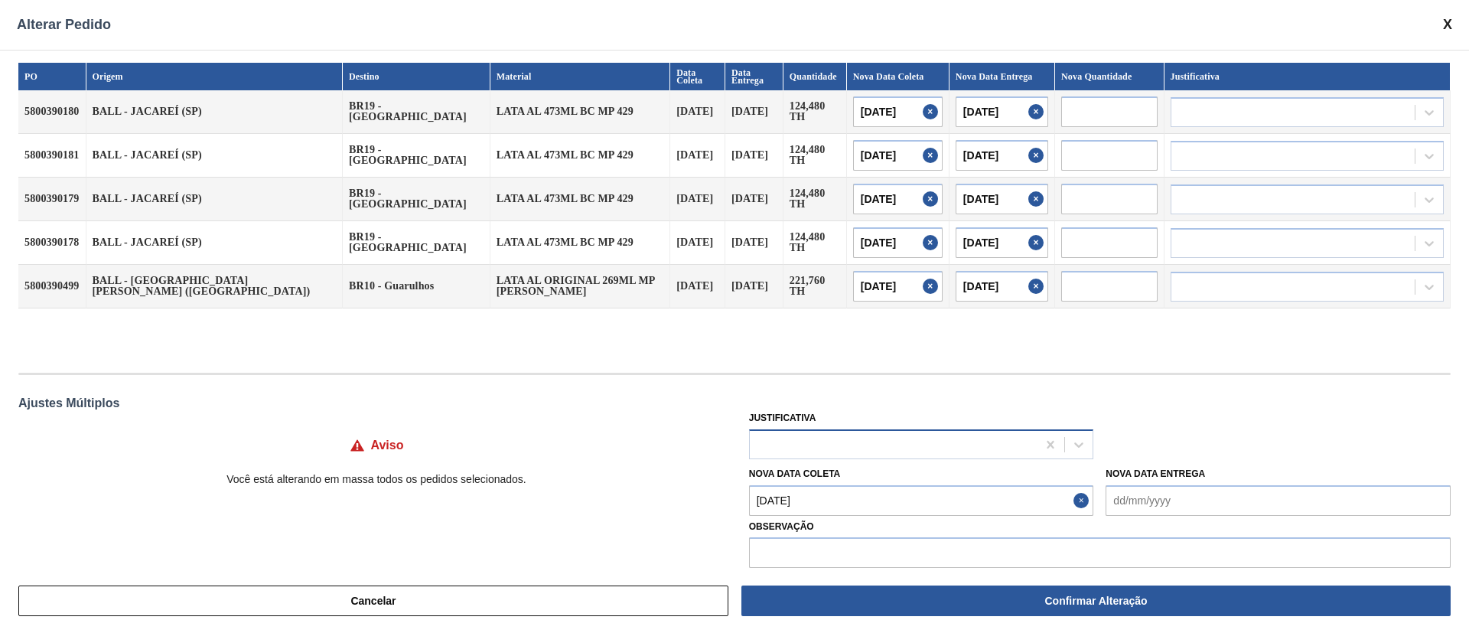
click at [828, 448] on div at bounding box center [894, 444] width 288 height 22
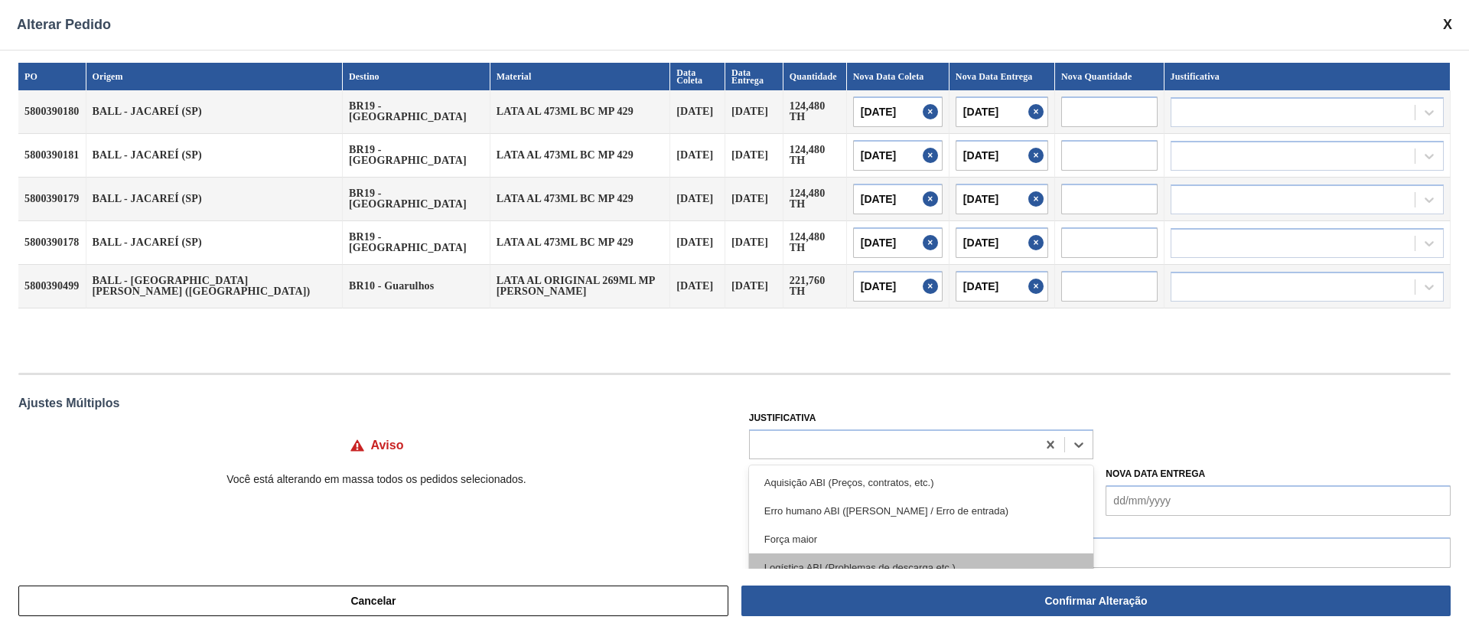
click at [843, 468] on div "Logística ABI (Problemas de descarga etc.)" at bounding box center [921, 567] width 345 height 28
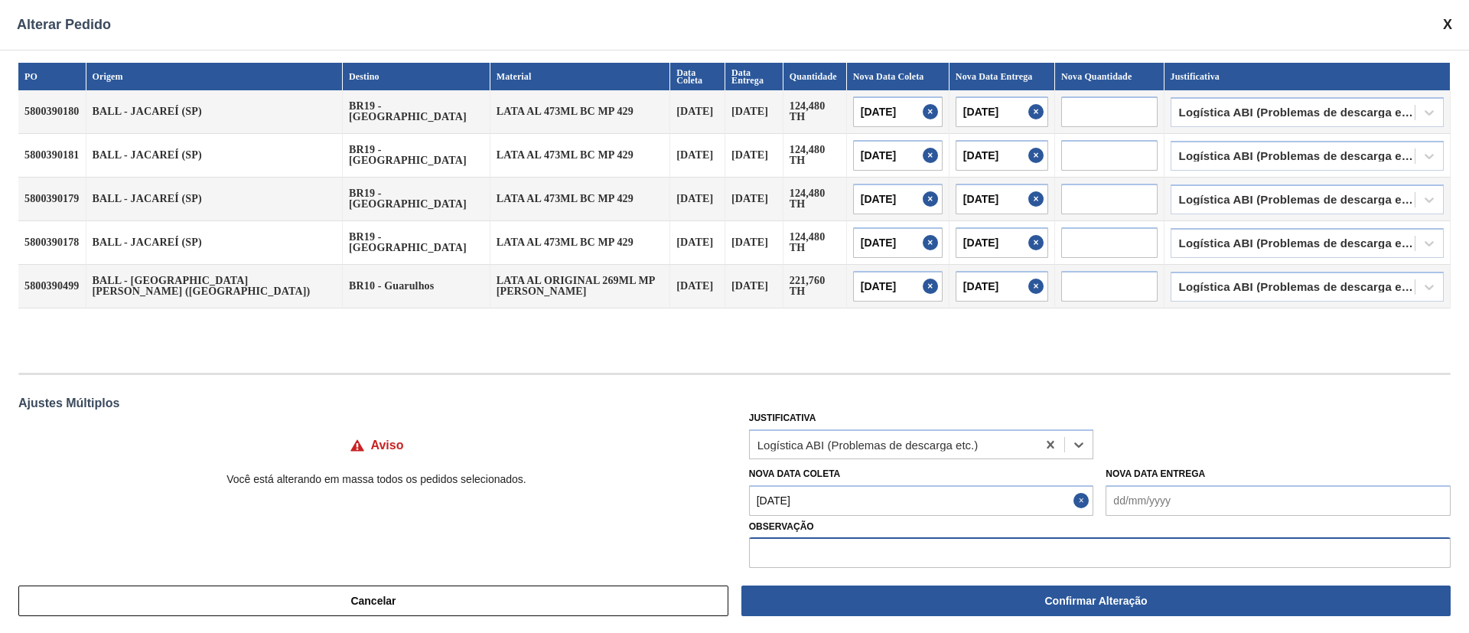
click at [826, 468] on input "text" at bounding box center [1100, 552] width 702 height 31
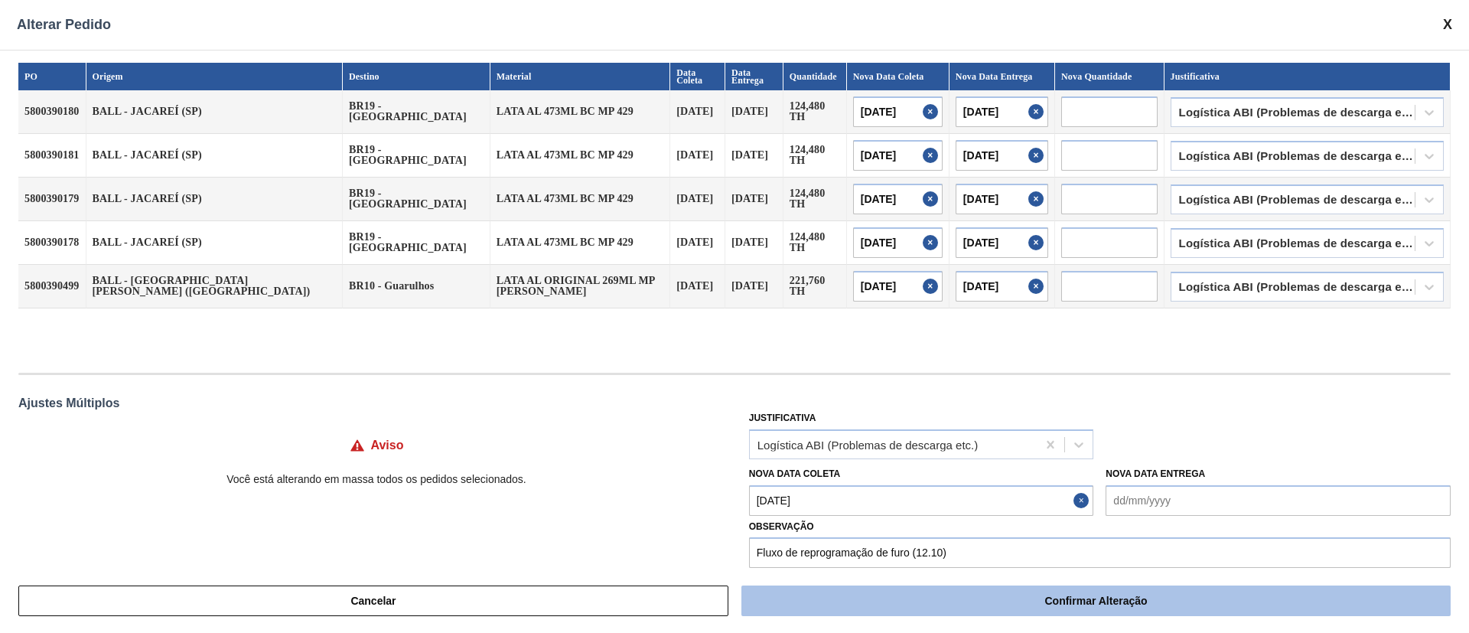
click at [1087, 468] on button "Confirmar Alteração" at bounding box center [1095, 600] width 709 height 31
